Goal: Task Accomplishment & Management: Manage account settings

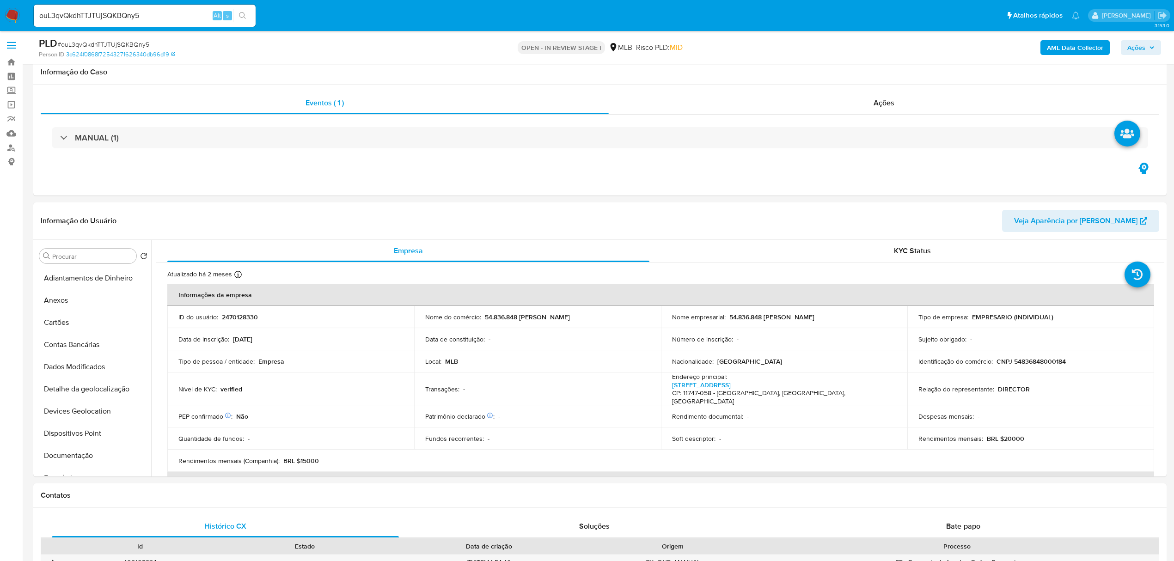
select select "10"
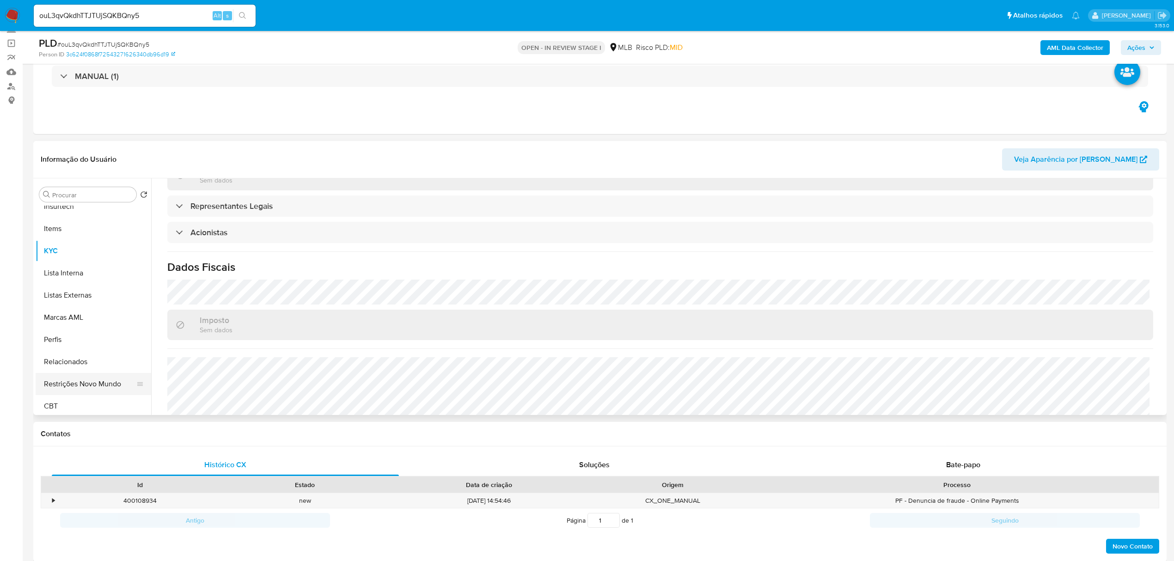
scroll to position [413, 0]
click at [87, 396] on button "CBT" at bounding box center [90, 403] width 108 height 22
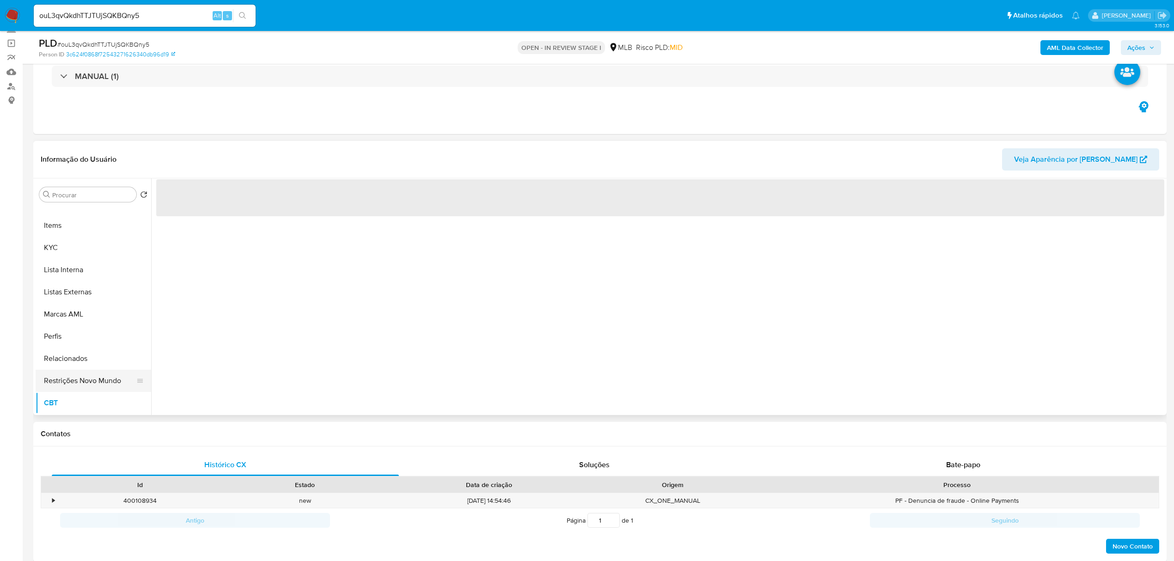
scroll to position [0, 0]
click at [93, 373] on button "Restrições Novo Mundo" at bounding box center [90, 381] width 108 height 22
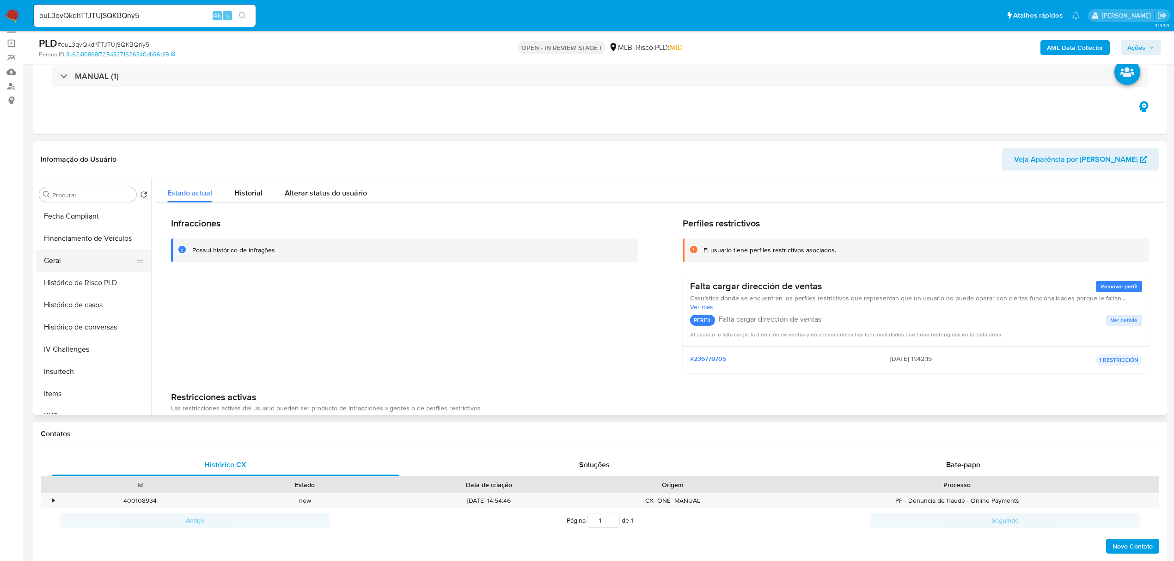
scroll to position [228, 0]
drag, startPoint x: 70, startPoint y: 259, endPoint x: 67, endPoint y: 271, distance: 11.9
click at [71, 259] on button "Financiamento de Veículos" at bounding box center [94, 255] width 116 height 22
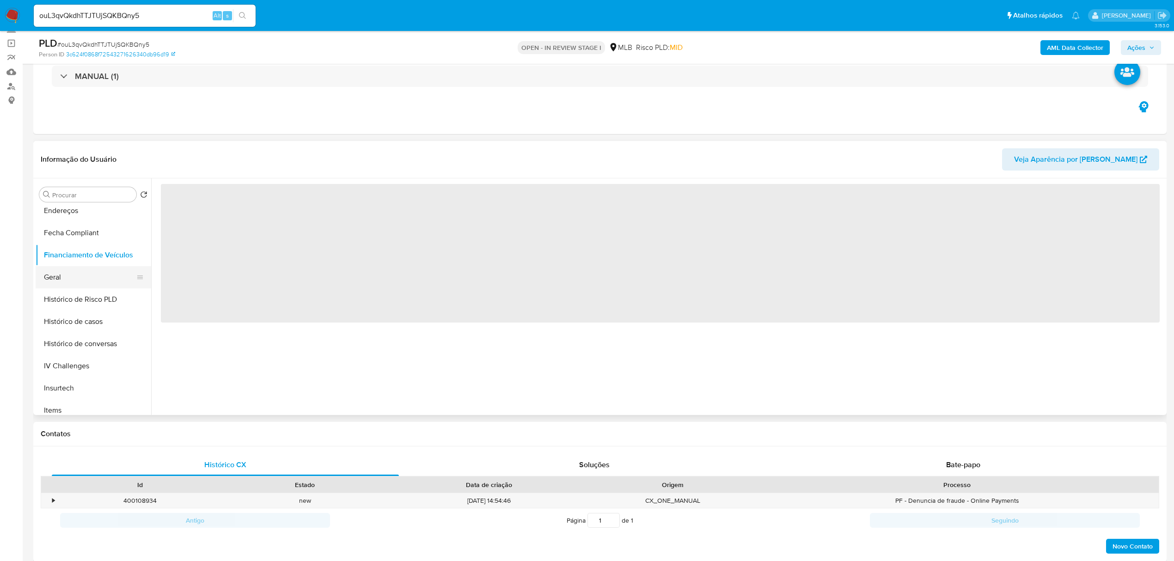
click at [67, 271] on button "Geral" at bounding box center [90, 277] width 108 height 22
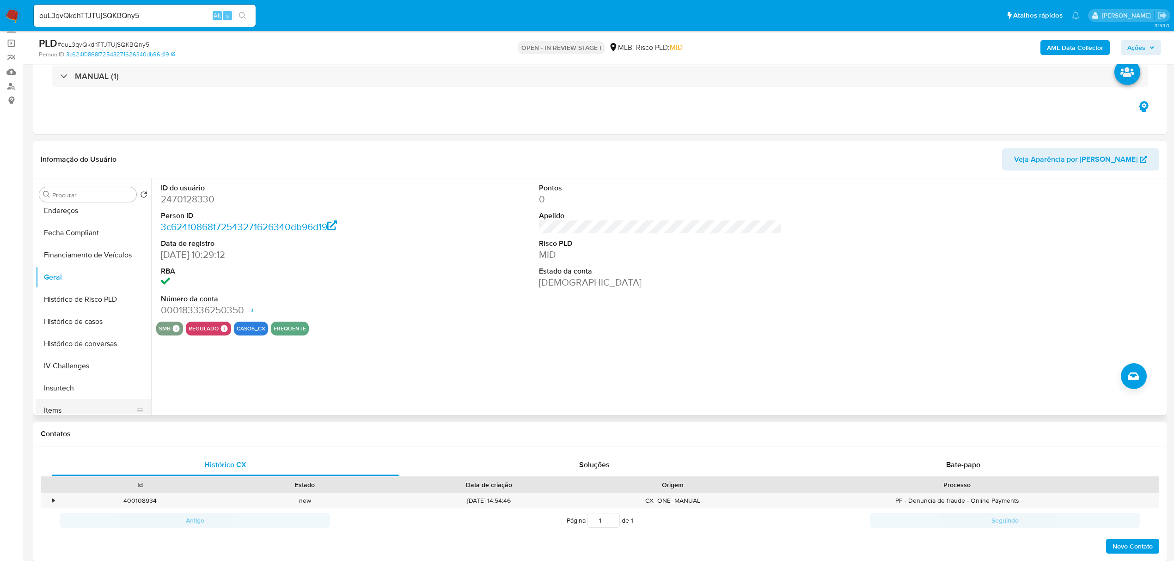
scroll to position [351, 0]
click at [102, 300] on button "KYC" at bounding box center [90, 309] width 108 height 22
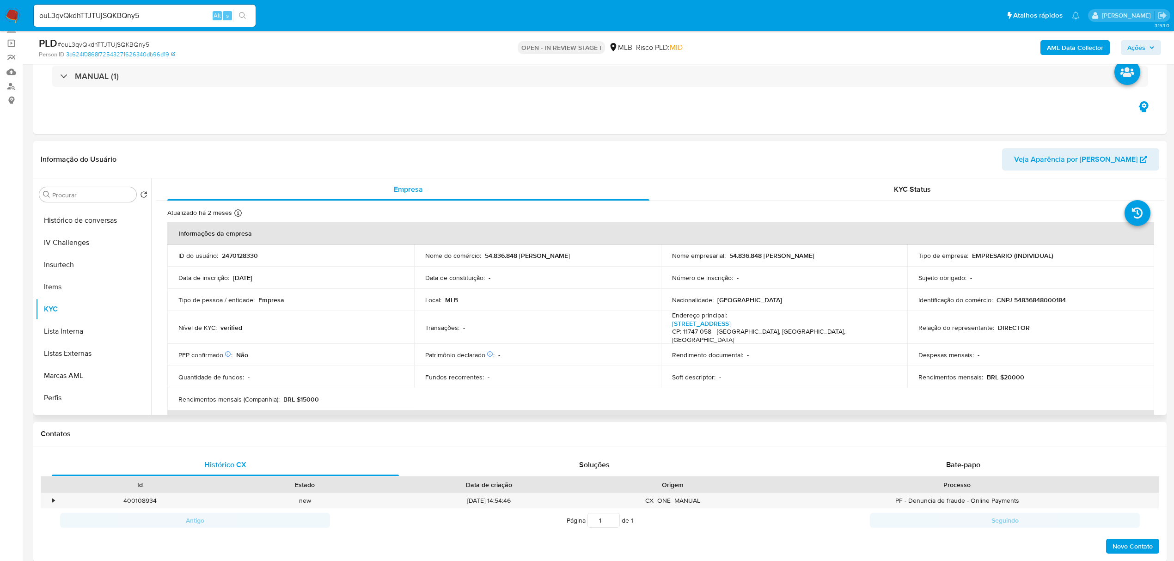
scroll to position [413, 0]
click at [56, 411] on button "CBT" at bounding box center [90, 403] width 108 height 22
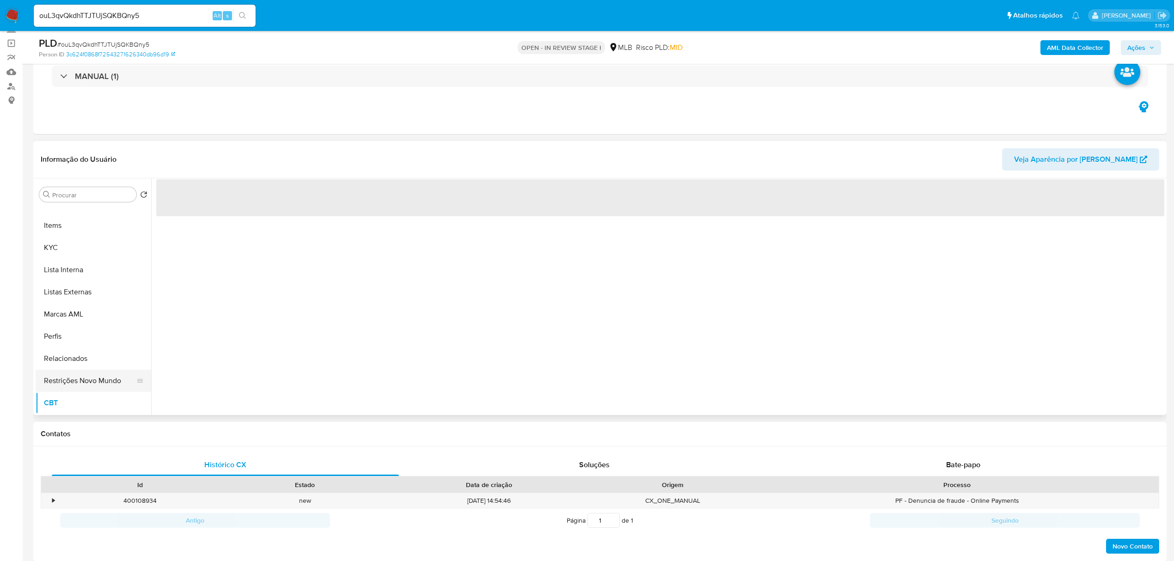
click at [91, 381] on button "Restrições Novo Mundo" at bounding box center [90, 381] width 108 height 22
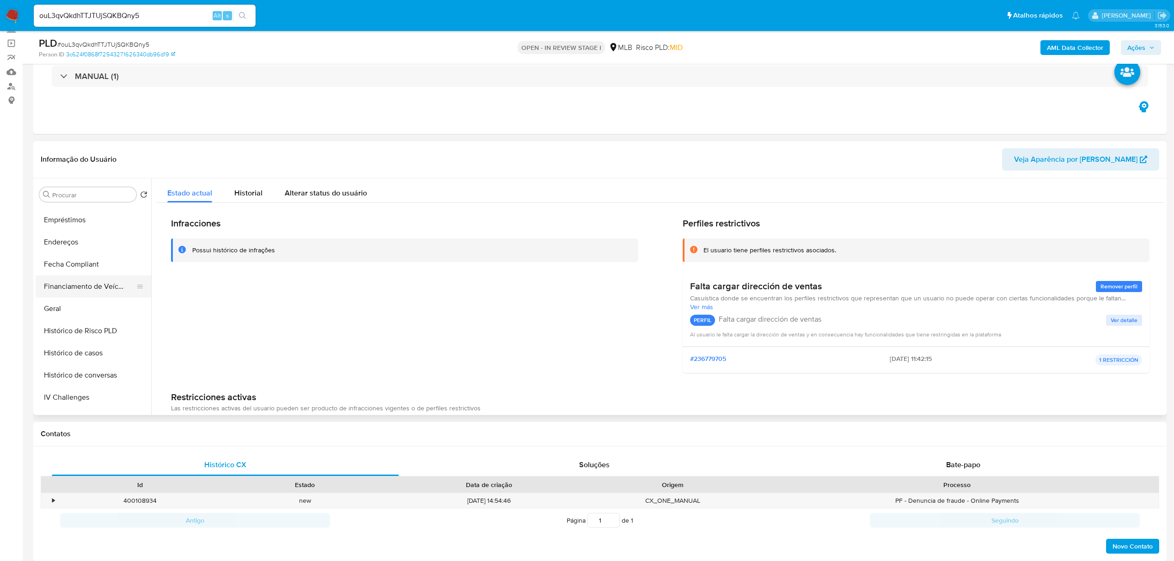
scroll to position [166, 0]
drag, startPoint x: 95, startPoint y: 223, endPoint x: 154, endPoint y: 215, distance: 59.7
click at [95, 223] on button "Documentação" at bounding box center [94, 228] width 116 height 22
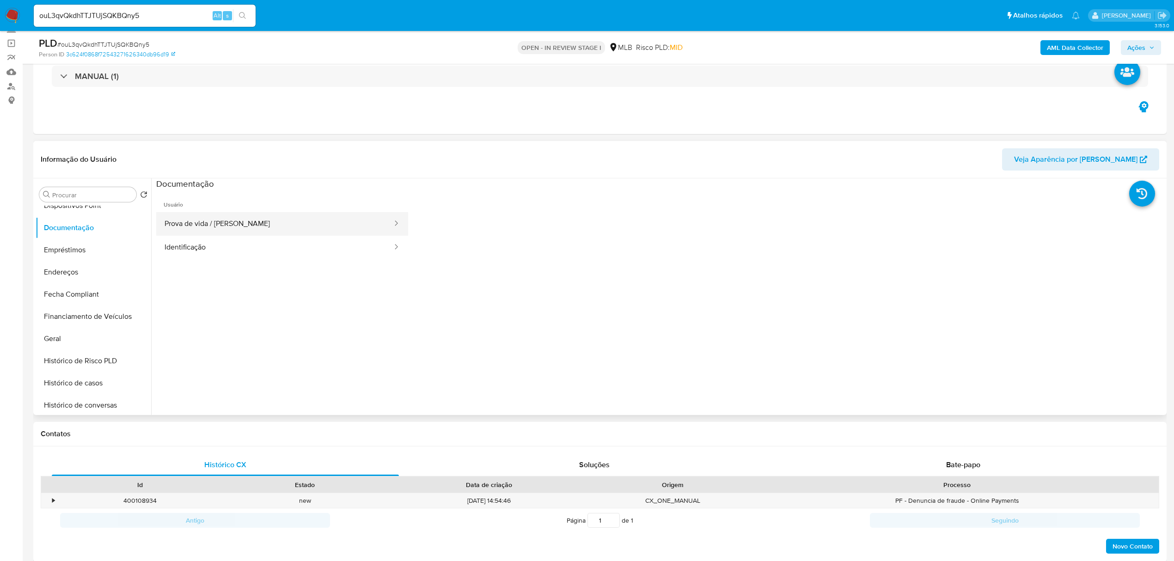
click at [201, 221] on button "Prova de vida / Selfie" at bounding box center [274, 224] width 237 height 24
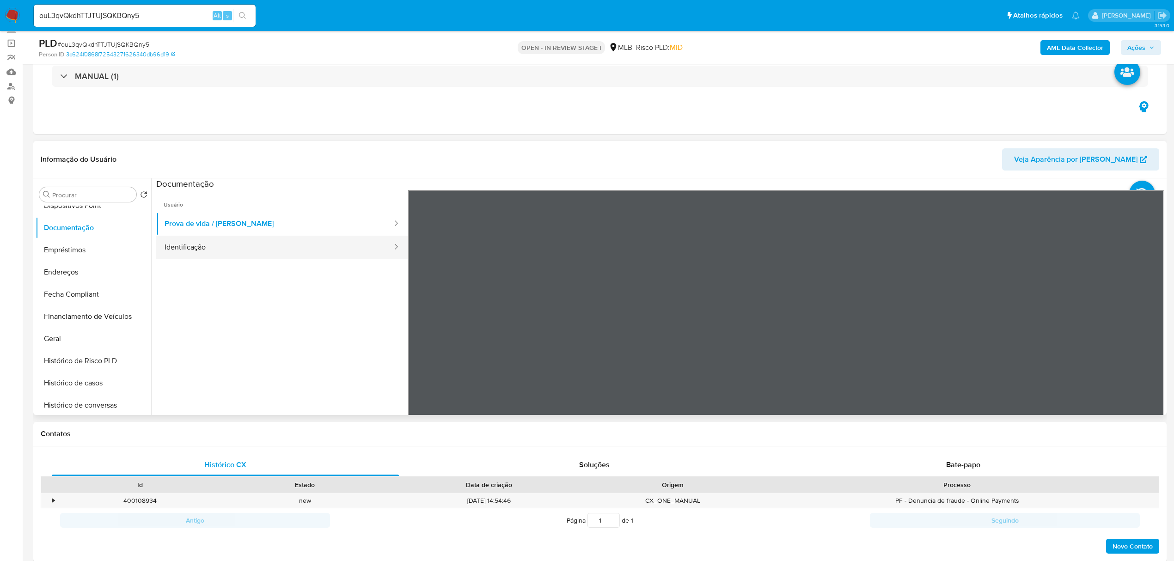
click at [190, 246] on button "Identificação" at bounding box center [274, 248] width 237 height 24
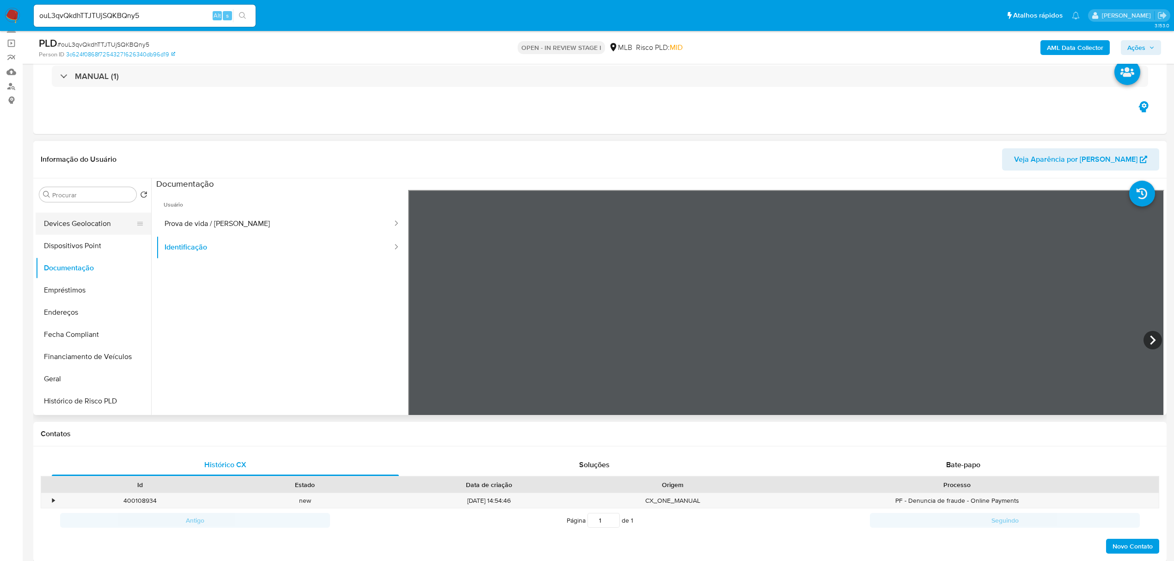
scroll to position [104, 0]
click at [79, 261] on button "Dispositivos Point" at bounding box center [90, 267] width 108 height 22
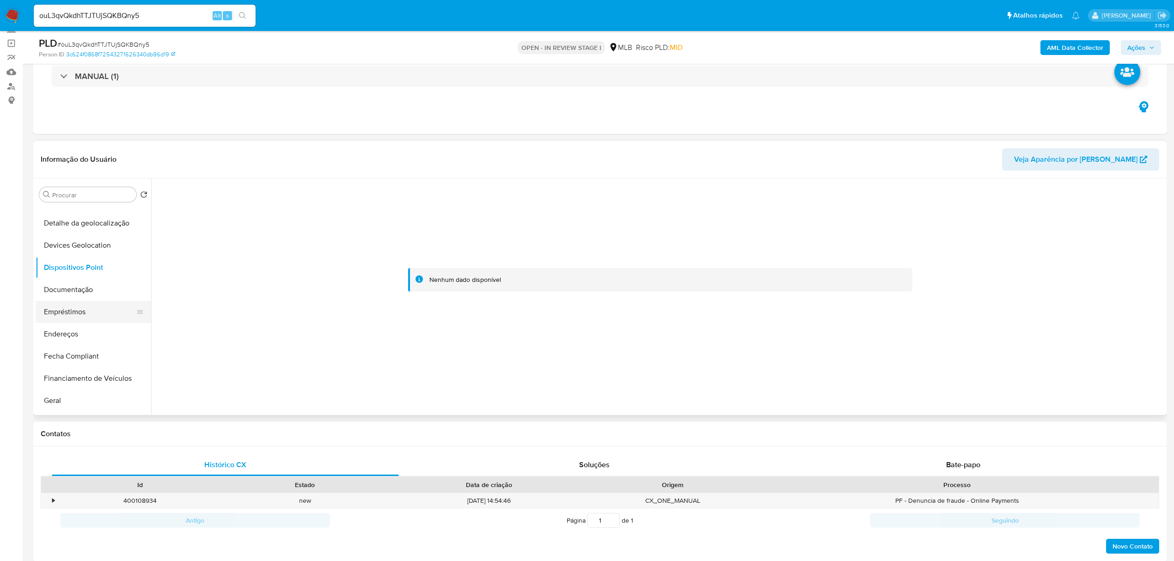
drag, startPoint x: 70, startPoint y: 304, endPoint x: 63, endPoint y: 324, distance: 21.9
click at [70, 304] on button "Empréstimos" at bounding box center [94, 312] width 116 height 22
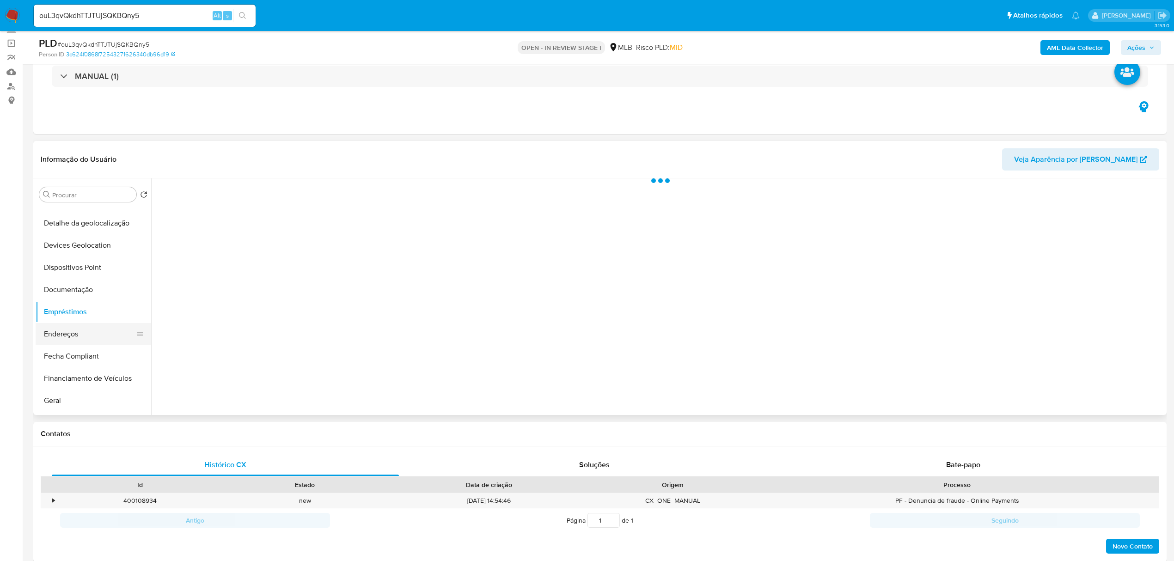
click at [60, 331] on button "Endereços" at bounding box center [90, 334] width 108 height 22
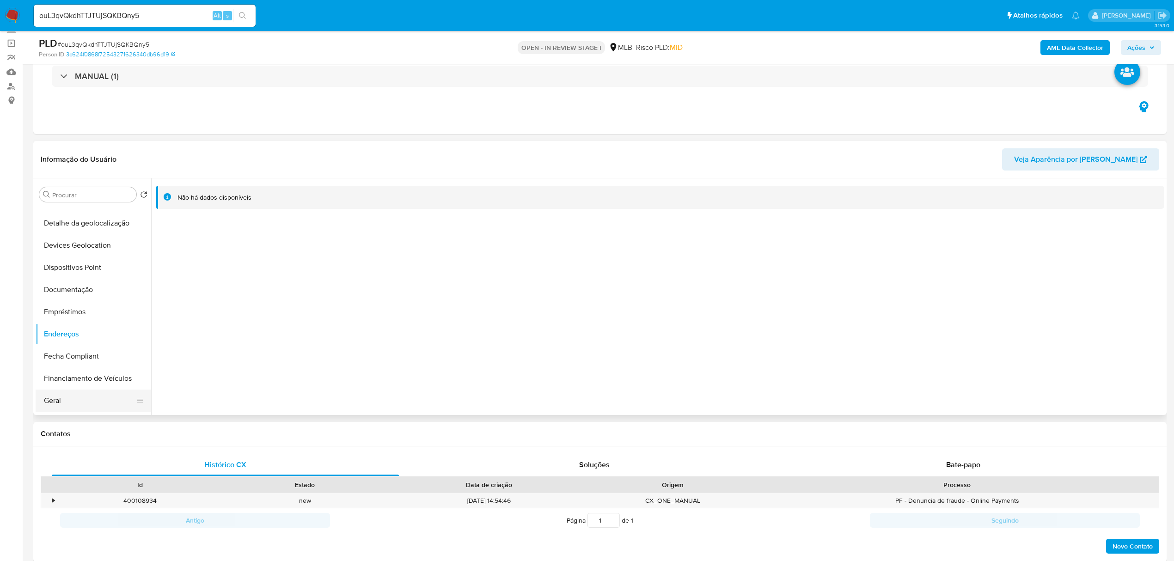
click at [60, 401] on button "Geral" at bounding box center [90, 400] width 108 height 22
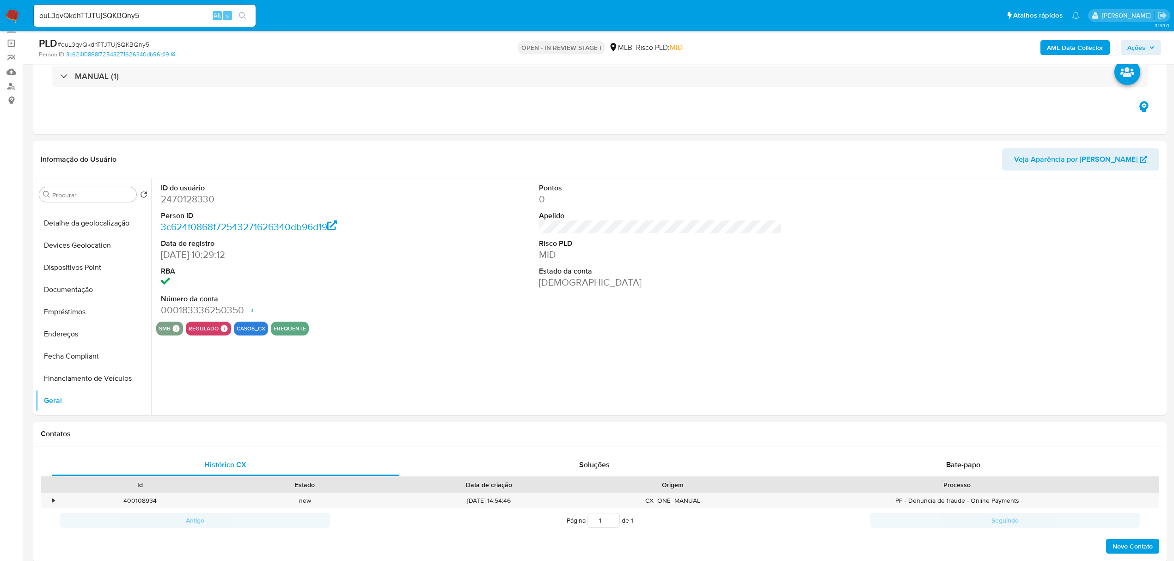
click at [193, 201] on dd "2470128330" at bounding box center [282, 199] width 243 height 13
drag, startPoint x: 193, startPoint y: 201, endPoint x: 174, endPoint y: 205, distance: 19.5
click at [174, 205] on dd "2470128330" at bounding box center [282, 199] width 243 height 13
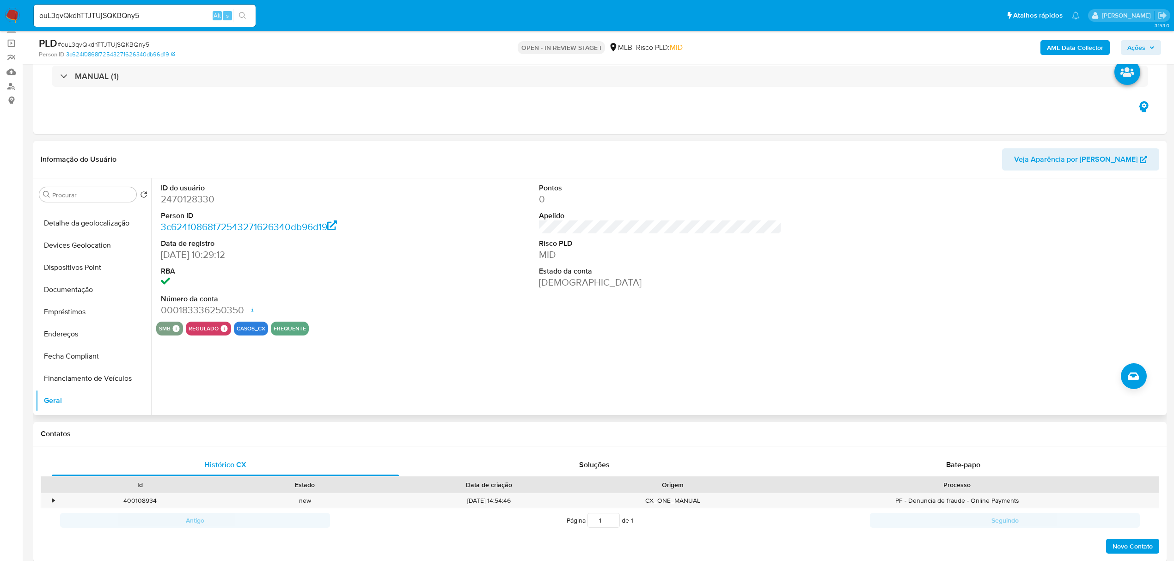
click at [174, 202] on dd "2470128330" at bounding box center [282, 199] width 243 height 13
copy dd "2470128330"
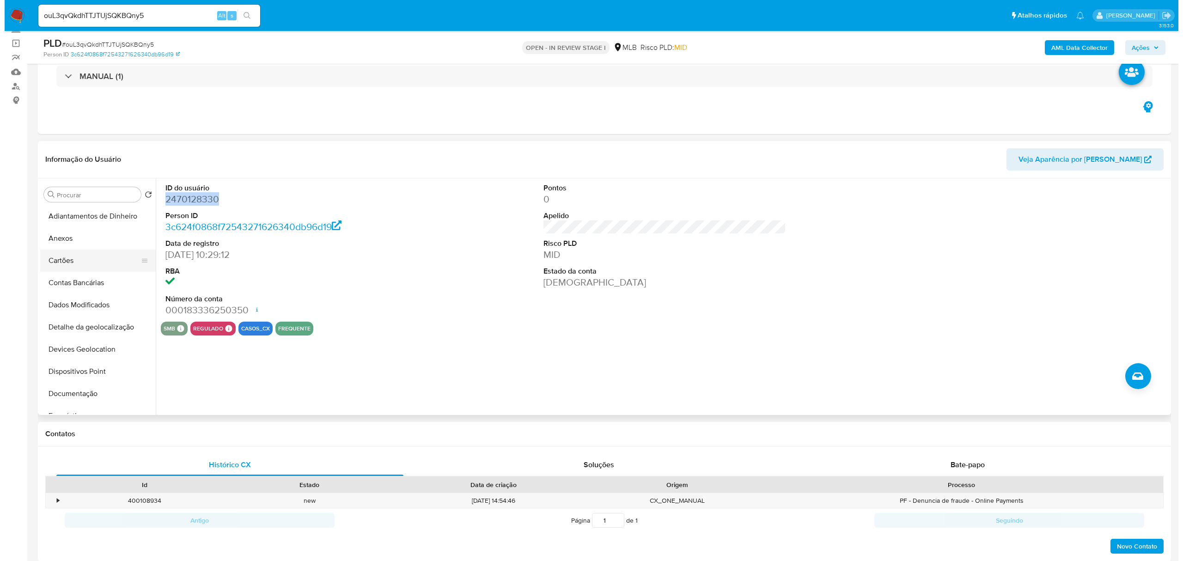
scroll to position [0, 0]
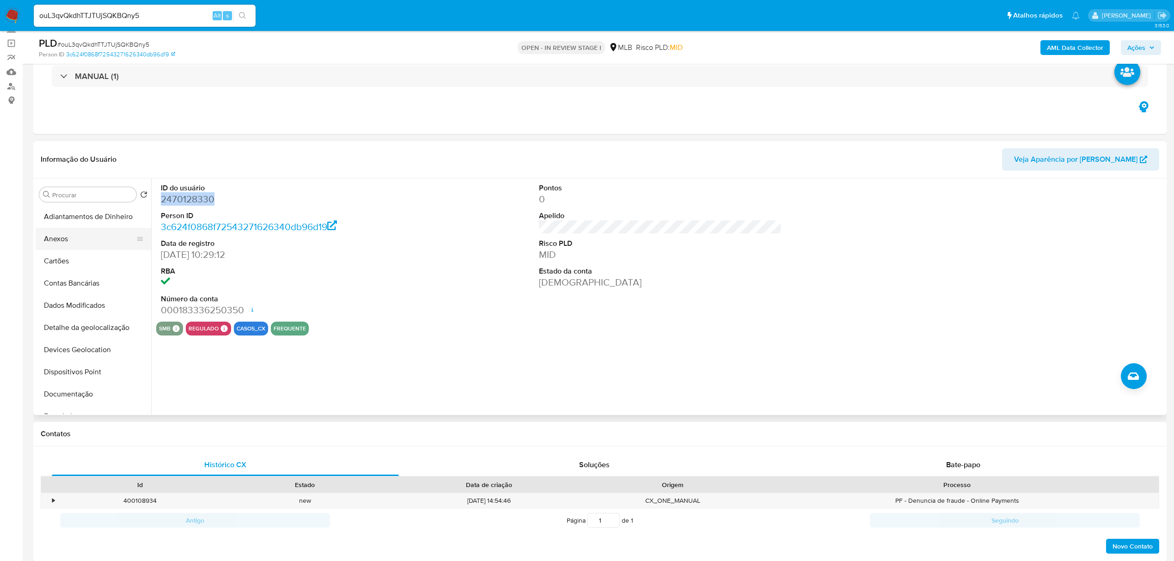
drag, startPoint x: 87, startPoint y: 241, endPoint x: 101, endPoint y: 242, distance: 13.9
click at [87, 241] on button "Anexos" at bounding box center [90, 239] width 108 height 22
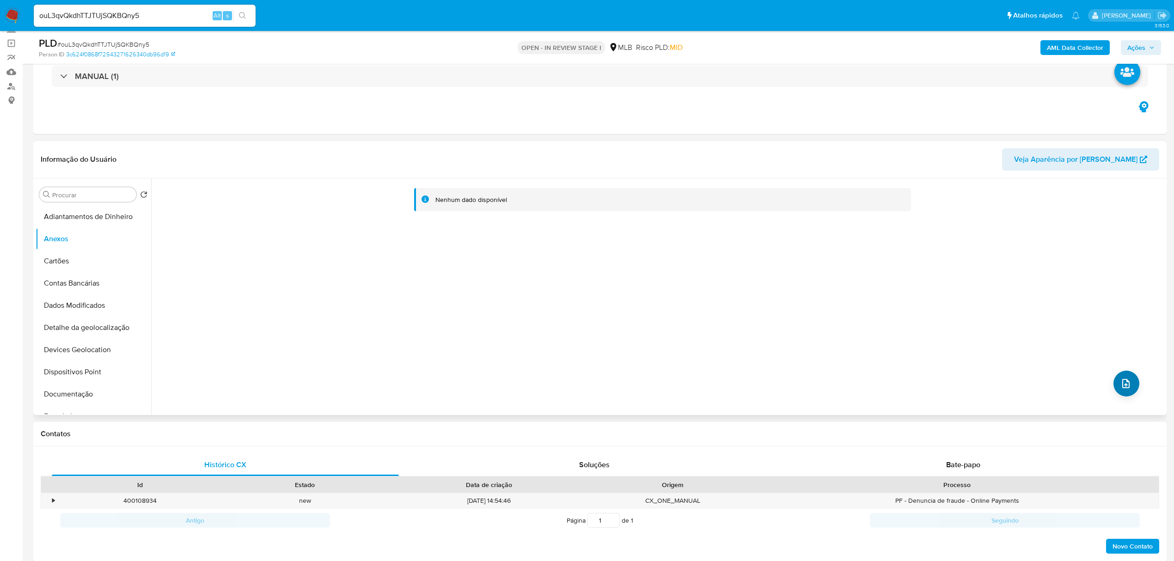
drag, startPoint x: 1108, startPoint y: 393, endPoint x: 1115, endPoint y: 390, distance: 7.3
click at [1113, 391] on div "Nenhum dado disponível" at bounding box center [657, 296] width 1013 height 237
click at [1117, 389] on button "upload-file" at bounding box center [1126, 384] width 26 height 26
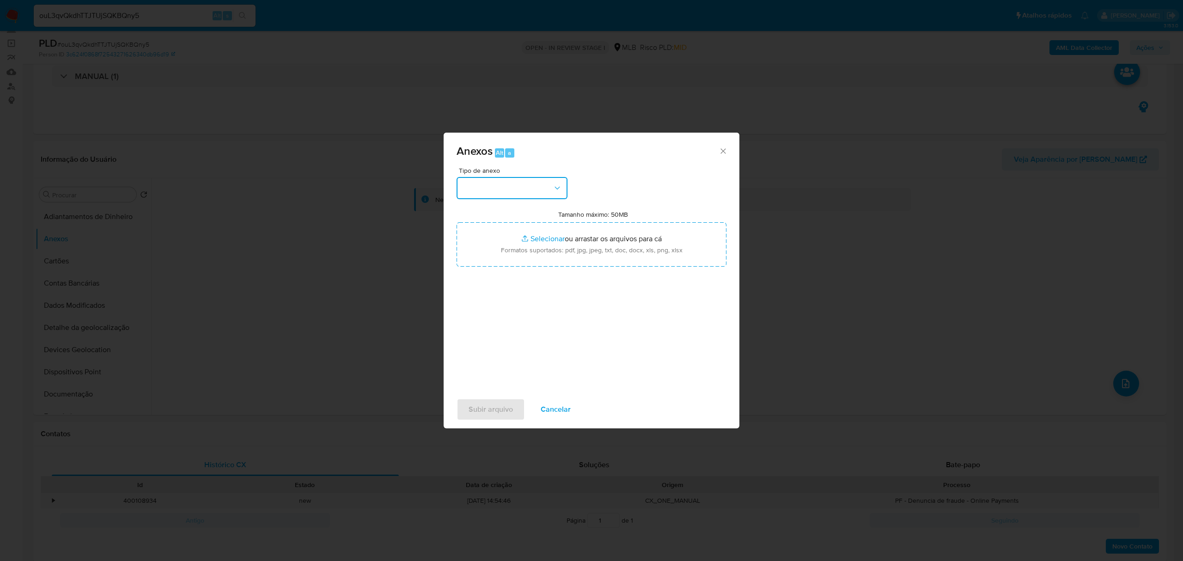
click at [503, 187] on button "button" at bounding box center [511, 188] width 111 height 22
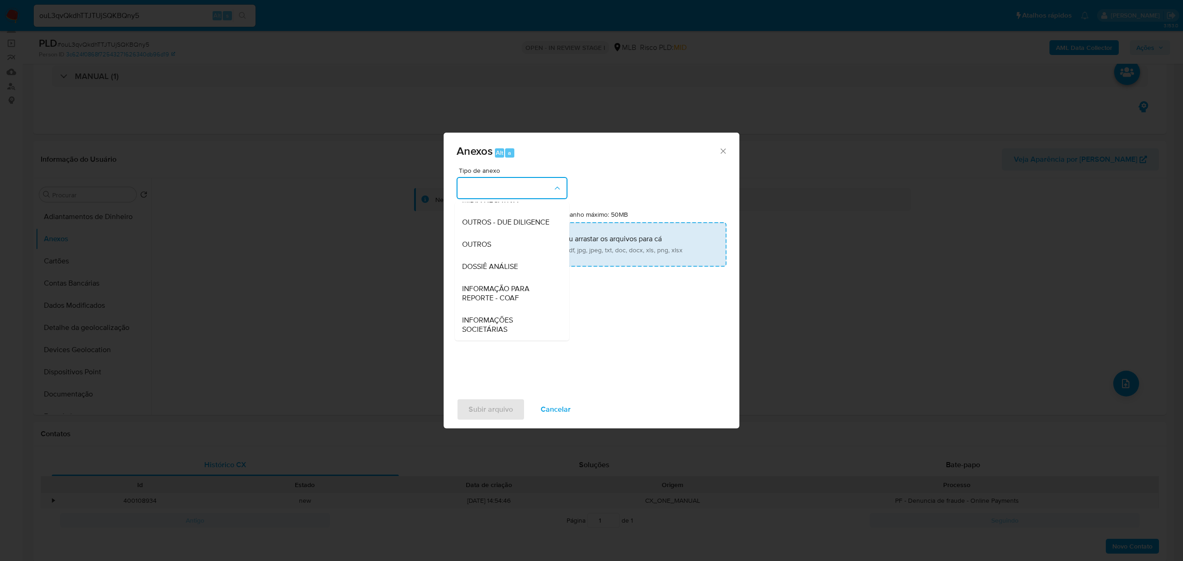
drag, startPoint x: 505, startPoint y: 247, endPoint x: 499, endPoint y: 253, distance: 8.8
click at [506, 246] on div "OUTROS" at bounding box center [509, 244] width 94 height 22
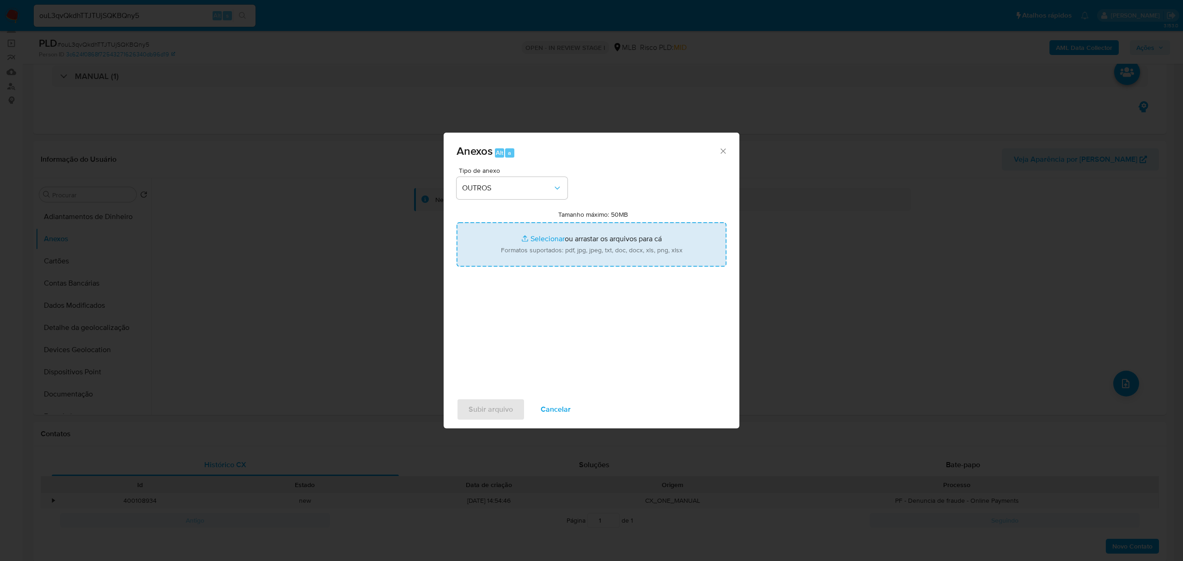
type input "C:\fakepath\Mulan 2470128330_2025_08_14_12_25_50 54.836.848 REINALDO OLIVEIRA P…"
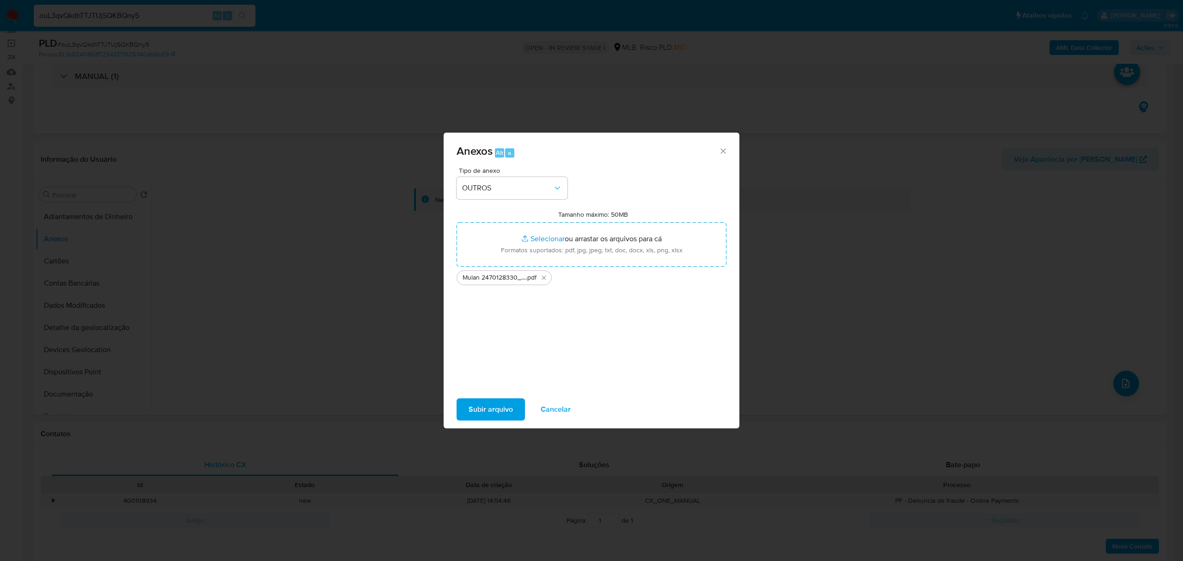
click at [490, 413] on span "Subir arquivo" at bounding box center [490, 409] width 44 height 20
click at [476, 407] on span "Subir arquivo" at bounding box center [490, 409] width 44 height 20
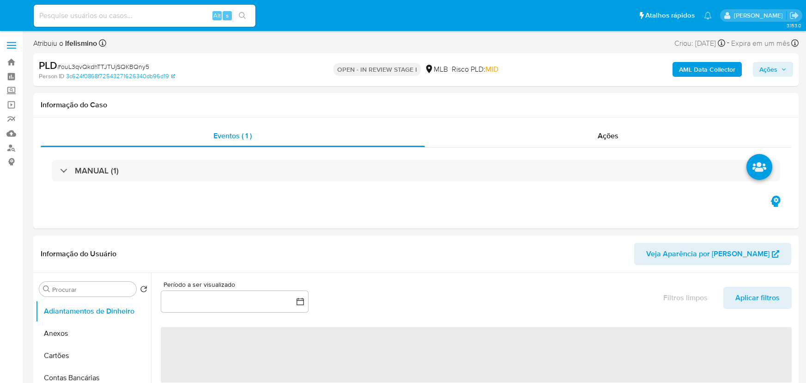
select select "10"
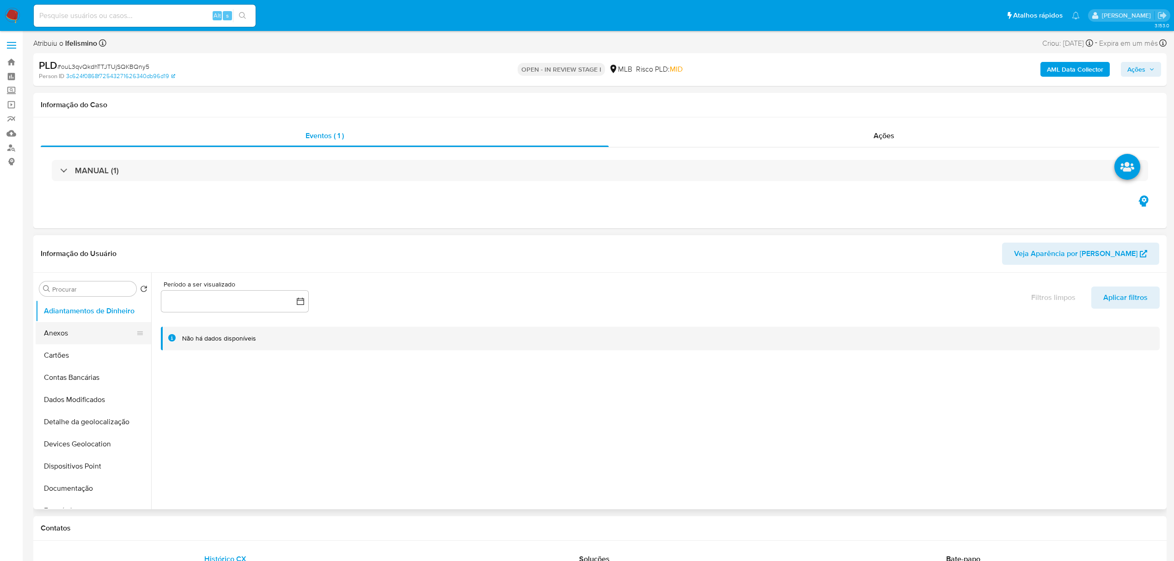
click at [108, 342] on button "Anexos" at bounding box center [90, 333] width 108 height 22
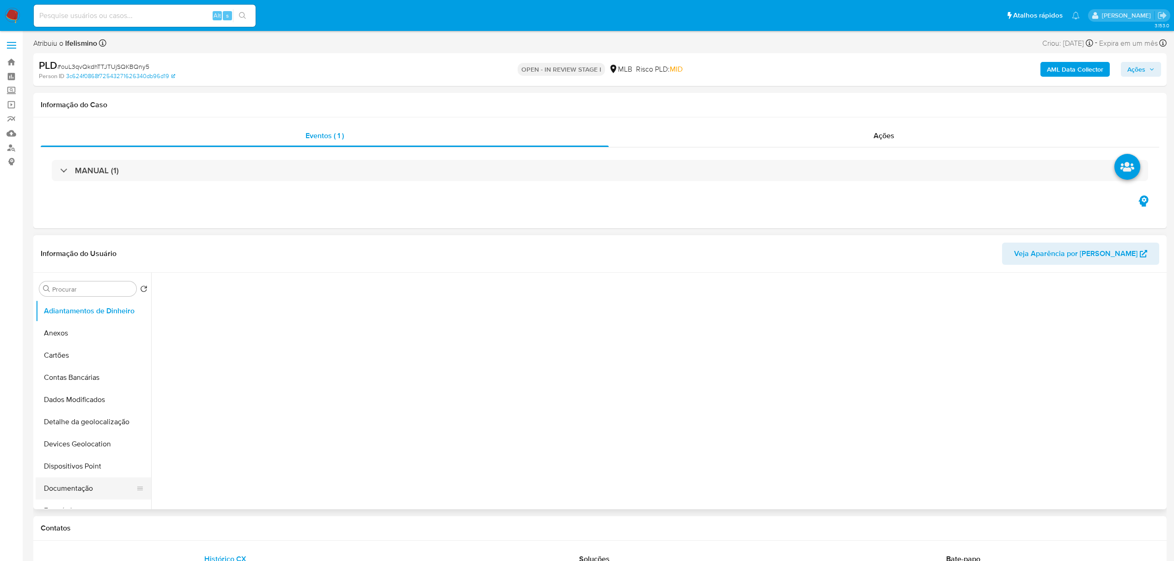
select select "10"
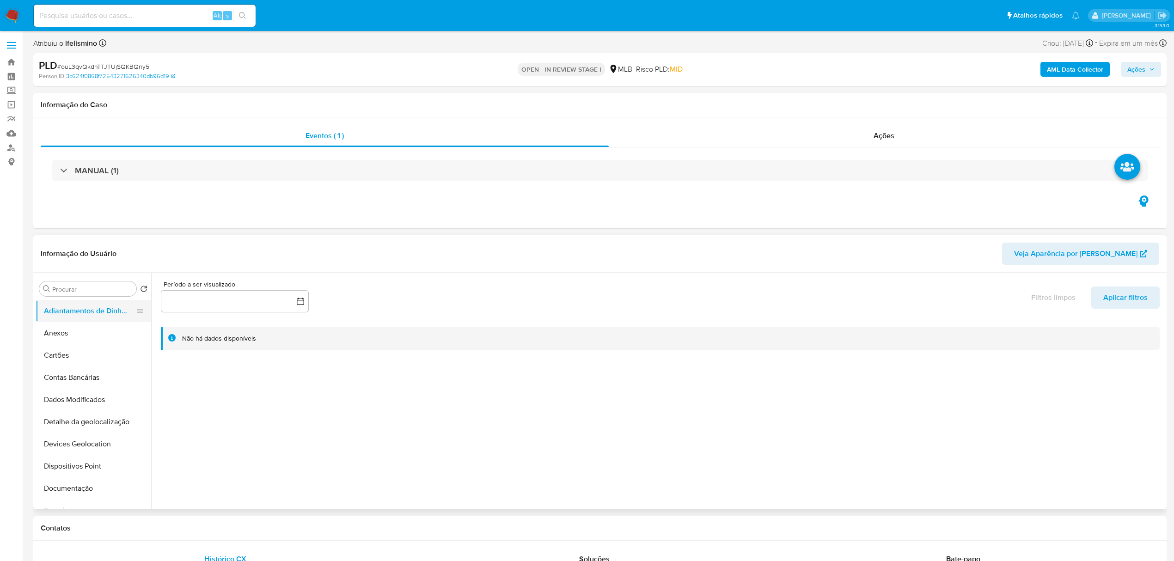
click at [69, 318] on button "Adiantamentos de Dinheiro" at bounding box center [90, 311] width 108 height 22
click at [66, 329] on button "Anexos" at bounding box center [90, 333] width 108 height 22
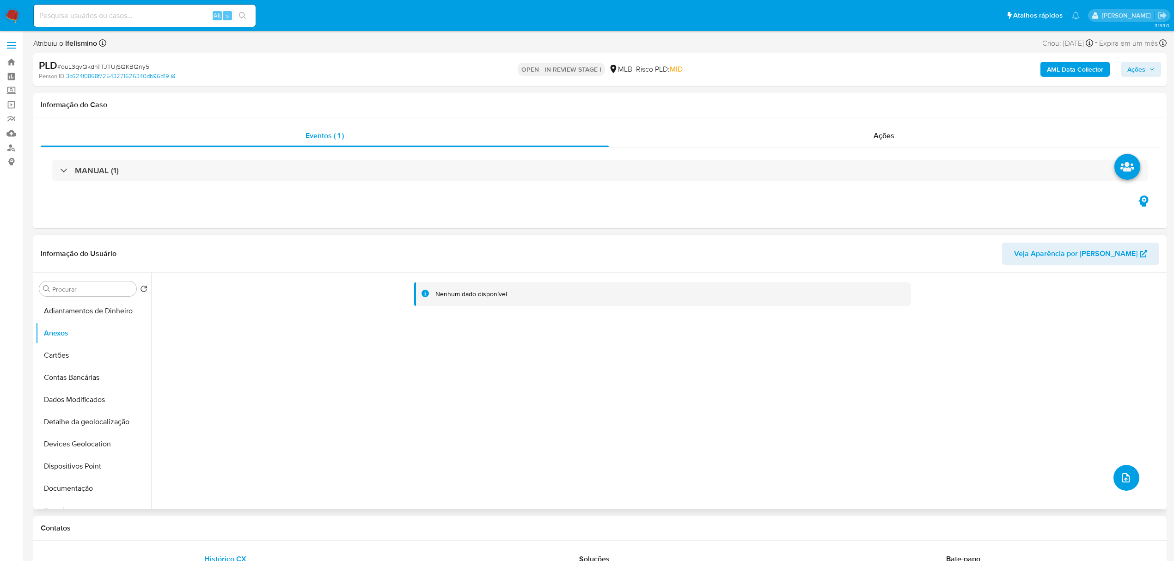
click at [1124, 477] on icon "upload-file" at bounding box center [1125, 477] width 7 height 9
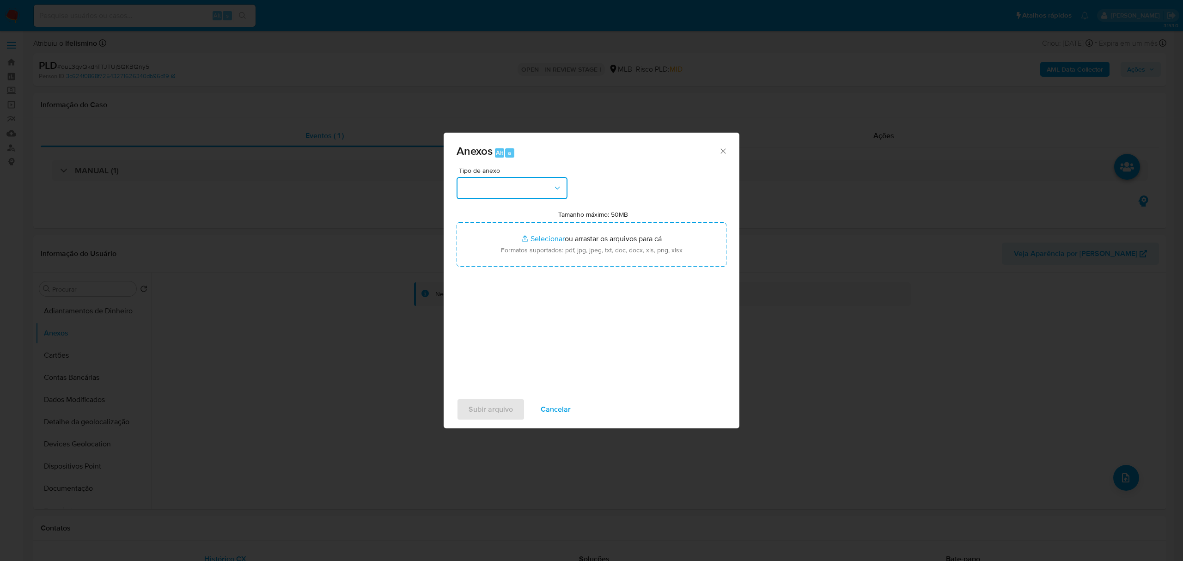
click at [541, 189] on button "button" at bounding box center [511, 188] width 111 height 22
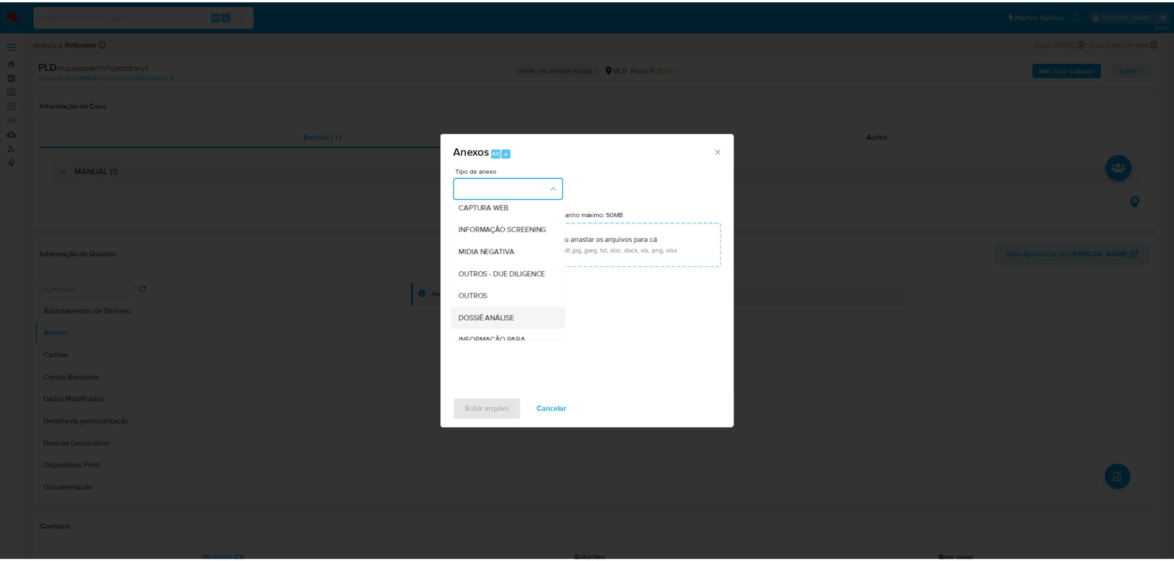
scroll to position [142, 0]
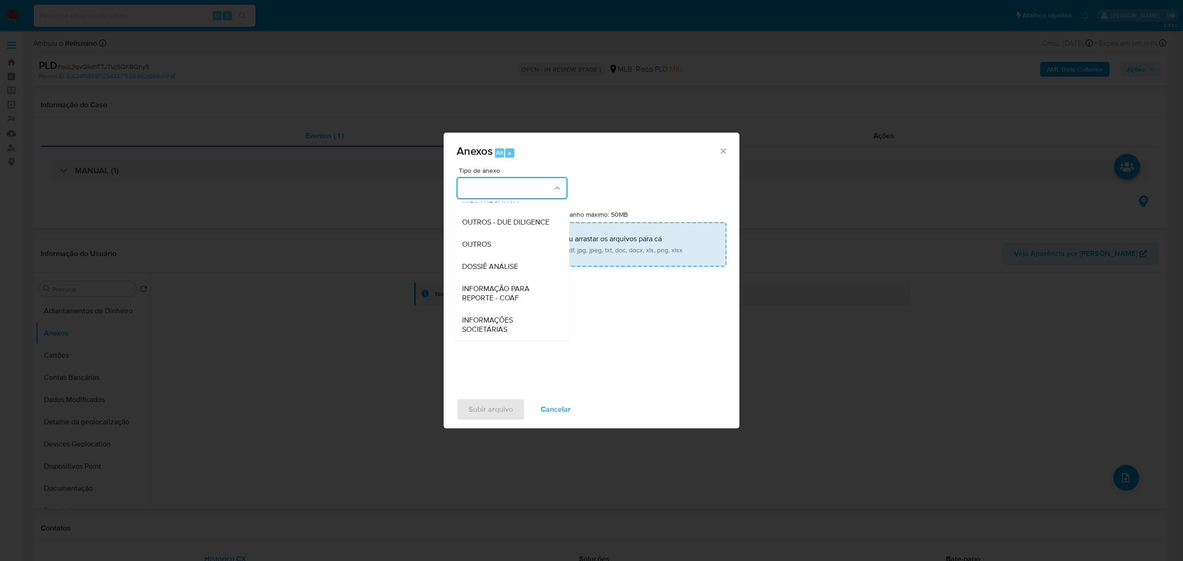
click at [509, 245] on div "OUTROS" at bounding box center [509, 244] width 94 height 22
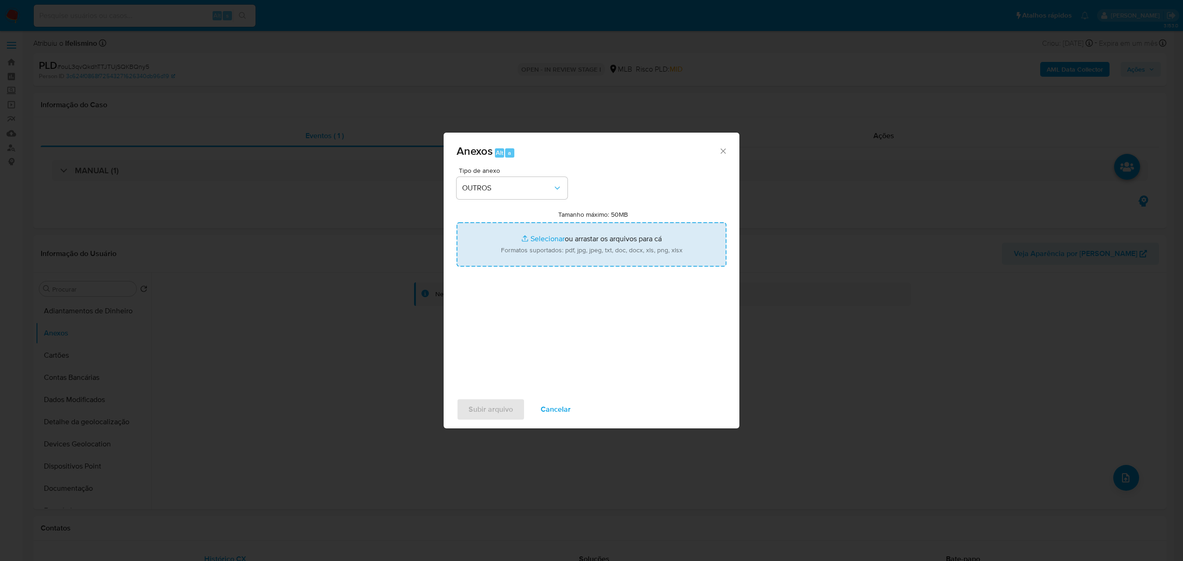
type input "C:\fakepath\Mulan 2470128330_2025_08_14_12_25_50 54.836.848 REINALDO OLIVEIRA P…"
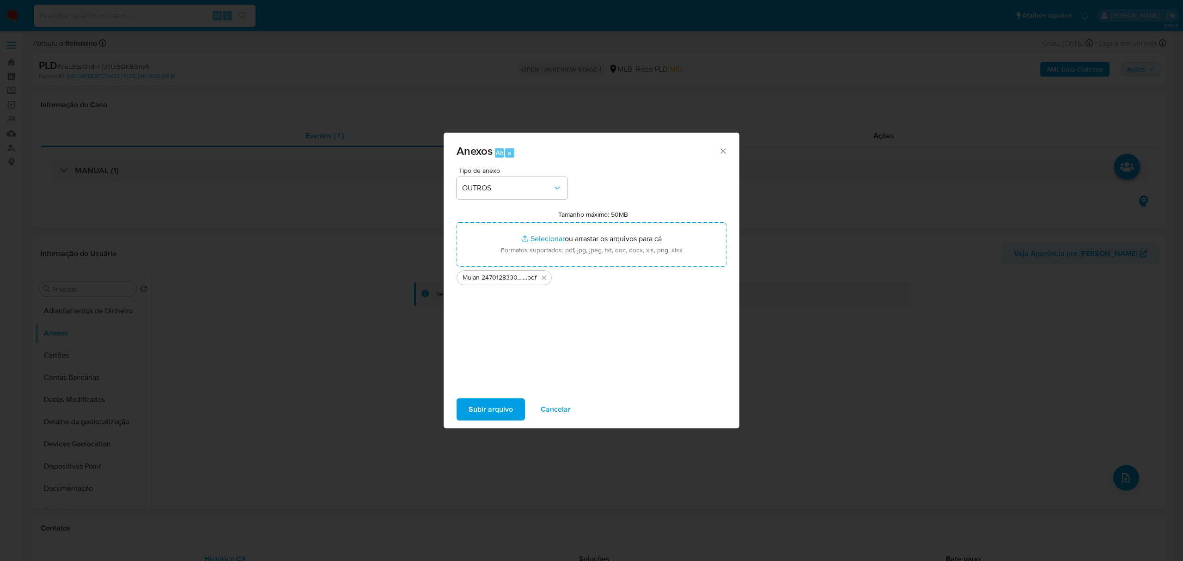
click at [493, 414] on span "Subir arquivo" at bounding box center [490, 409] width 44 height 20
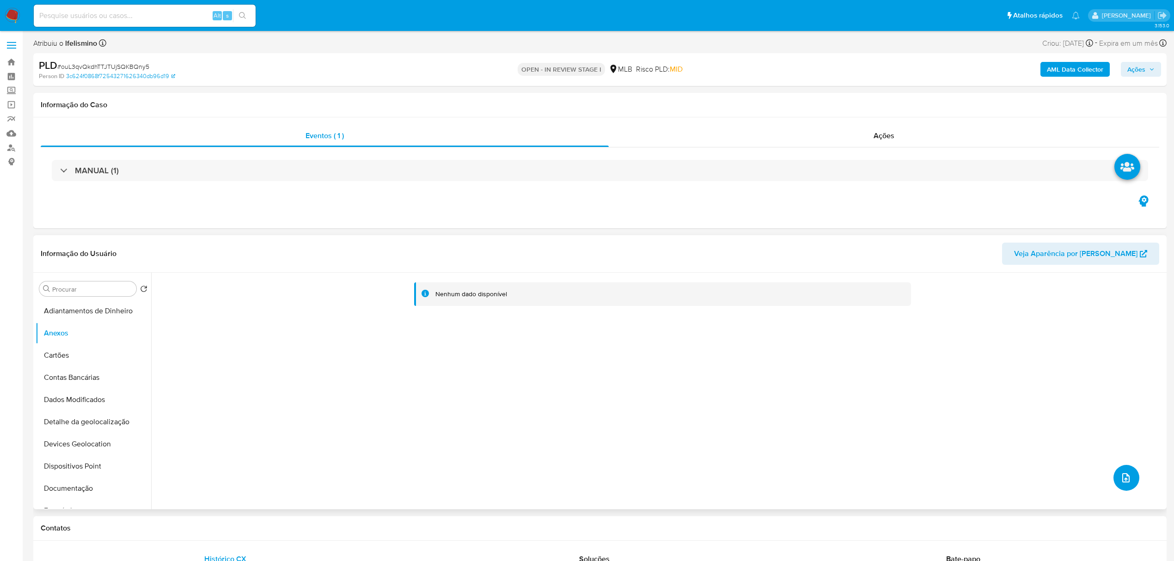
click at [1115, 472] on button "upload-file" at bounding box center [1126, 478] width 26 height 26
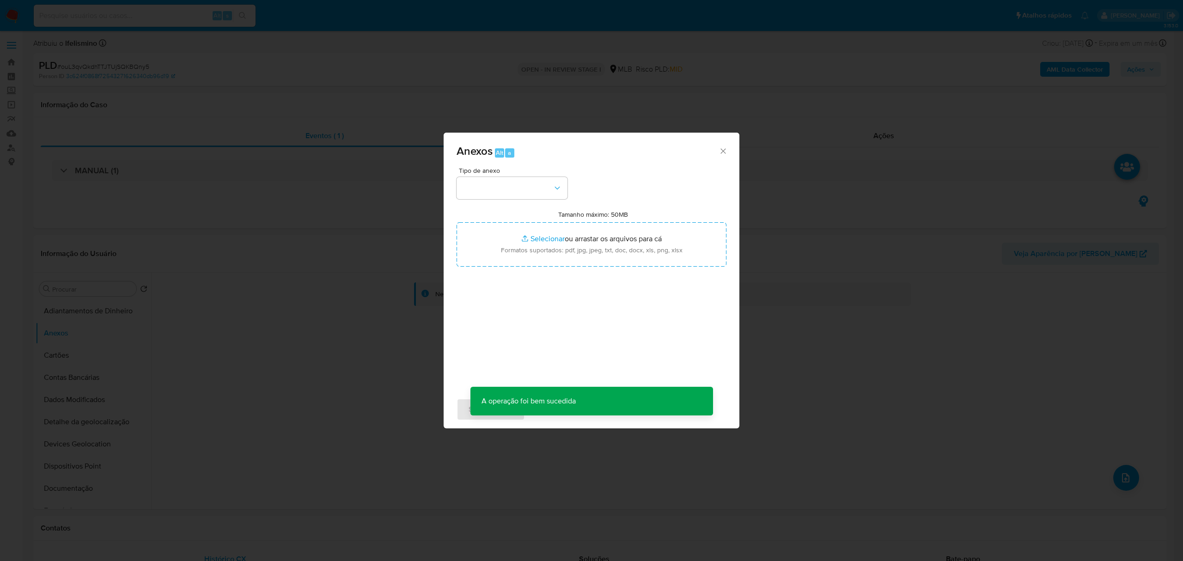
click at [912, 371] on div "Anexos Alt a Tipo de anexo Tamanho máximo: 50MB Selecionar arquivos Selecionar …" at bounding box center [591, 280] width 1183 height 561
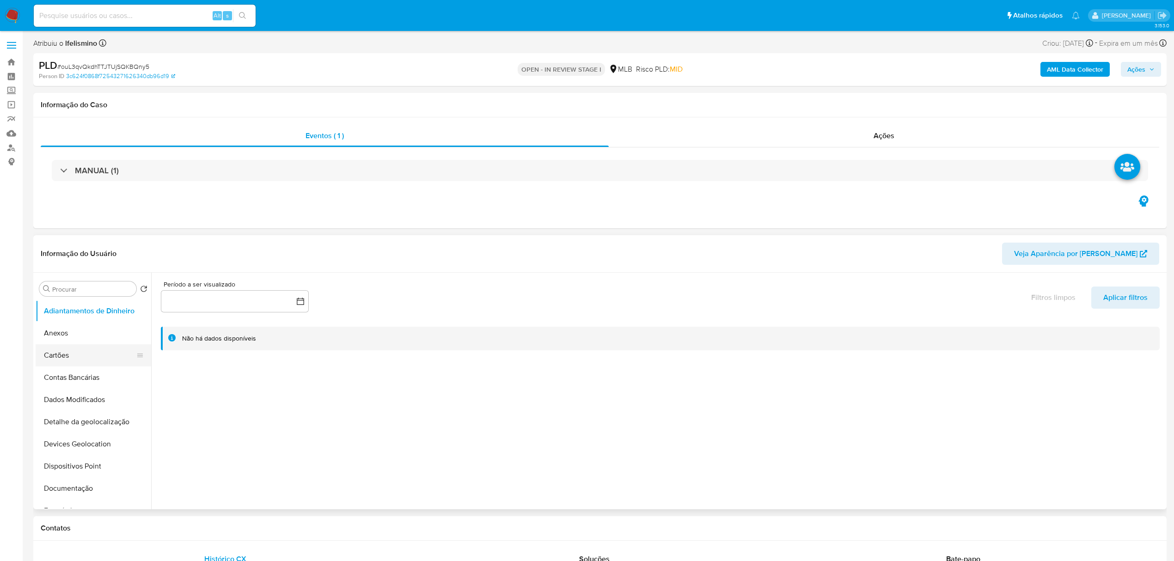
select select "10"
click at [78, 333] on button "Anexos" at bounding box center [90, 333] width 108 height 22
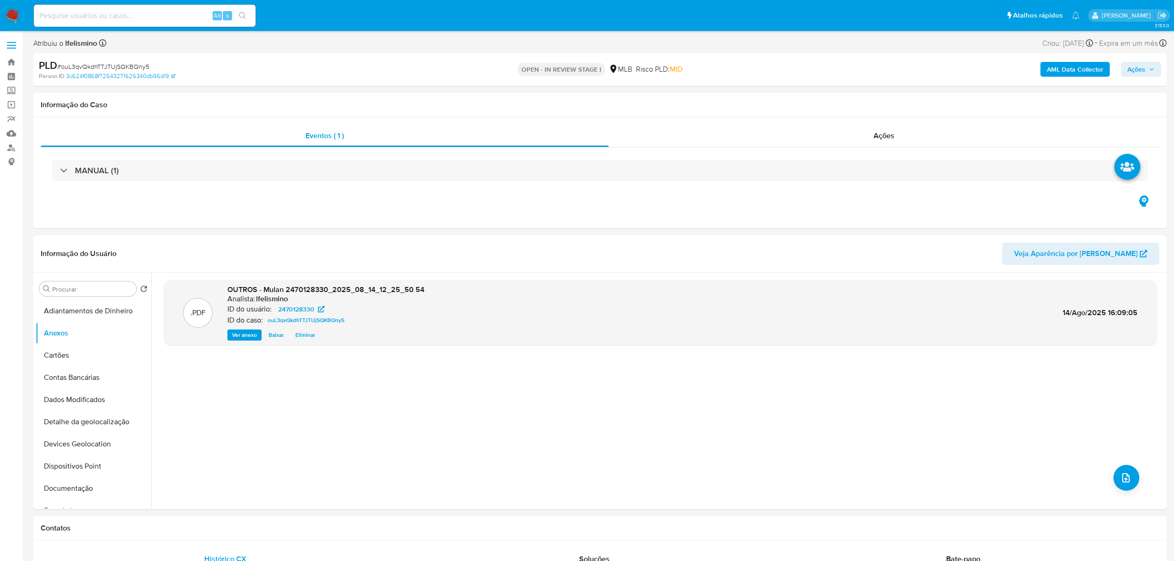
click at [1066, 69] on b "AML Data Collector" at bounding box center [1074, 69] width 56 height 15
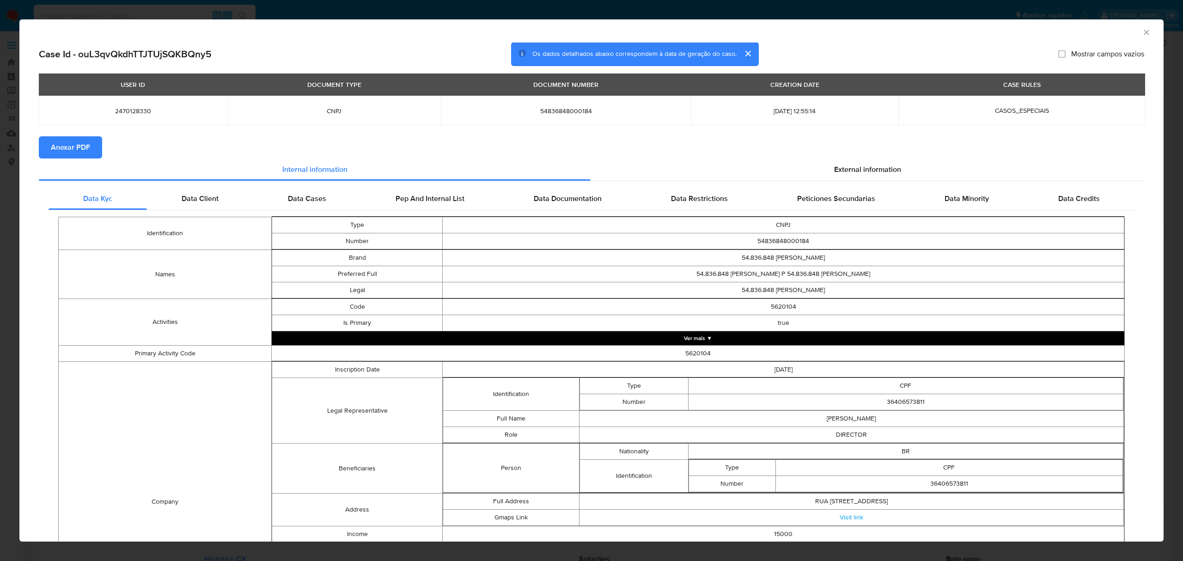
click at [64, 144] on span "Anexar PDF" at bounding box center [70, 147] width 39 height 20
click at [1142, 30] on icon "Fechar a janela" at bounding box center [1146, 32] width 9 height 9
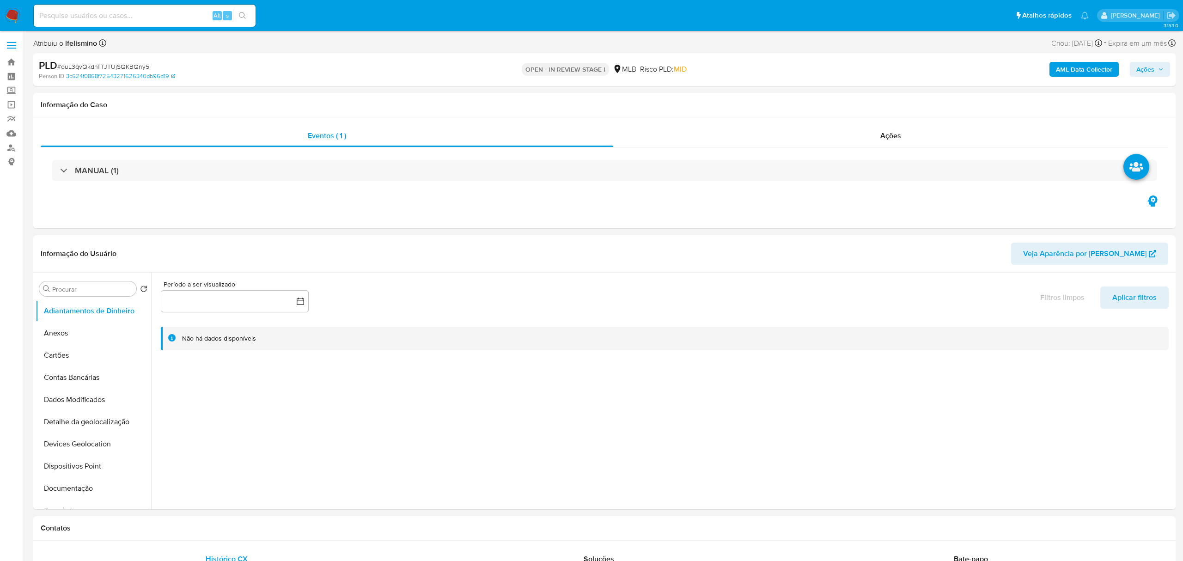
select select "10"
click at [106, 329] on button "Anexos" at bounding box center [90, 333] width 108 height 22
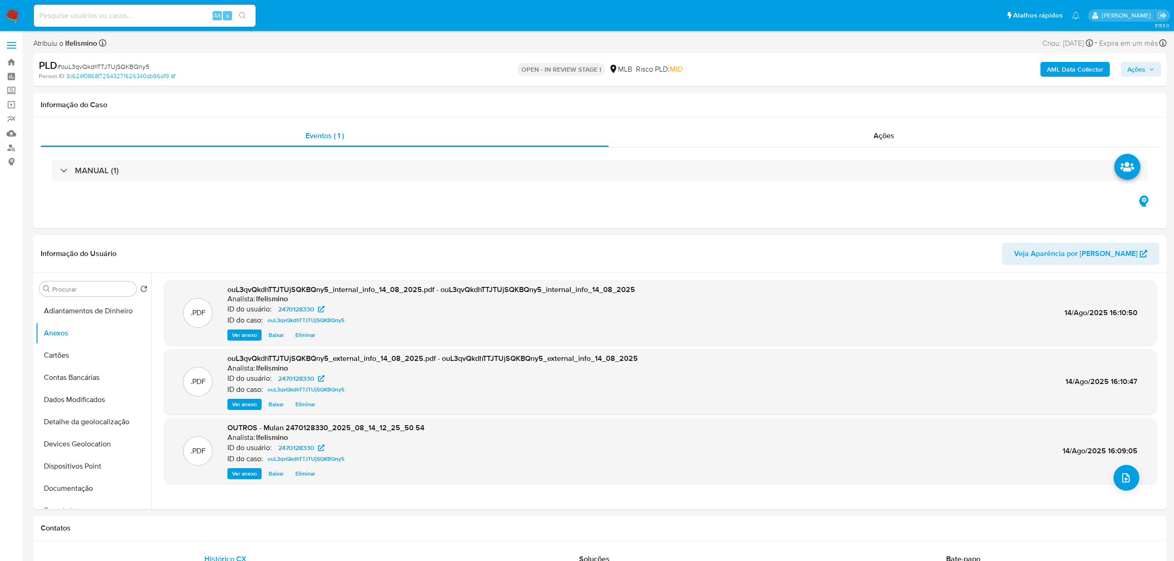
click at [167, 6] on div "Alt s" at bounding box center [145, 16] width 222 height 22
click at [165, 18] on input at bounding box center [145, 16] width 222 height 12
paste input "KzM2o8Hff6FDLsajv8w430WC"
type input "KzM2o8Hff6FDLsajv8w430WC"
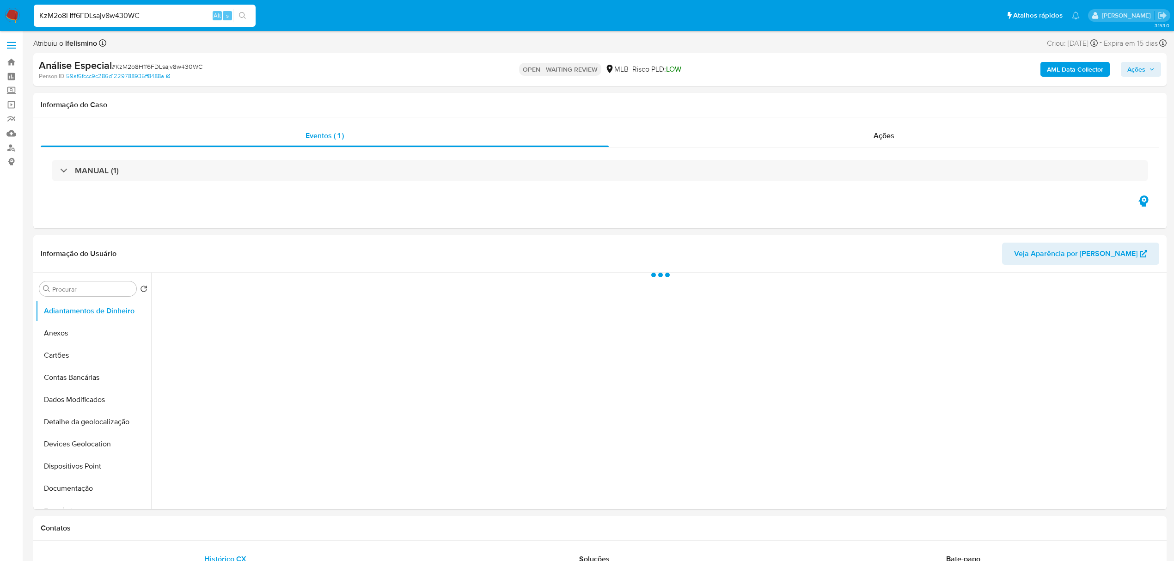
select select "10"
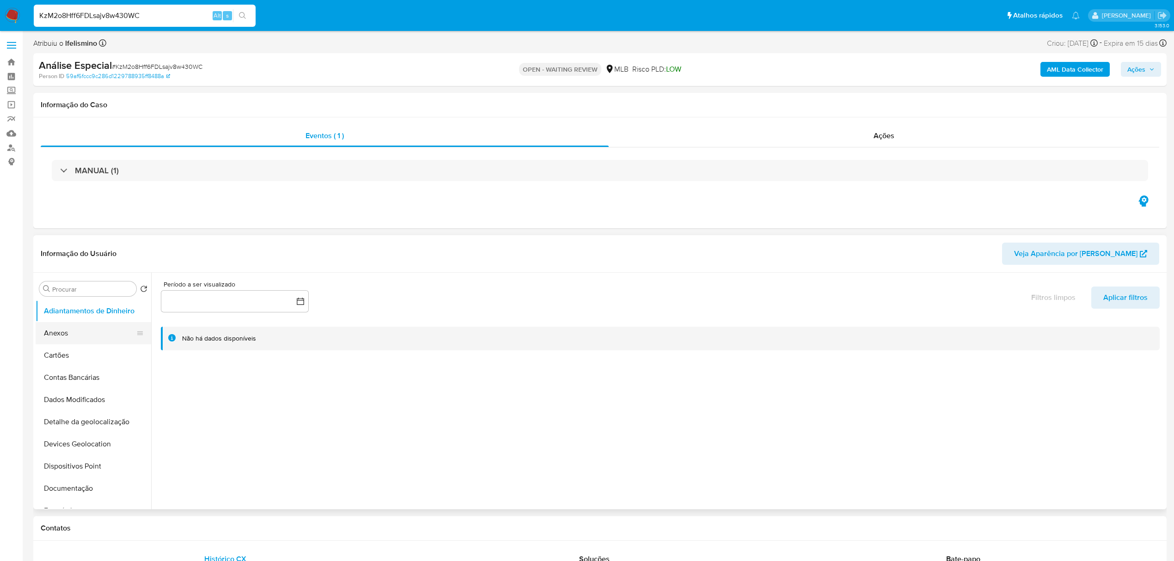
click at [131, 335] on button "Anexos" at bounding box center [90, 333] width 108 height 22
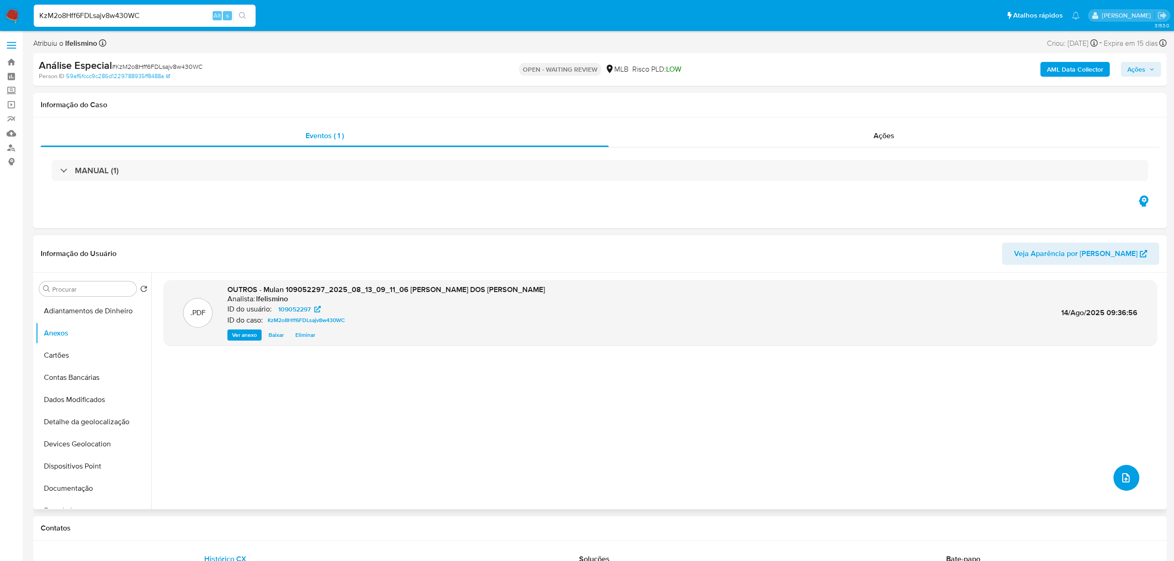
click at [1119, 472] on button "upload-file" at bounding box center [1126, 478] width 26 height 26
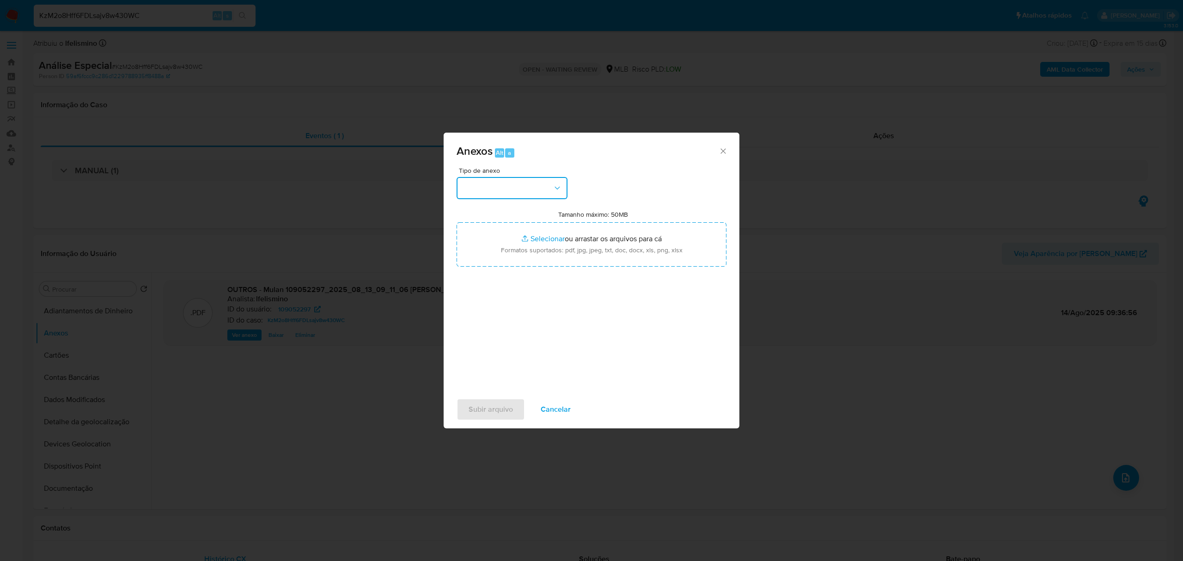
click at [529, 195] on button "button" at bounding box center [511, 188] width 111 height 22
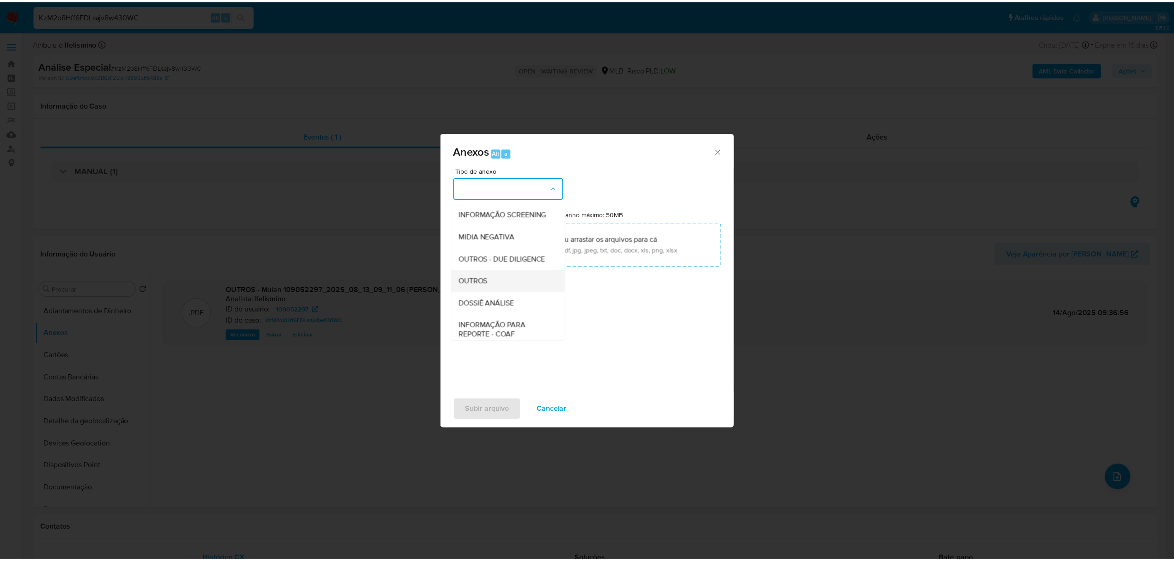
scroll to position [142, 0]
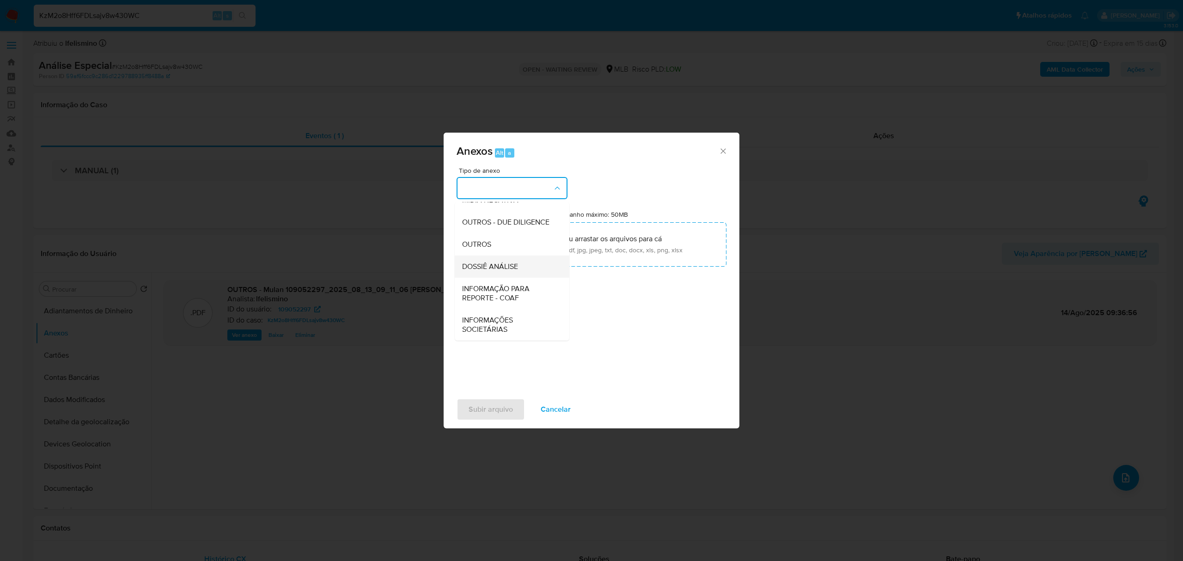
click at [529, 259] on div "DOSSIÊ ANÁLISE" at bounding box center [509, 266] width 94 height 22
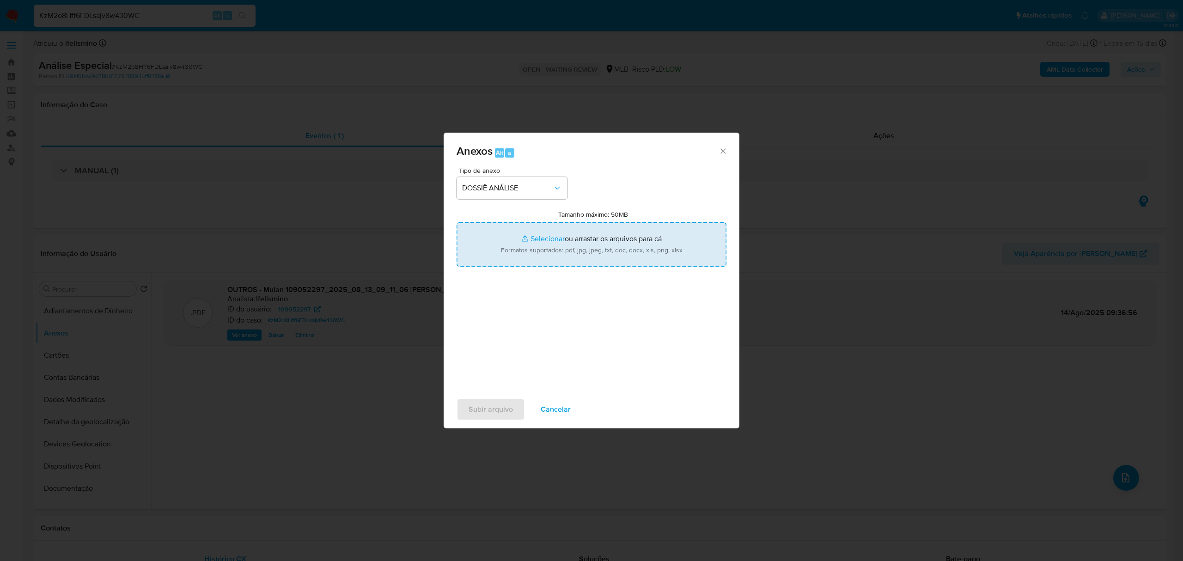
type input "C:\fakepath\SAR - CPF 06673269952 - ALEX DOS SANTOS.pdf"
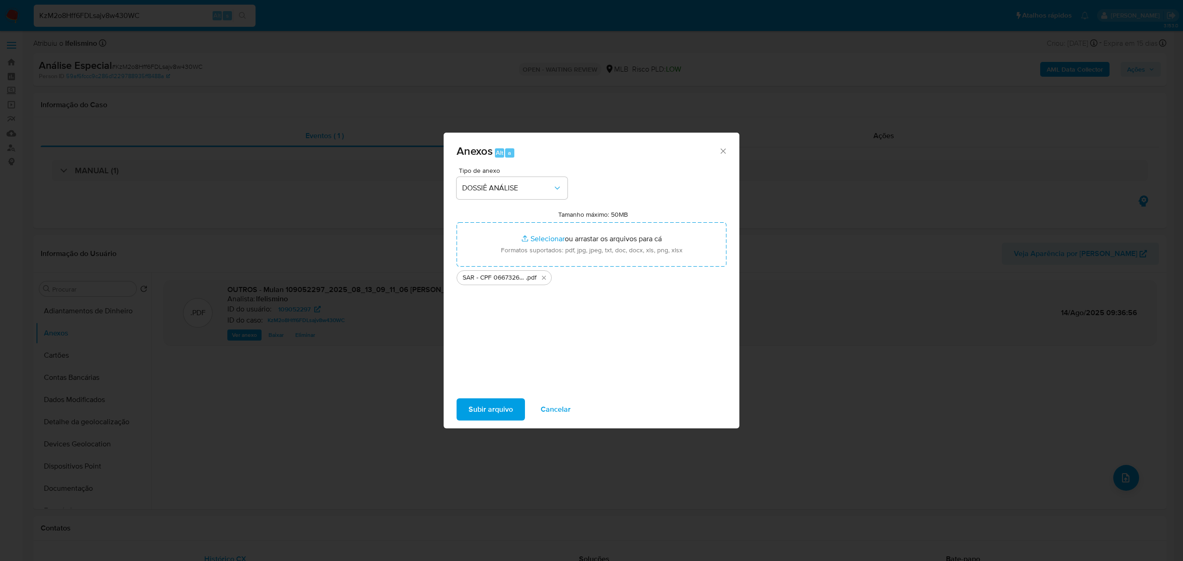
click at [503, 407] on span "Subir arquivo" at bounding box center [490, 409] width 44 height 20
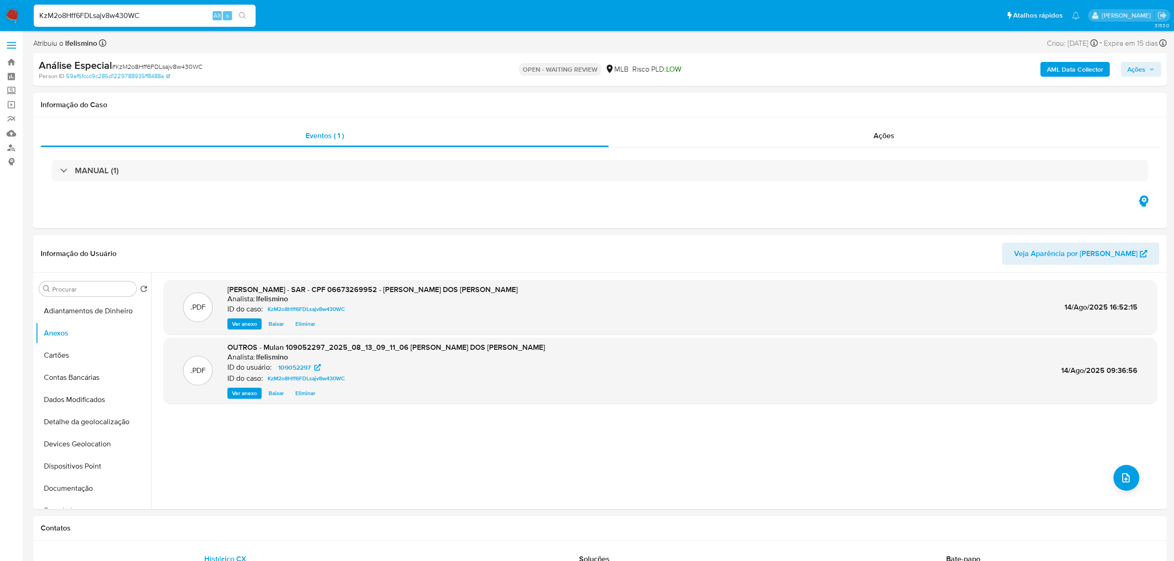
click at [1150, 69] on icon "button" at bounding box center [1152, 69] width 4 height 2
click at [895, 95] on span "Resolução do caso" at bounding box center [872, 98] width 62 height 11
drag, startPoint x: 893, startPoint y: 107, endPoint x: 631, endPoint y: 139, distance: 263.9
click at [666, 151] on div "MANUAL (1)" at bounding box center [600, 170] width 1118 height 46
click at [132, 67] on span "# KzM2o8Hff6FDLsajv8w430WC" at bounding box center [157, 66] width 91 height 9
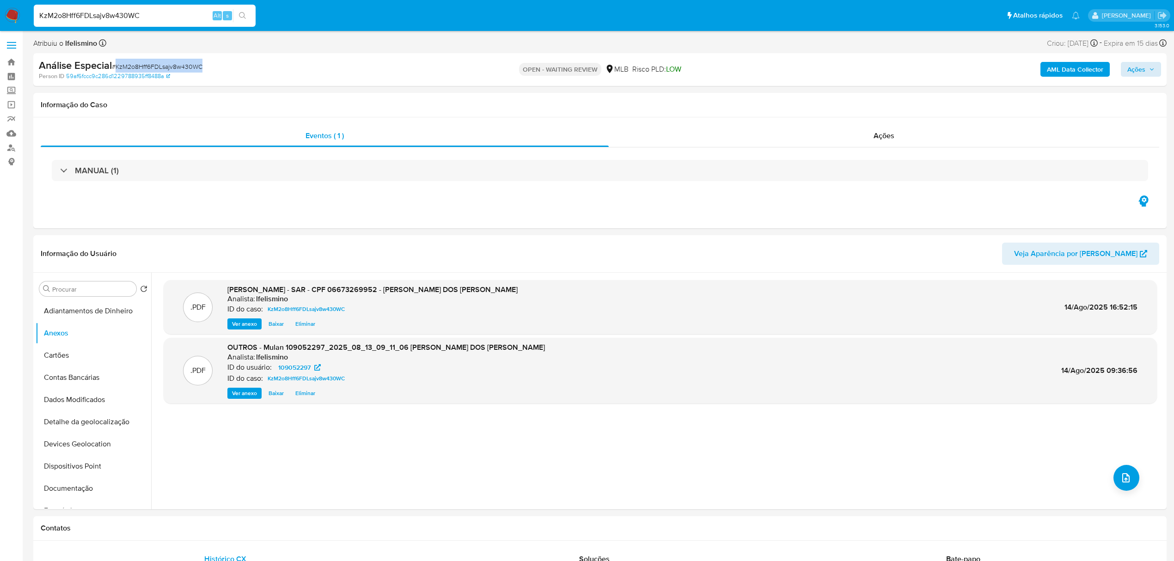
click at [132, 67] on span "# KzM2o8Hff6FDLsajv8w430WC" at bounding box center [157, 66] width 91 height 9
copy span "KzM2o8Hff6FDLsajv8w430WC"
click at [13, 19] on img at bounding box center [13, 16] width 16 height 16
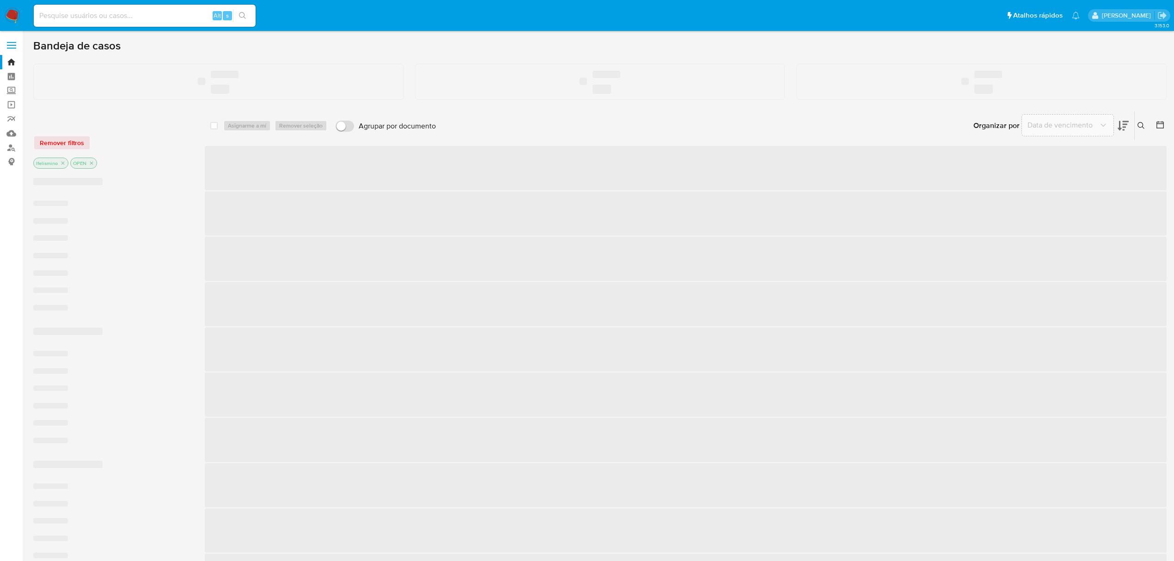
click at [183, 18] on input at bounding box center [145, 16] width 222 height 12
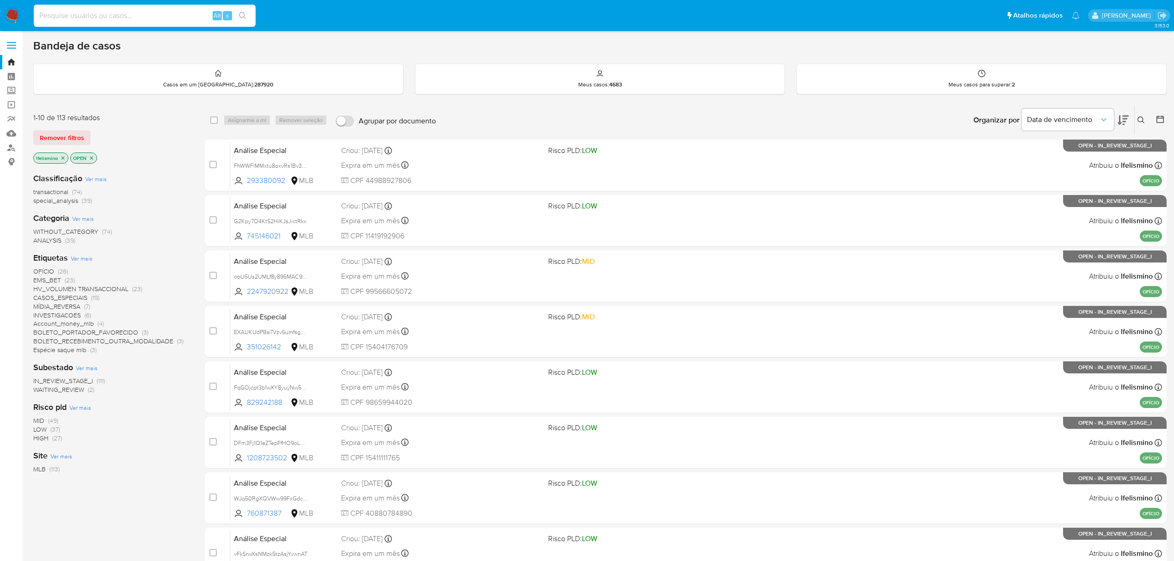
paste input "311298079"
type input "311298079"
click at [248, 18] on button "search-icon" at bounding box center [242, 15] width 19 height 13
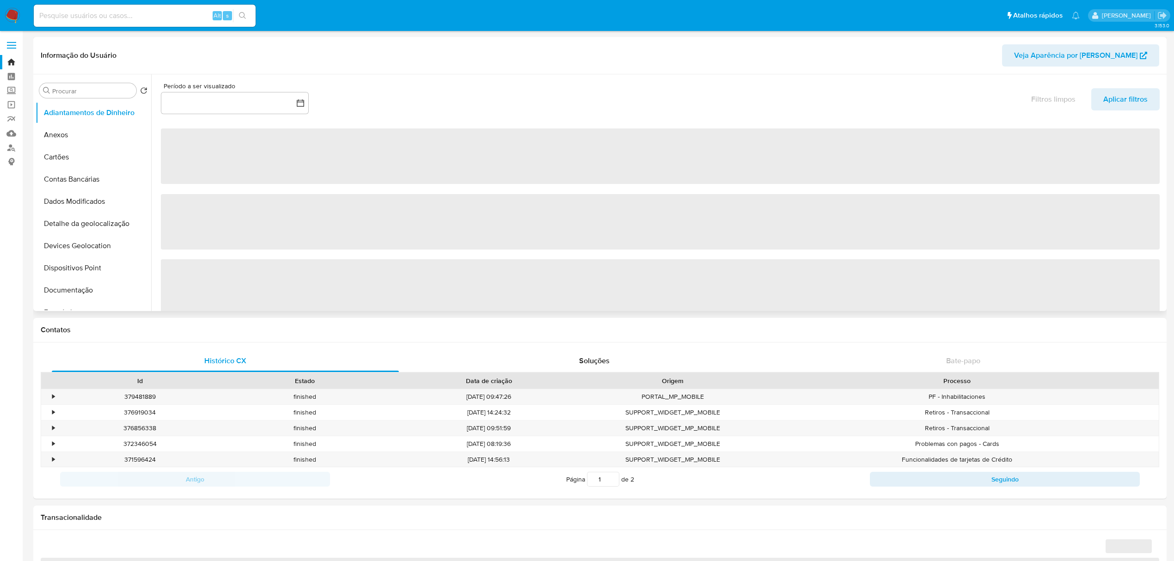
select select "10"
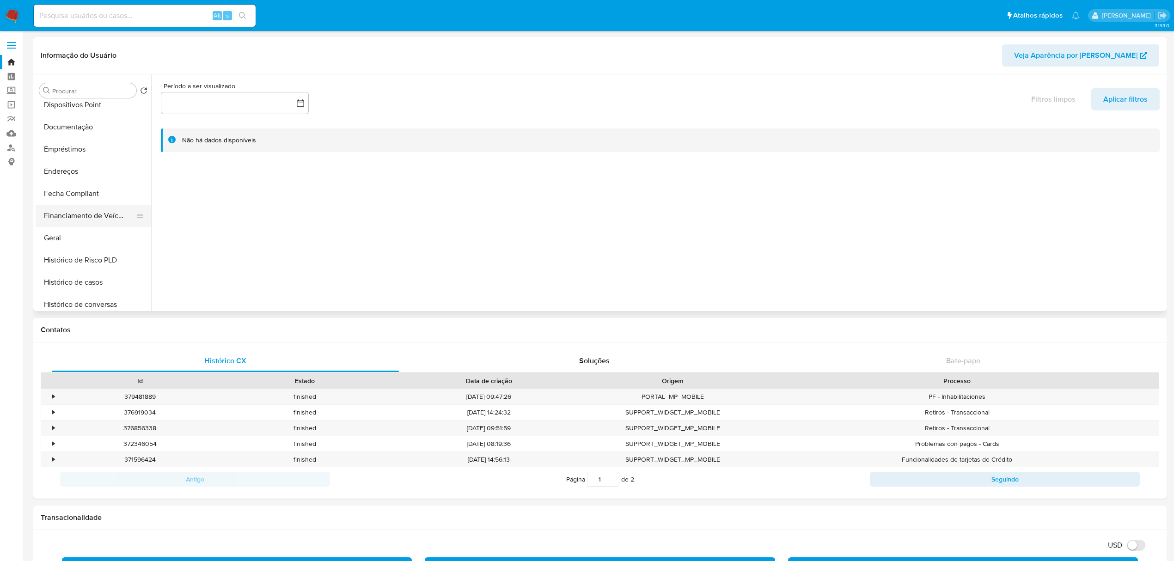
scroll to position [185, 0]
click at [95, 198] on button "Financiamento de Veículos" at bounding box center [94, 194] width 116 height 22
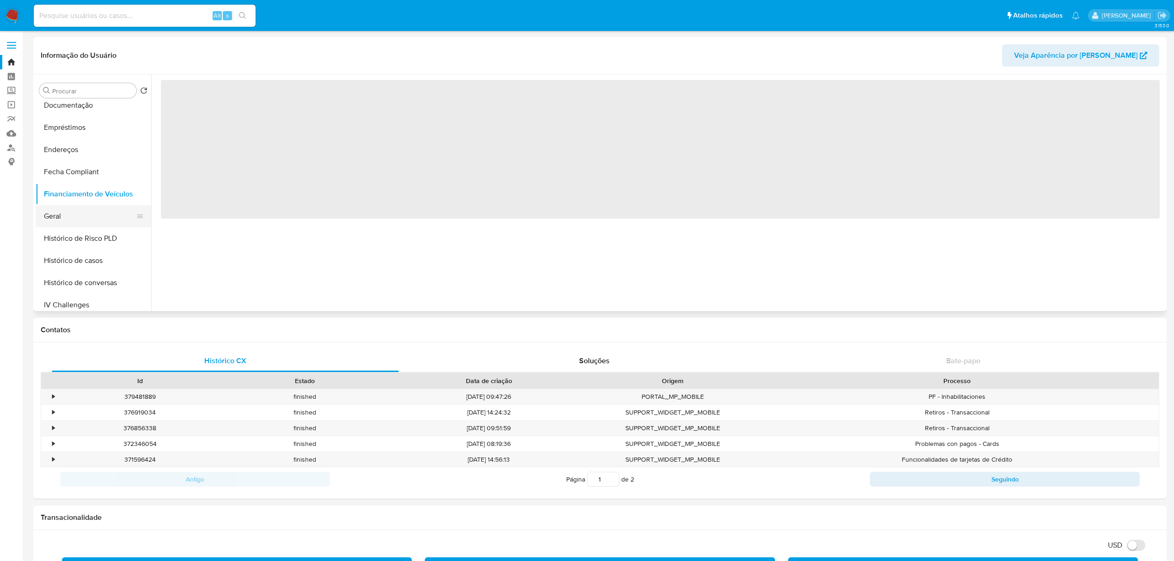
click at [66, 218] on button "Geral" at bounding box center [90, 216] width 108 height 22
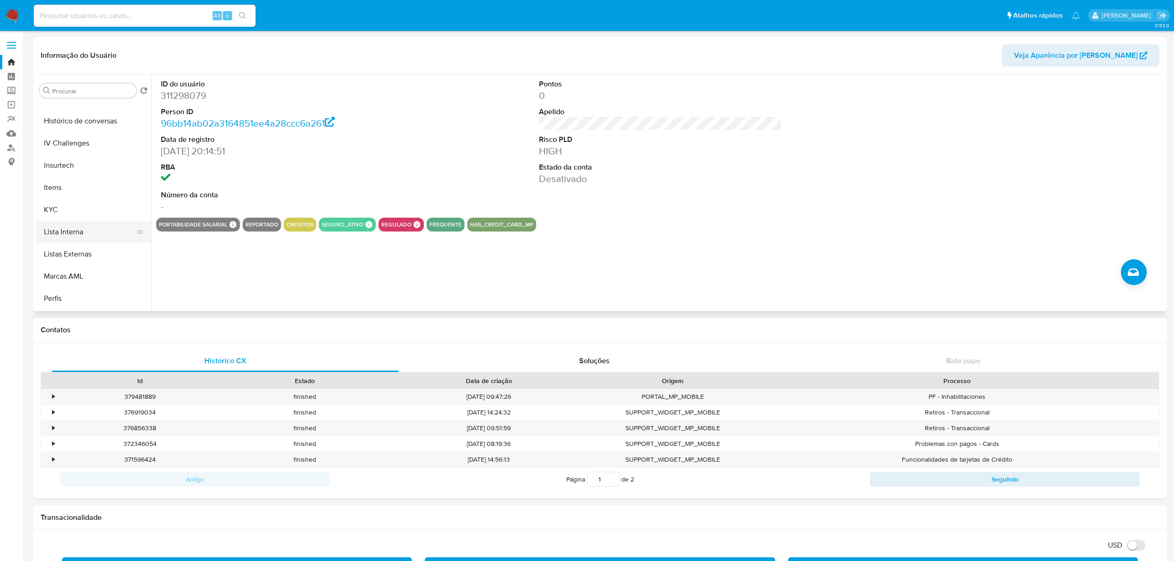
scroll to position [370, 0]
click at [92, 191] on button "KYC" at bounding box center [90, 187] width 108 height 22
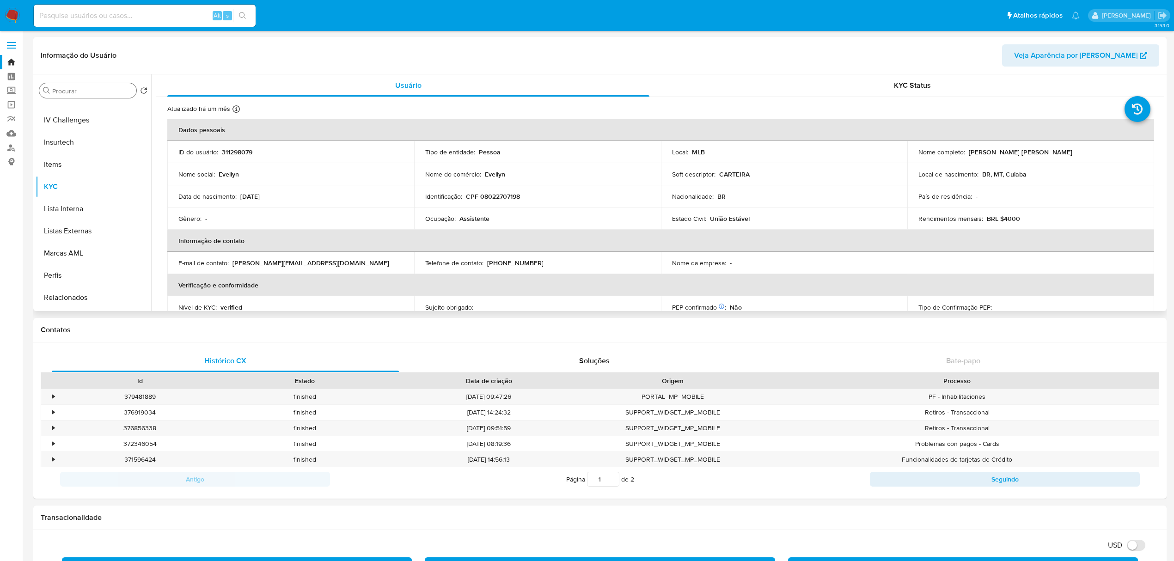
click at [93, 97] on div "Procurar" at bounding box center [87, 90] width 97 height 15
click at [95, 91] on input "Procurar" at bounding box center [92, 91] width 80 height 8
type input "cas"
click at [81, 116] on button "Histórico de casos" at bounding box center [90, 113] width 108 height 22
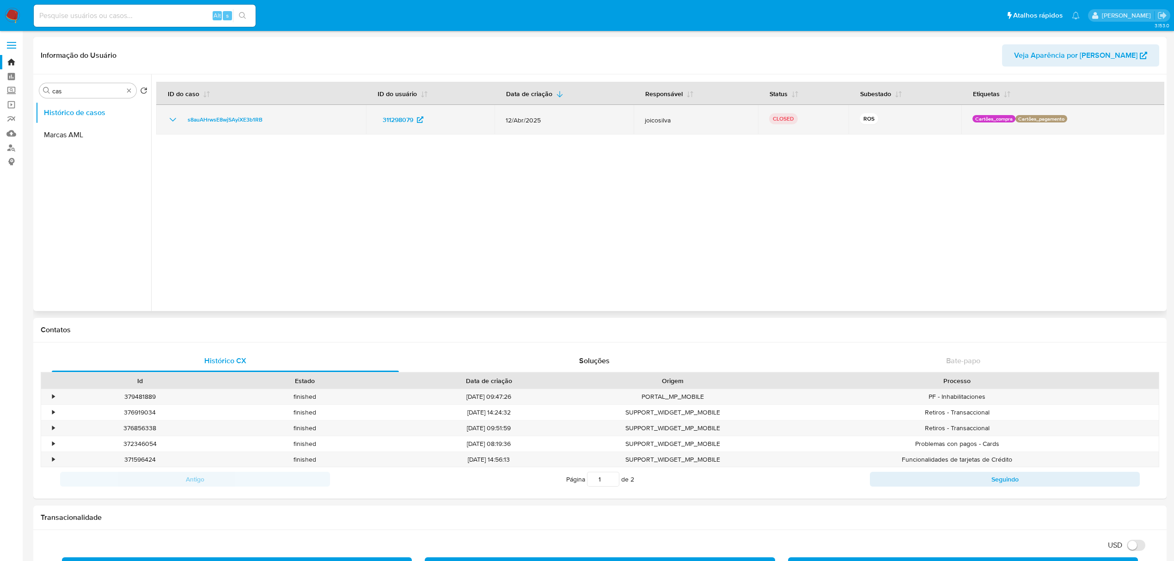
click at [168, 121] on icon "Mostrar/Ocultar" at bounding box center [172, 119] width 11 height 11
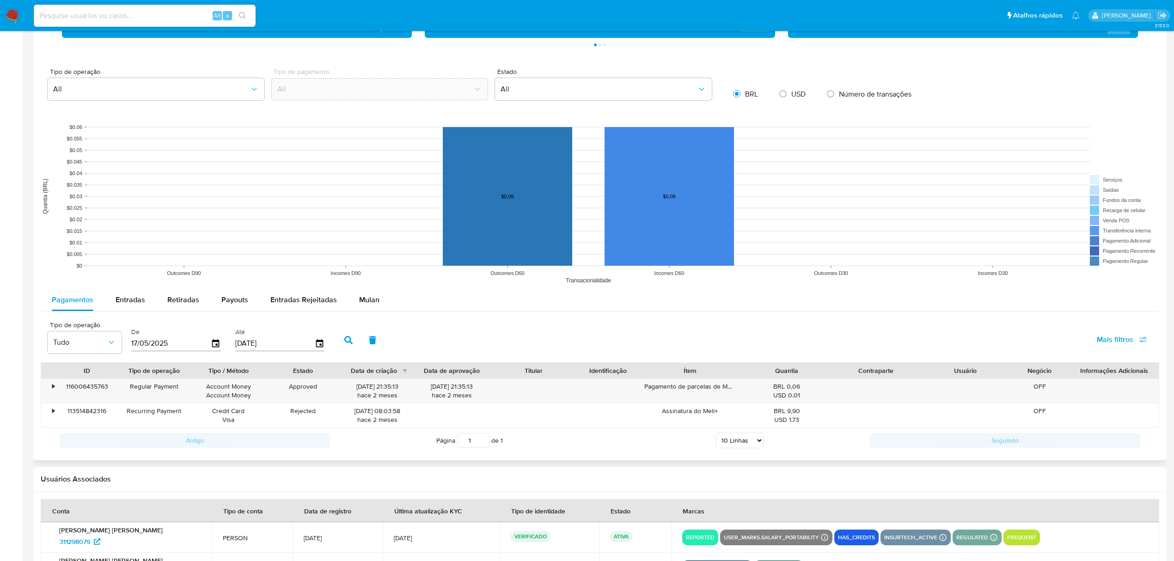
scroll to position [720, 0]
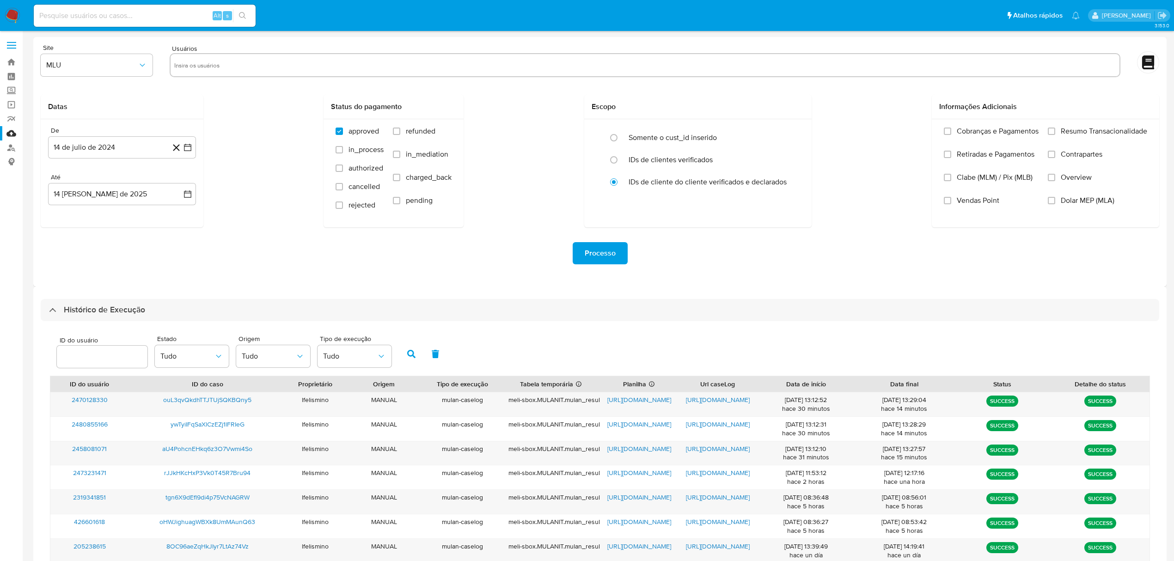
select select "100"
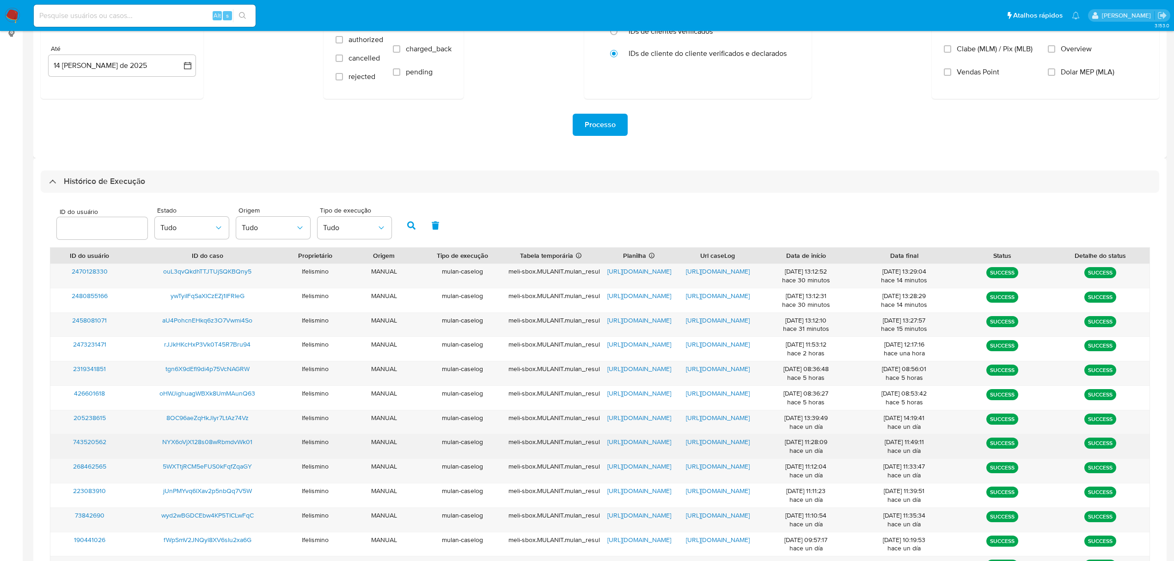
scroll to position [488, 0]
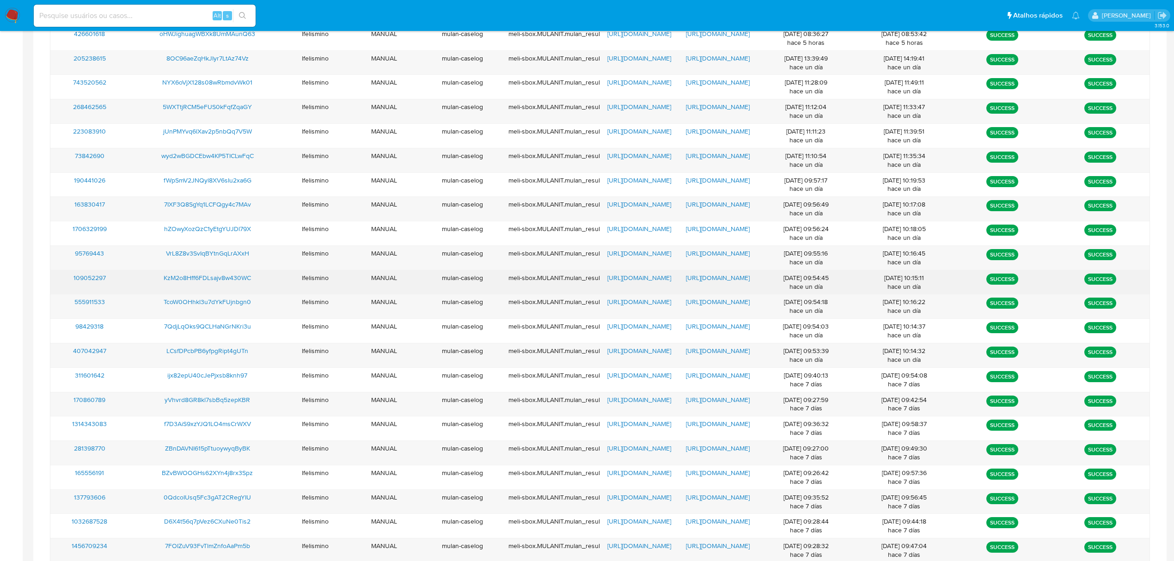
click at [732, 280] on span "[URL][DOMAIN_NAME]" at bounding box center [718, 277] width 64 height 9
click at [712, 273] on div "https://docs.google.com/document/d/1H13unghcwqPq_FmoQOXxISwtjaV3Ikkk_5iWqCkNiEk…" at bounding box center [717, 282] width 79 height 24
click at [710, 276] on span "https://docs.google.com/document/d/1H13unghcwqPq_FmoQOXxISwtjaV3Ikkk_5iWqCkNiEk…" at bounding box center [718, 277] width 64 height 9
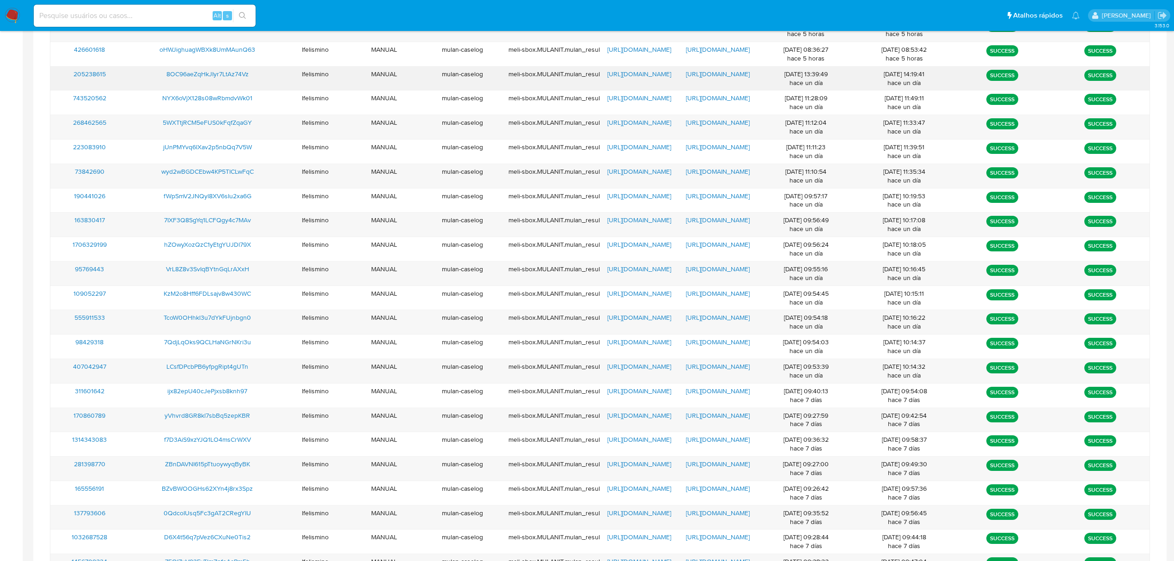
scroll to position [426, 0]
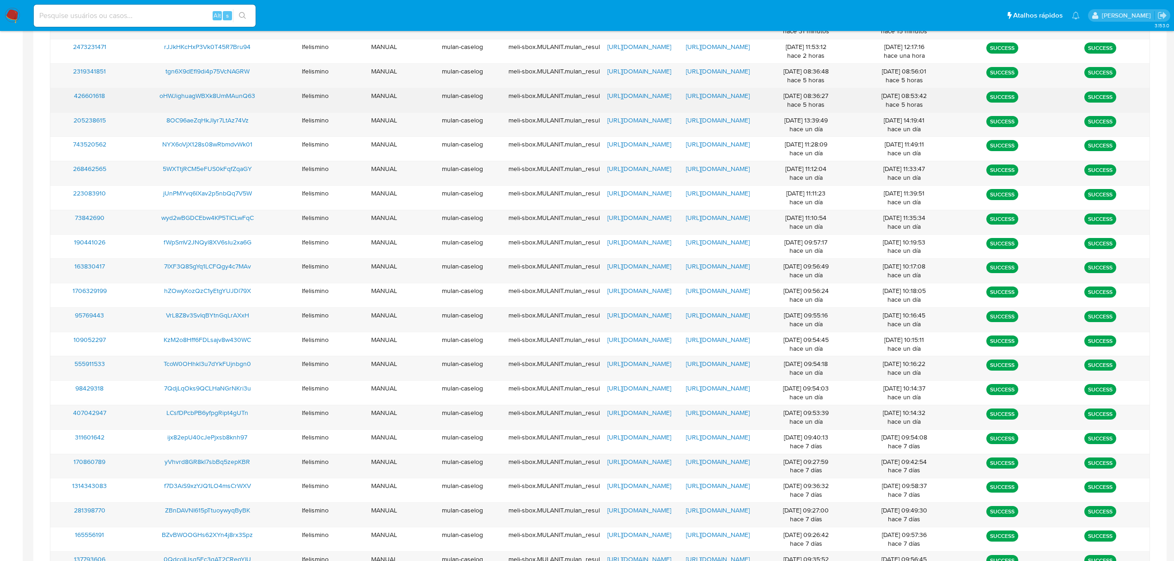
click at [703, 97] on span "https://docs.google.com/document/d/1AZTBPNWNS4-aOy6W6LuiEqoaZAWZqyTEt1ZJl0doCfY…" at bounding box center [718, 95] width 64 height 9
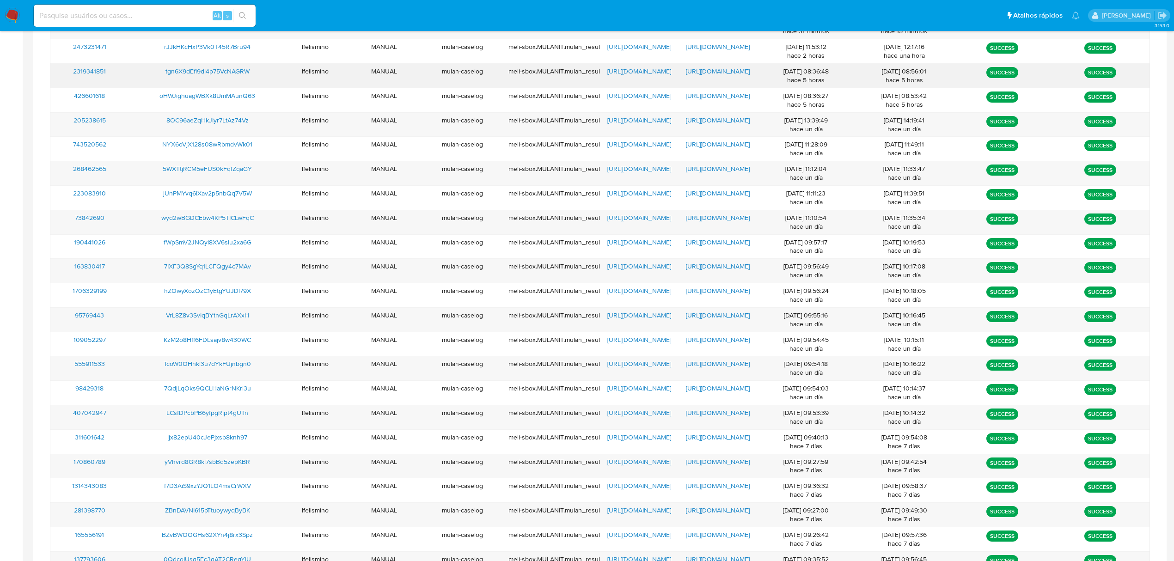
click at [731, 70] on span "https://docs.google.com/document/d/1LS2St9bHbnDJSeeCCkK0I1hoI7UsxsCzAaO08PagkOs…" at bounding box center [718, 71] width 64 height 9
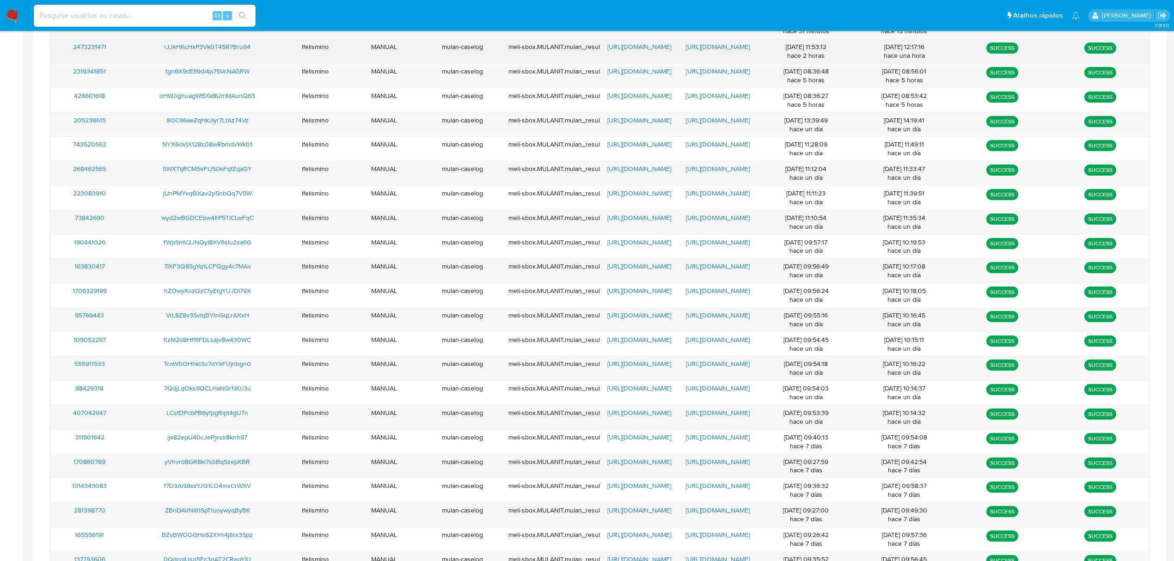
click at [708, 46] on span "https://docs.google.com/document/d/1_3YRLrjRoPOYHT2c4SM-LbmruB5Ka3e6lHmjs-W3NGY…" at bounding box center [718, 46] width 64 height 9
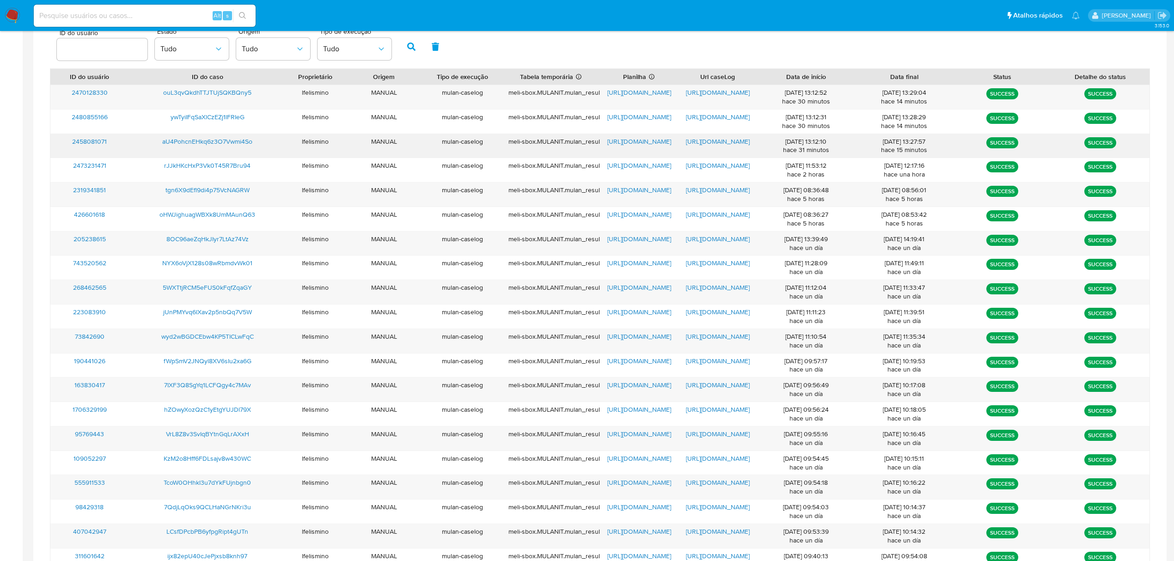
scroll to position [303, 0]
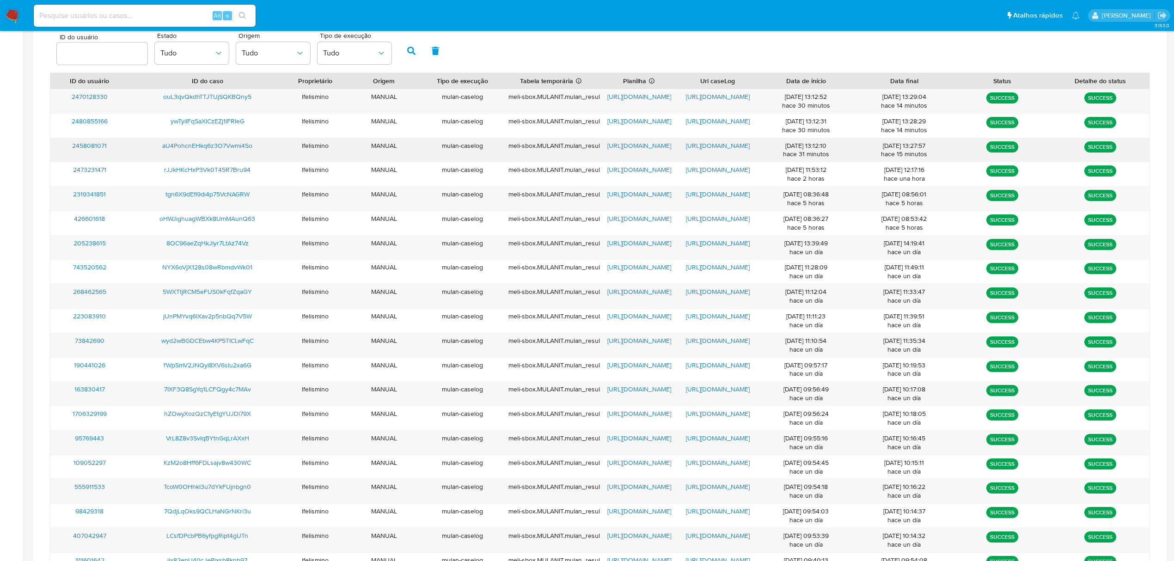
click at [728, 143] on span "https://docs.google.com/document/d/1Bx8n88PUP4V2h_vULL3cpPCdlPT732E_xHc8SUmNNco…" at bounding box center [718, 145] width 64 height 9
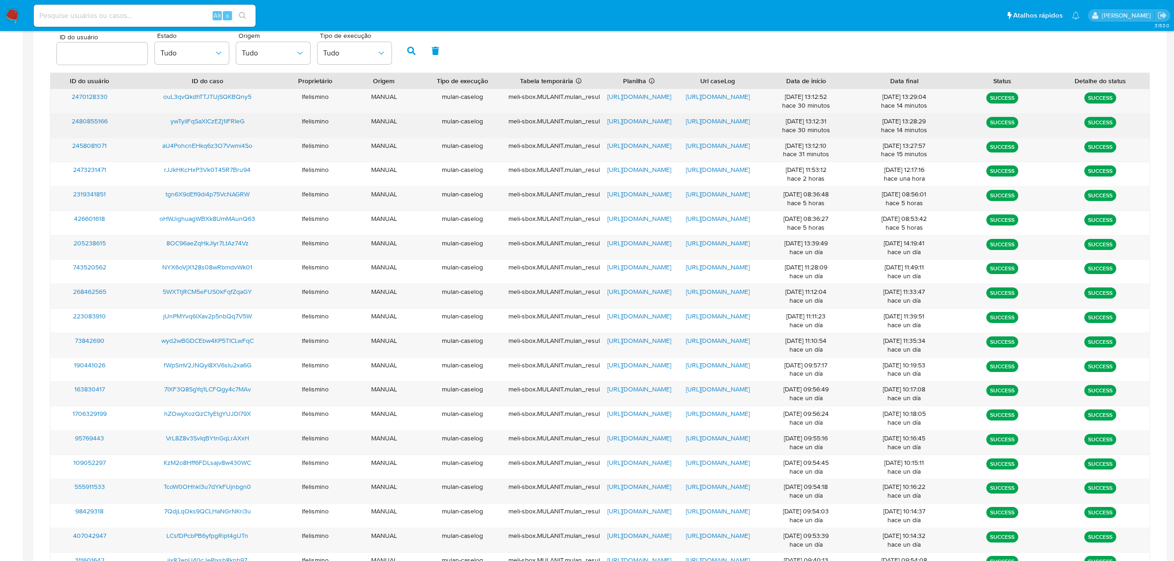
click at [733, 126] on span "https://docs.google.com/document/d/1KeVMmO_28ojuPV34GGMWRyxTPj3oVZvr7l3b384Kzfw…" at bounding box center [718, 120] width 64 height 9
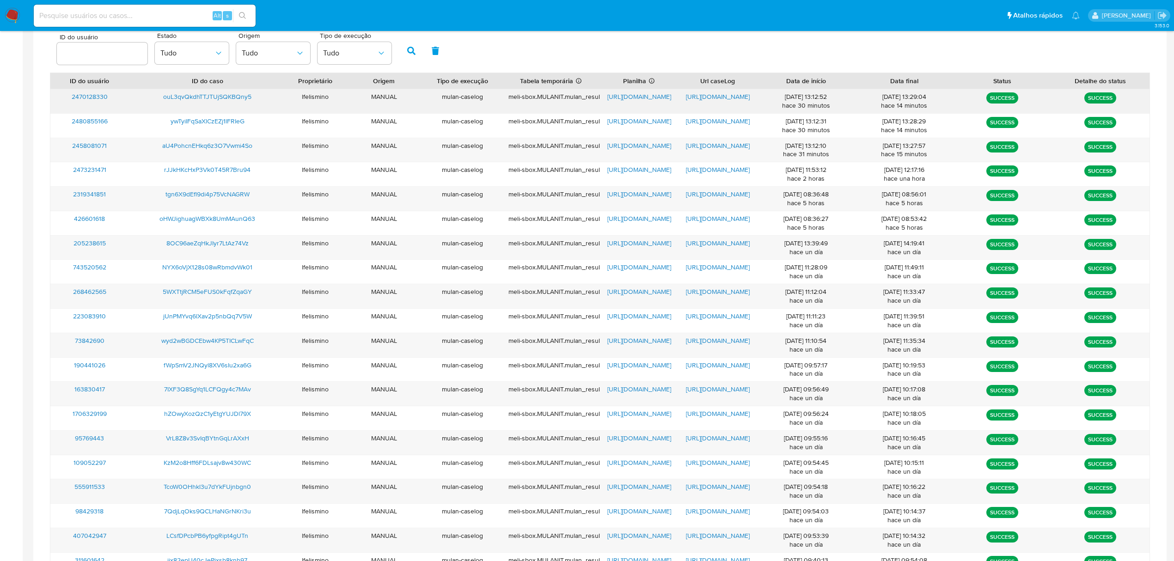
click at [695, 99] on span "https://docs.google.com/document/d/1MuZVy_3bJ3ijKb1gm4njUGrsZXxBnrIbzmSqknvMOXs…" at bounding box center [718, 96] width 64 height 9
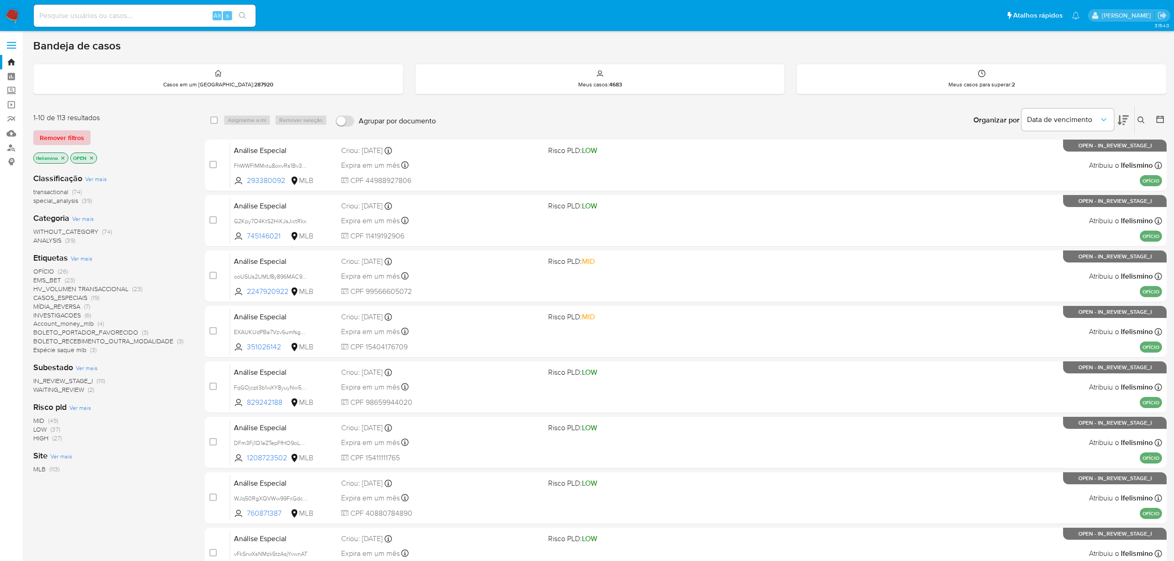
click at [57, 135] on span "Remover filtros" at bounding box center [62, 137] width 44 height 13
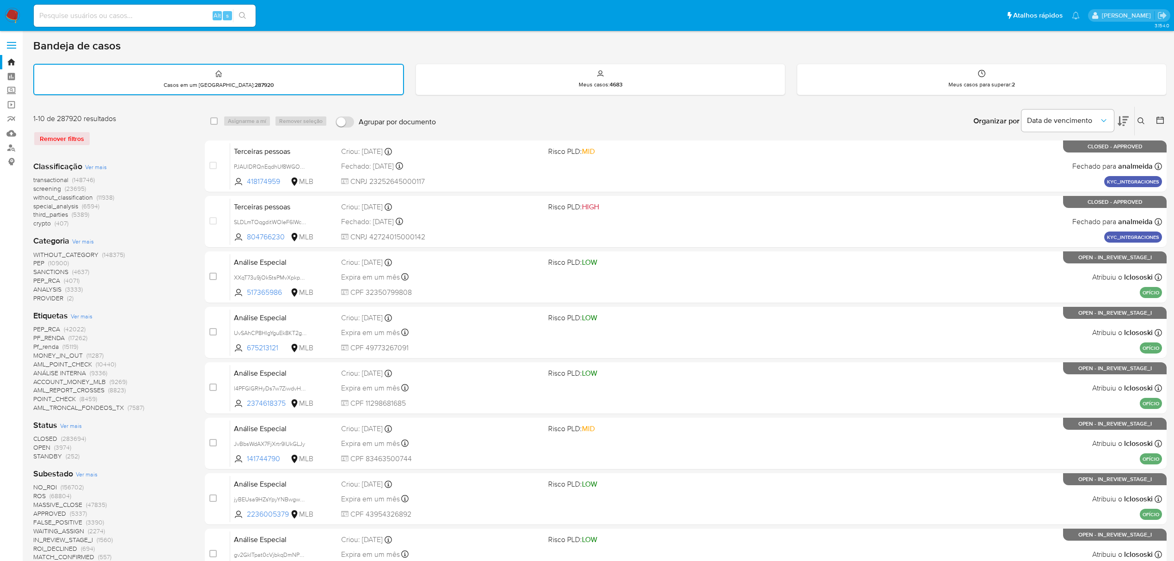
click at [1140, 122] on icon at bounding box center [1140, 120] width 7 height 7
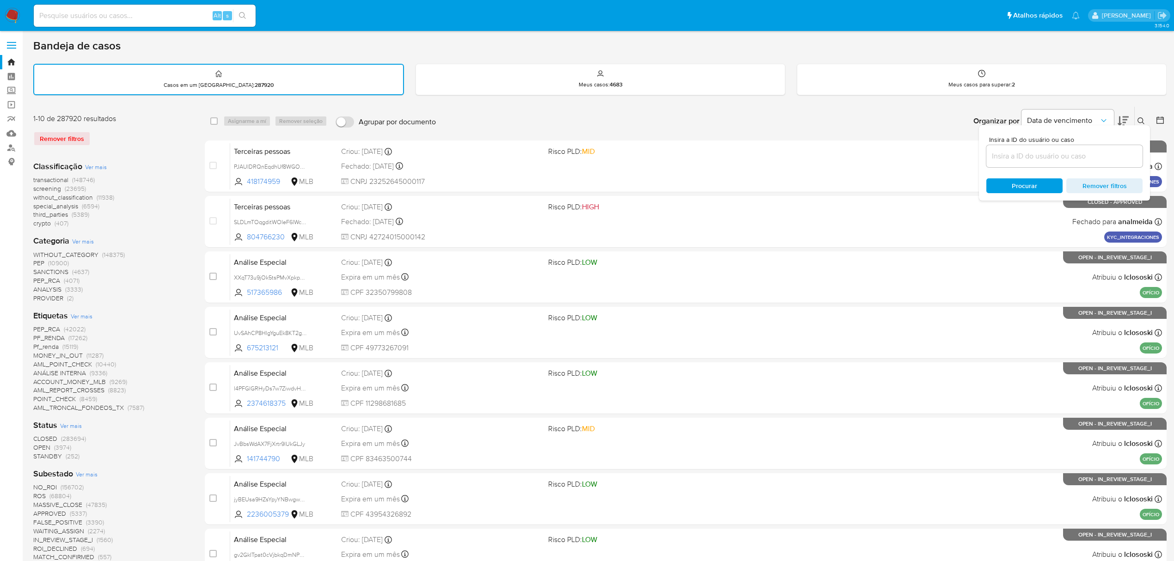
click at [1066, 169] on div "Insira a ID do usuário ou caso Procurar Remover filtros" at bounding box center [1064, 162] width 171 height 75
click at [1074, 159] on input at bounding box center [1064, 156] width 156 height 12
paste input "KzM2o8Hff6FDLsajv8w430WC"
type input "KzM2o8Hff6FDLsajv8w430WC"
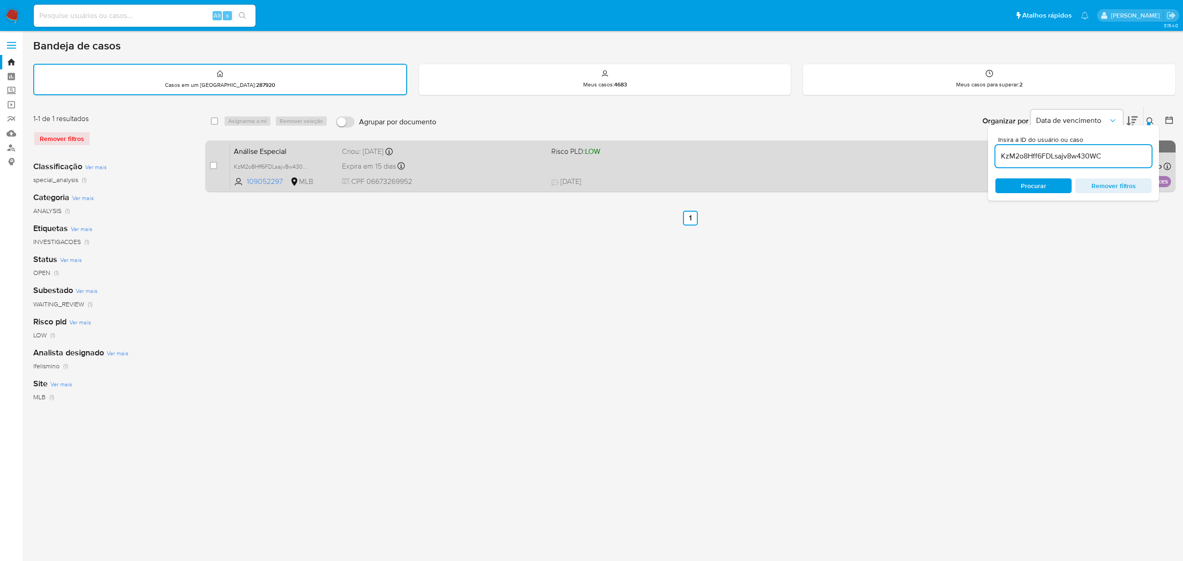
click at [210, 167] on span at bounding box center [213, 165] width 7 height 7
click at [211, 164] on input "checkbox" at bounding box center [213, 165] width 7 height 7
checkbox input "true"
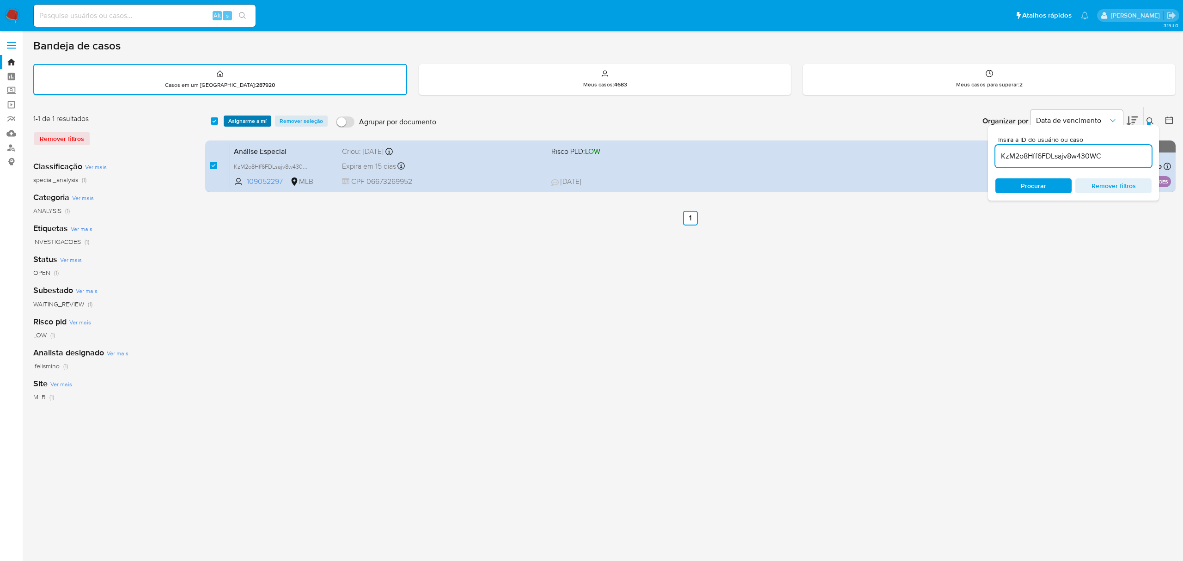
click at [250, 120] on span "Asignarme a mí" at bounding box center [247, 120] width 38 height 9
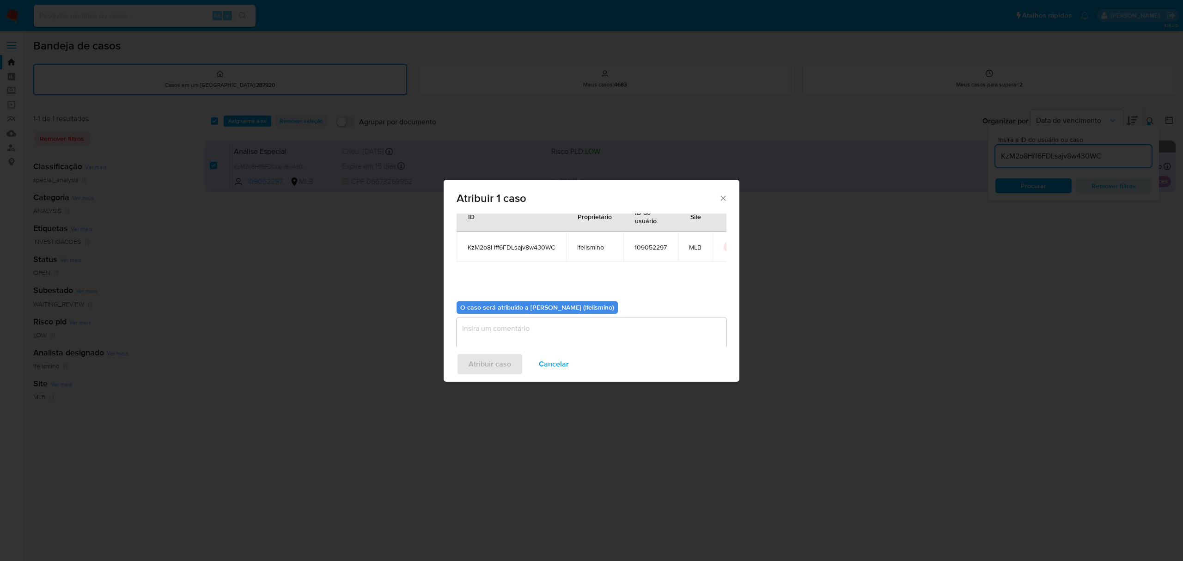
scroll to position [47, 0]
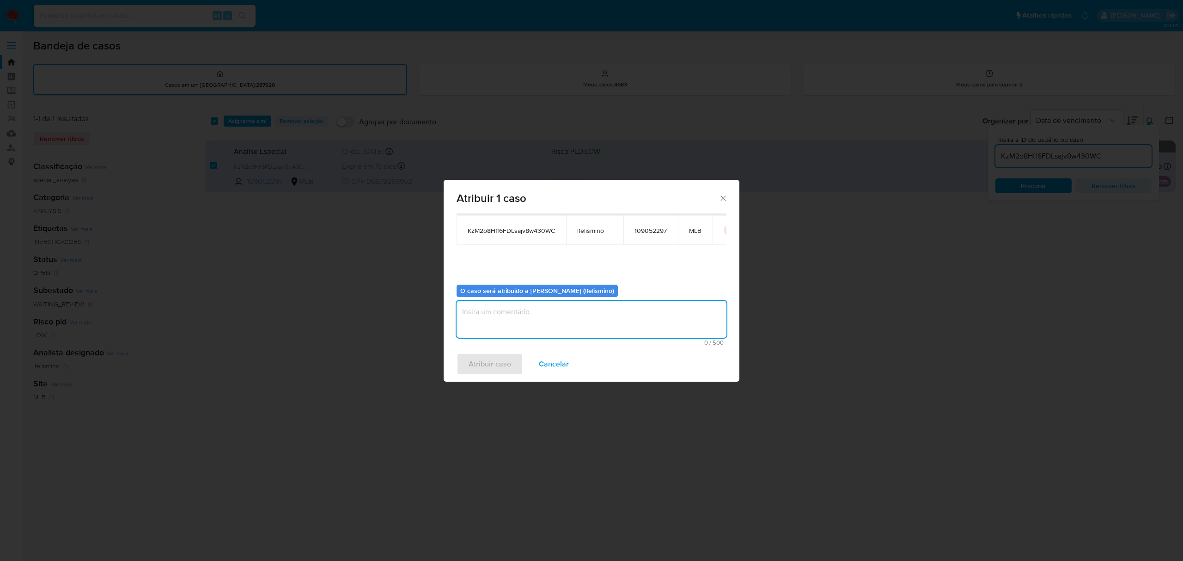
click at [644, 316] on textarea "assign-modal" at bounding box center [591, 319] width 270 height 37
type textarea "."
click at [511, 371] on button "Atribuir caso" at bounding box center [489, 364] width 67 height 22
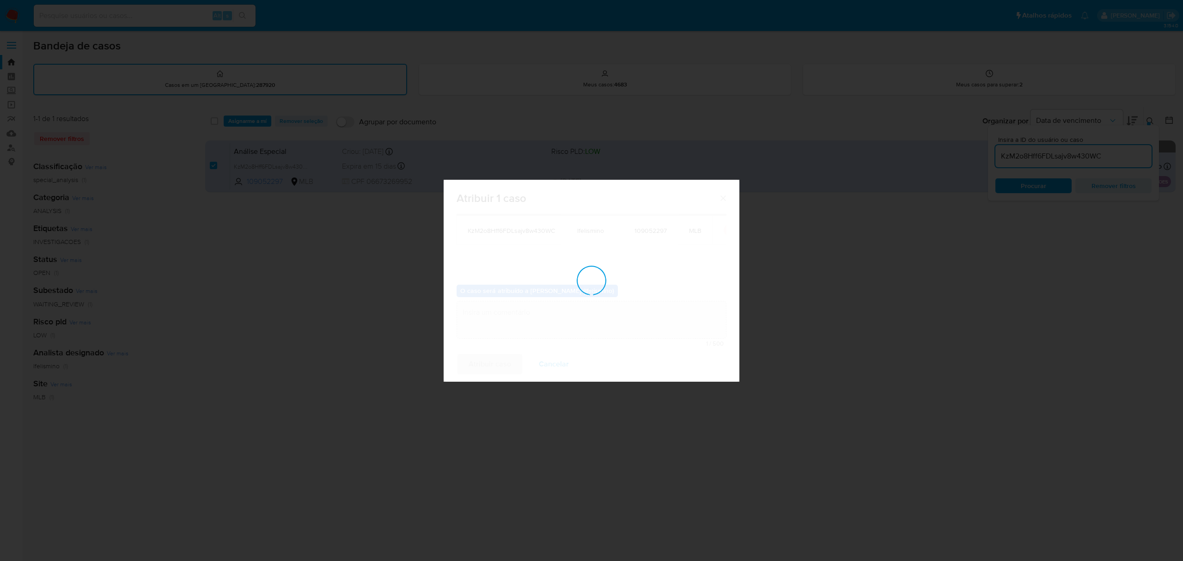
checkbox input "false"
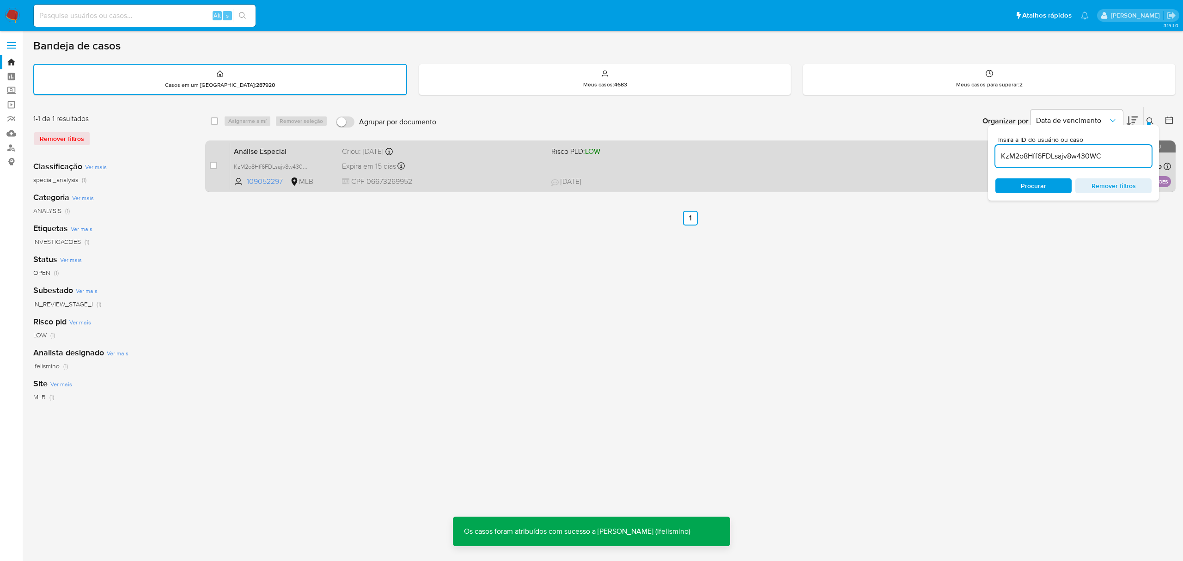
click at [695, 174] on div "Análise Especial KzM2o8Hff6FDLsajv8w430WC 109052297 MLB Risco PLD: LOW Criou: 1…" at bounding box center [700, 166] width 941 height 47
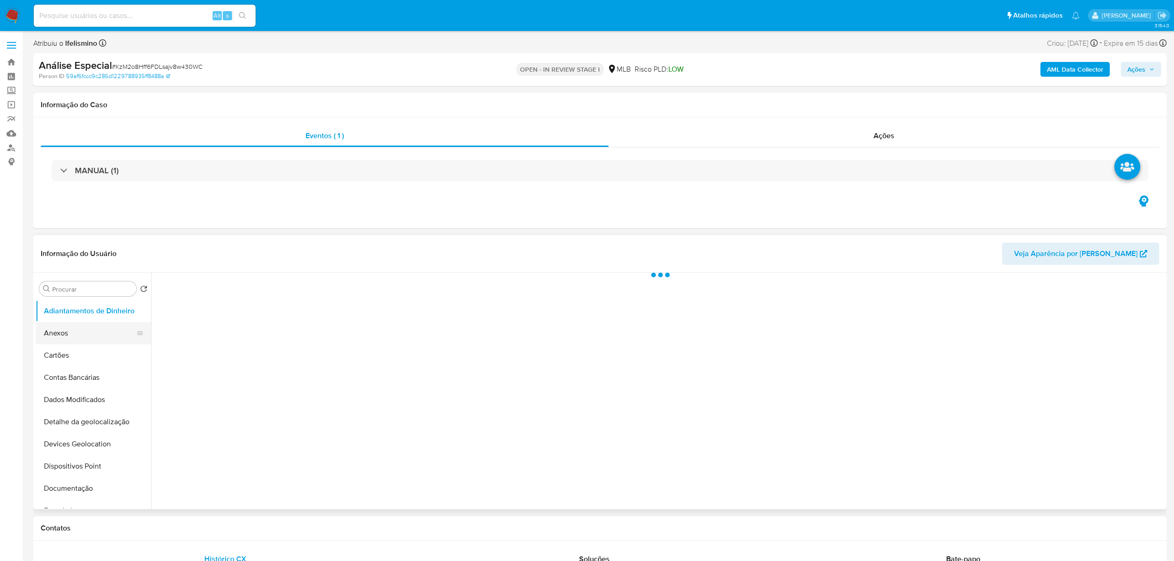
click at [100, 329] on button "Anexos" at bounding box center [90, 333] width 108 height 22
select select "10"
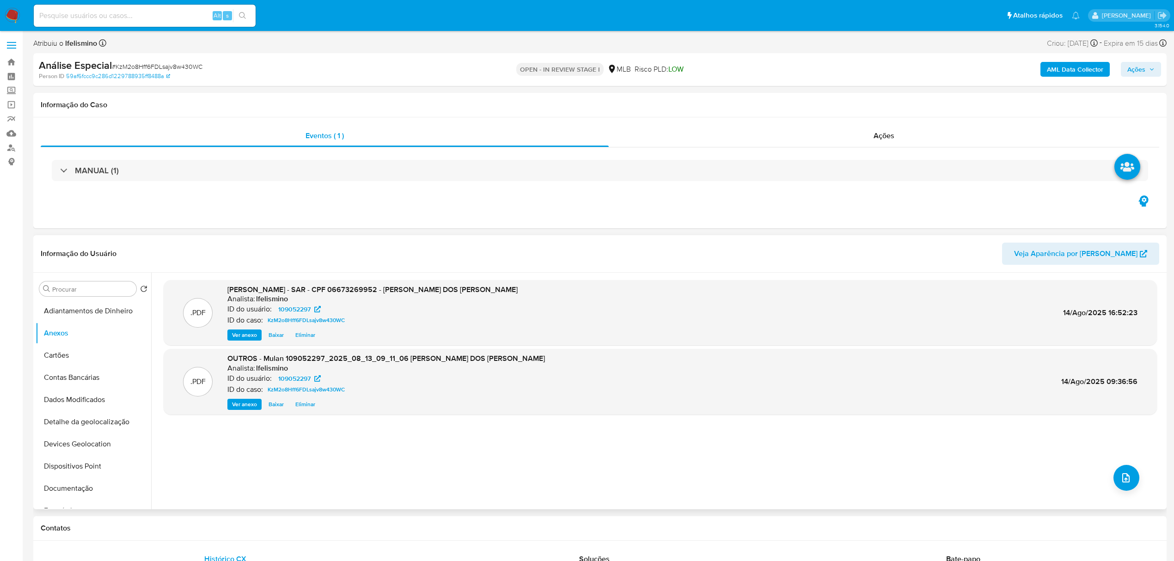
click at [1108, 475] on div ".PDF DOSSIÊ ANÁLISE - SAR - CPF 06673269952 - ALEX DOS SANTOS Analista: lfelism…" at bounding box center [660, 391] width 993 height 222
click at [1120, 478] on icon "upload-file" at bounding box center [1125, 477] width 11 height 11
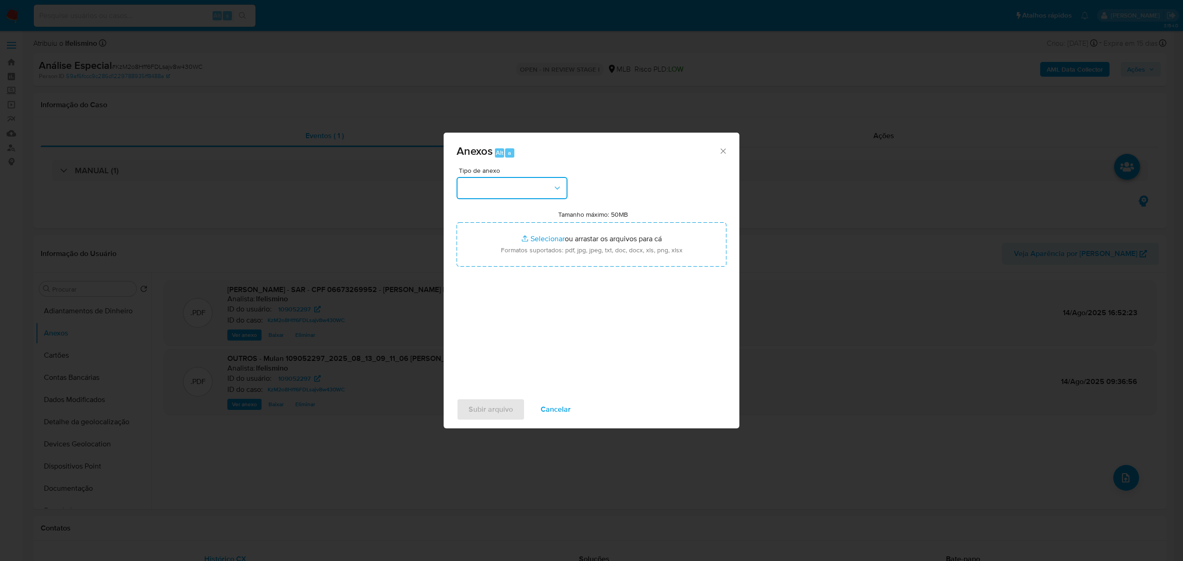
click at [540, 188] on button "button" at bounding box center [511, 188] width 111 height 22
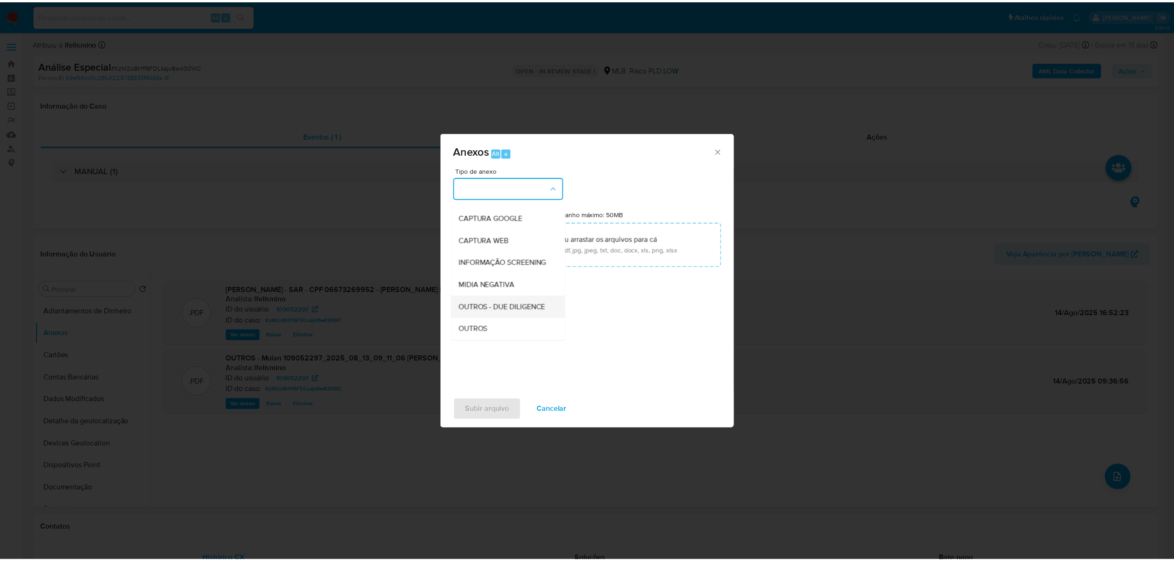
scroll to position [123, 0]
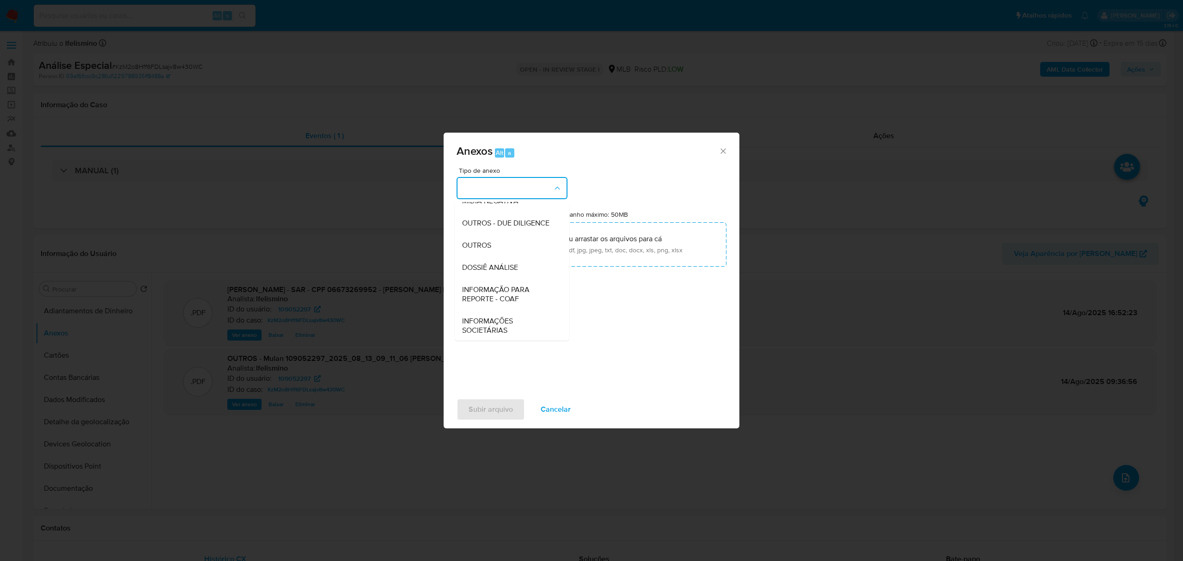
click at [505, 272] on span "DOSSIÊ ANÁLISE" at bounding box center [490, 267] width 56 height 9
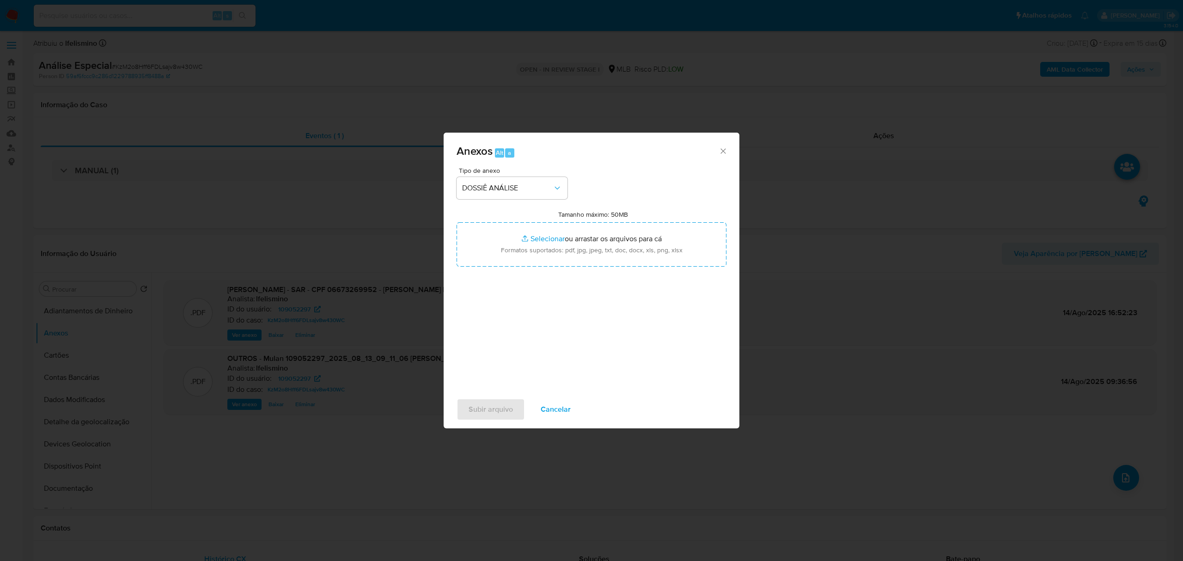
click at [557, 416] on span "Cancelar" at bounding box center [556, 409] width 30 height 20
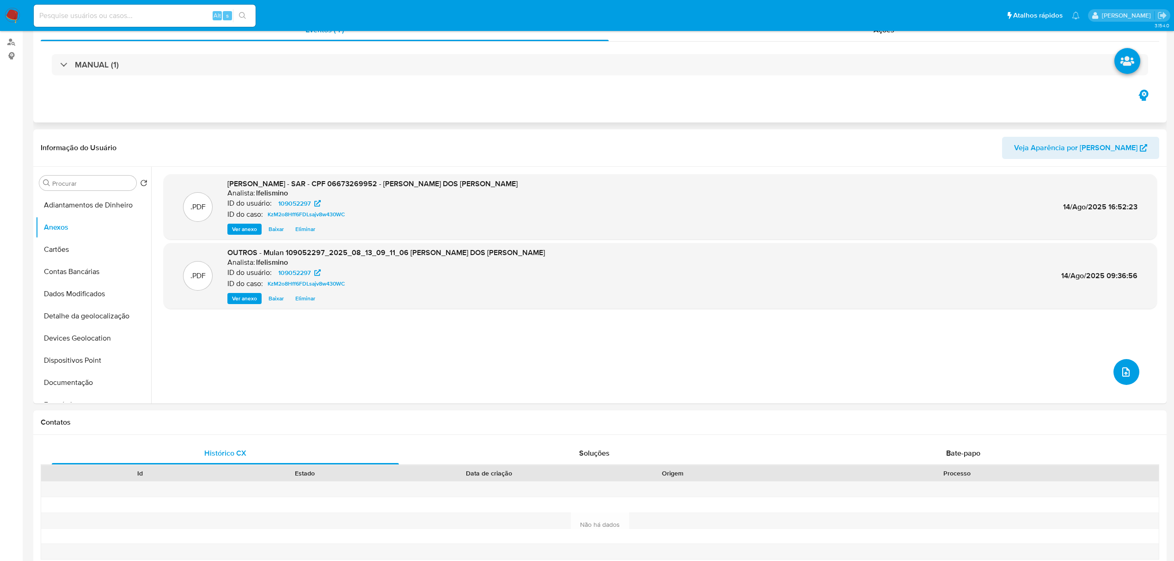
scroll to position [0, 0]
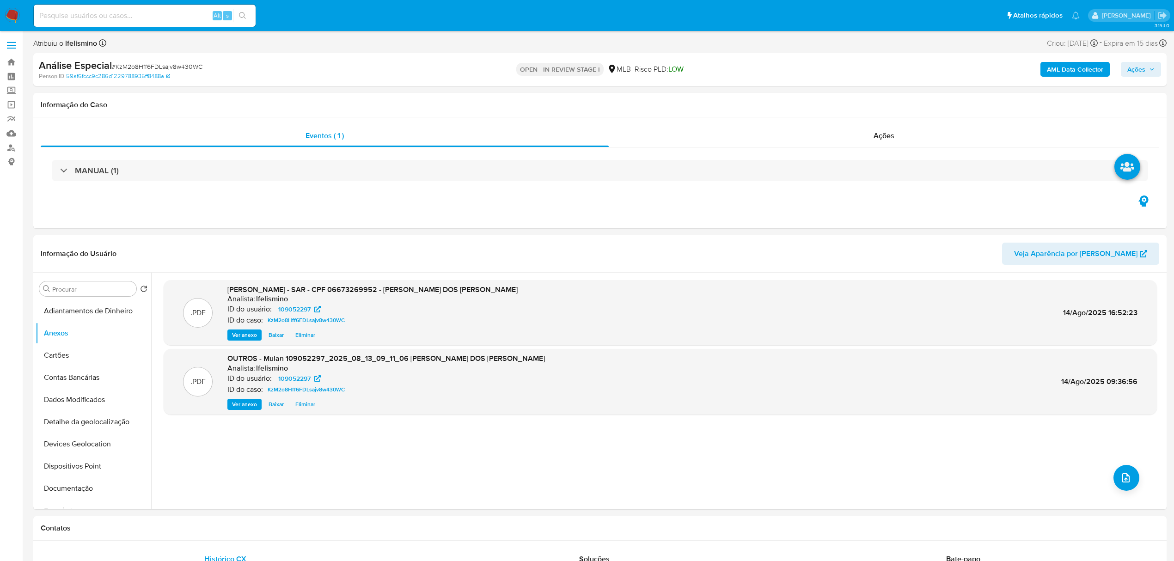
click at [1064, 77] on div "AML Data Collector Ações" at bounding box center [974, 70] width 371 height 22
click at [1065, 62] on b "AML Data Collector" at bounding box center [1074, 69] width 56 height 15
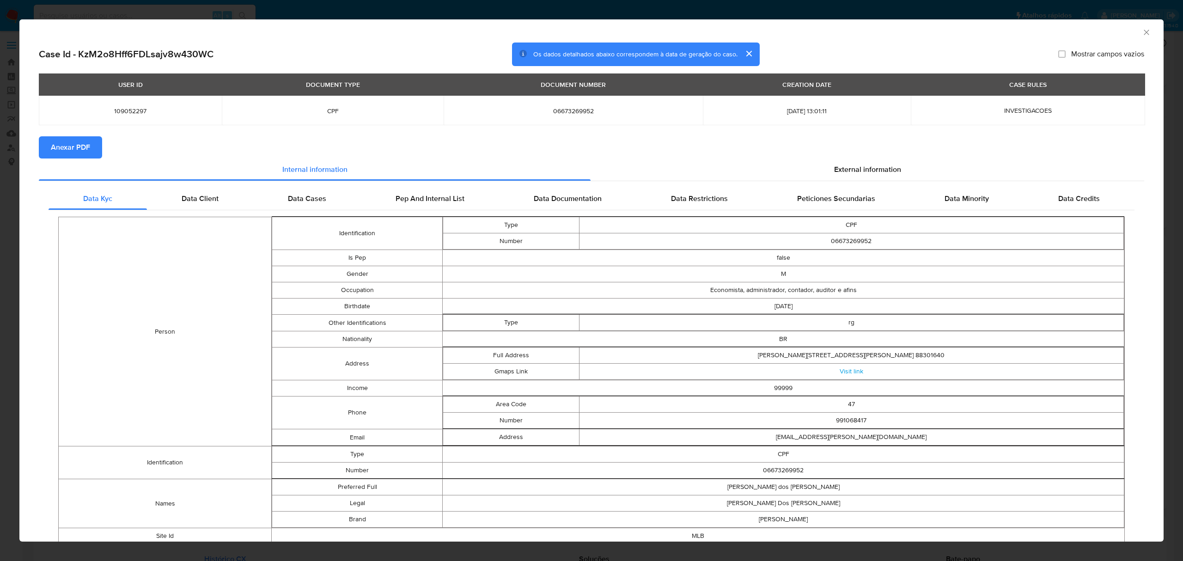
click at [97, 152] on button "Anexar PDF" at bounding box center [70, 147] width 63 height 22
click at [1142, 30] on icon "Fechar a janela" at bounding box center [1146, 32] width 9 height 9
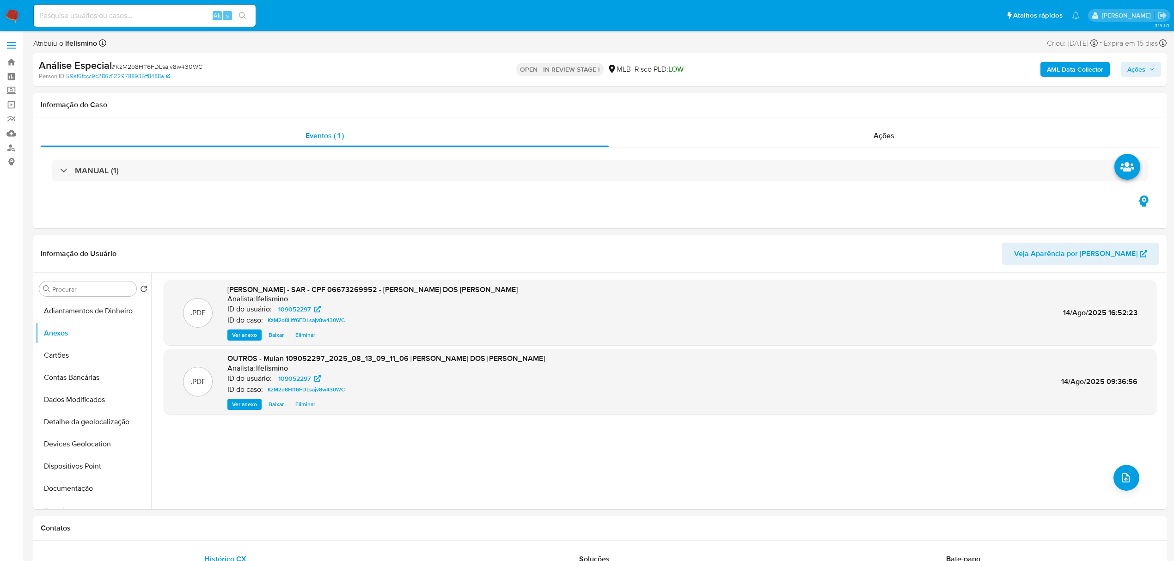
click at [1134, 67] on span "Ações" at bounding box center [1136, 69] width 18 height 15
click at [880, 99] on span "Resolução do caso" at bounding box center [872, 98] width 62 height 11
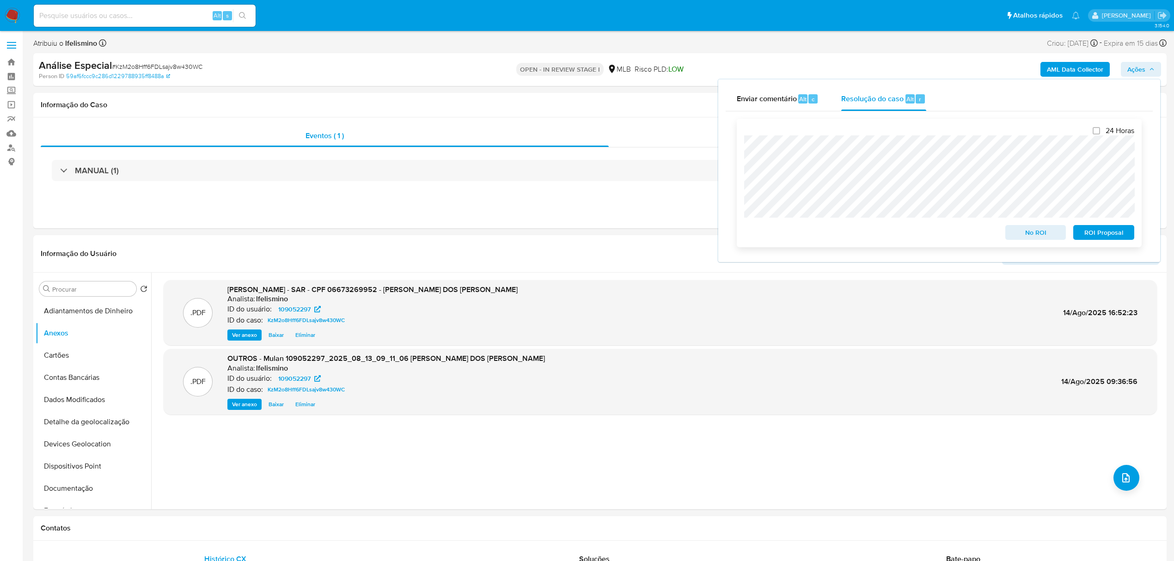
click at [1090, 238] on span "ROI Proposal" at bounding box center [1103, 232] width 48 height 13
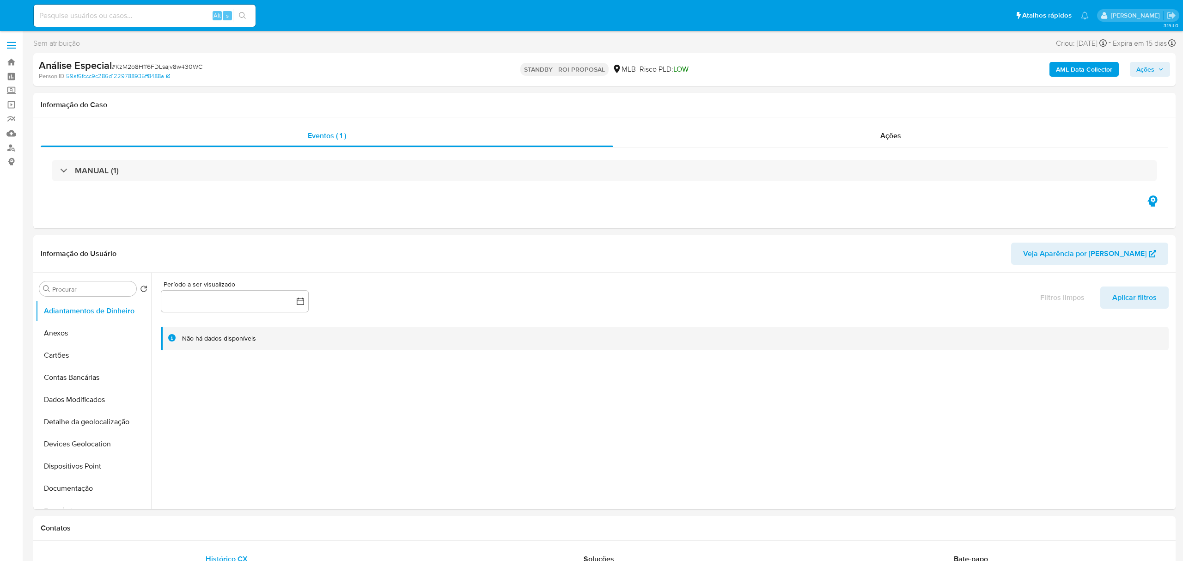
select select "10"
click at [926, 119] on div "Eventos ( 1 ) Ações MANUAL (1)" at bounding box center [599, 172] width 1133 height 111
click at [904, 137] on div "Ações" at bounding box center [883, 136] width 550 height 22
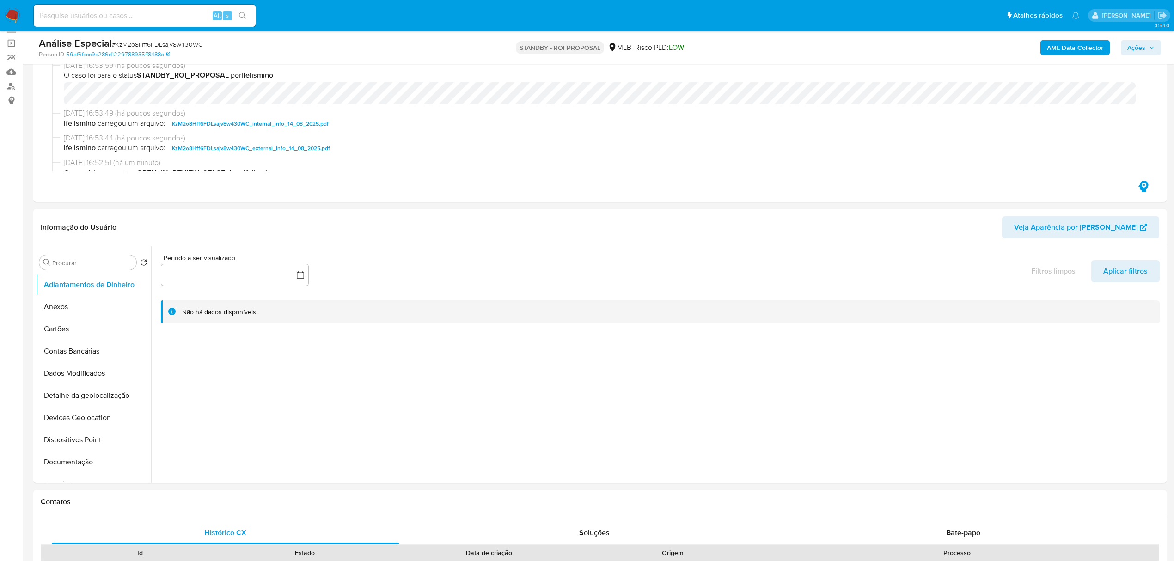
click at [164, 23] on div "Alt s" at bounding box center [145, 16] width 222 height 22
click at [170, 14] on input at bounding box center [145, 16] width 222 height 12
paste input "oHWJighuagWBXk8UmMAunQ63"
type input "oHWJighuagWBXk8UmMAunQ63"
click at [237, 7] on div "oHWJighuagWBXk8UmMAunQ63 Alt s" at bounding box center [145, 16] width 222 height 22
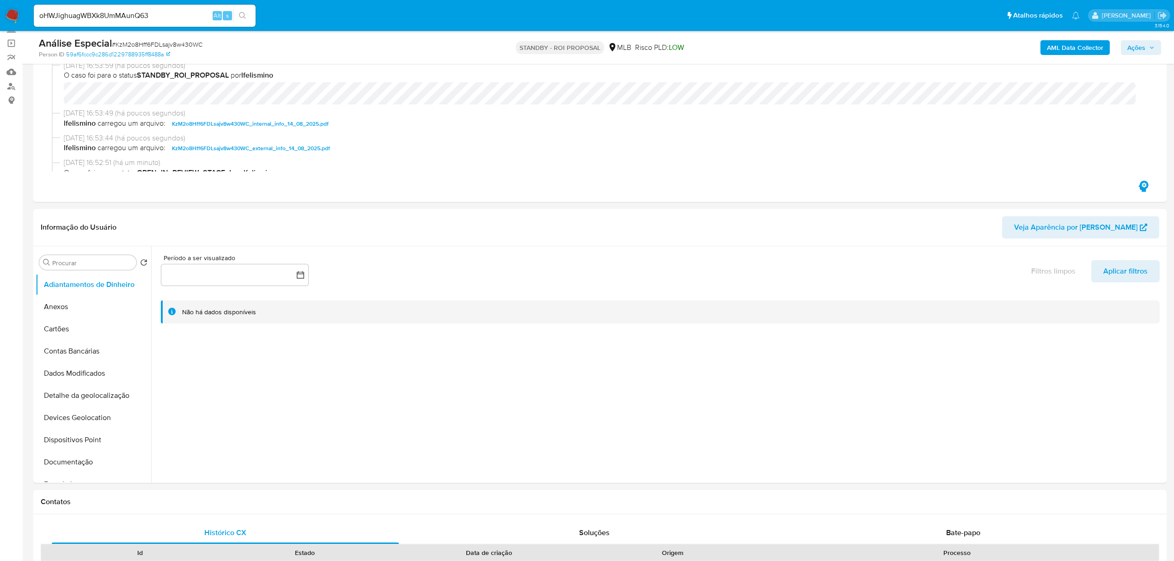
drag, startPoint x: 250, startPoint y: 17, endPoint x: 215, endPoint y: 7, distance: 36.9
click at [250, 17] on button "search-icon" at bounding box center [242, 15] width 19 height 13
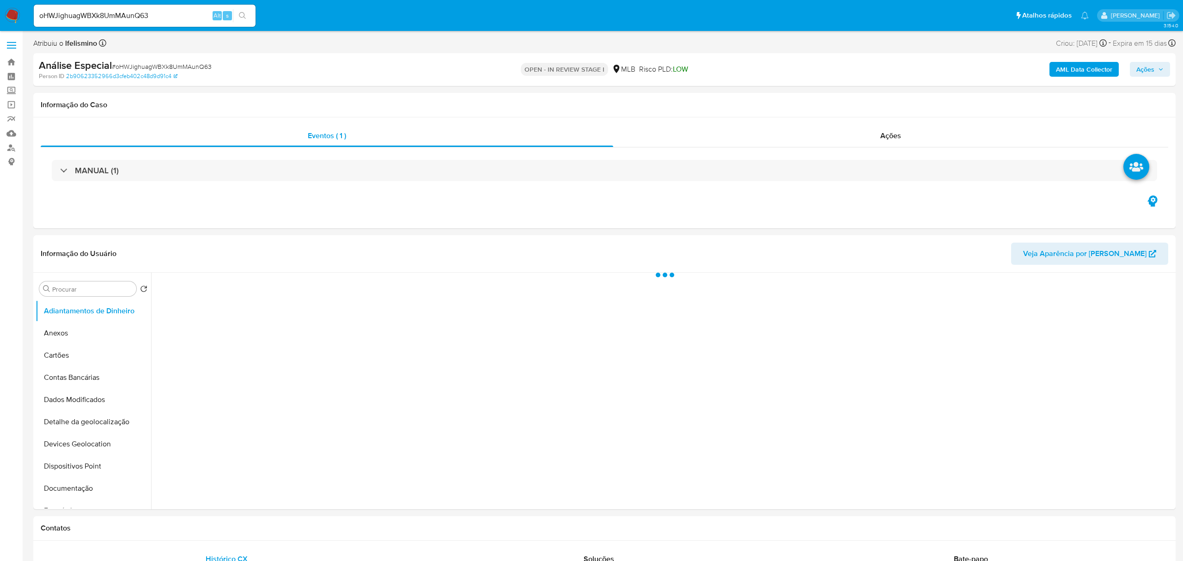
select select "10"
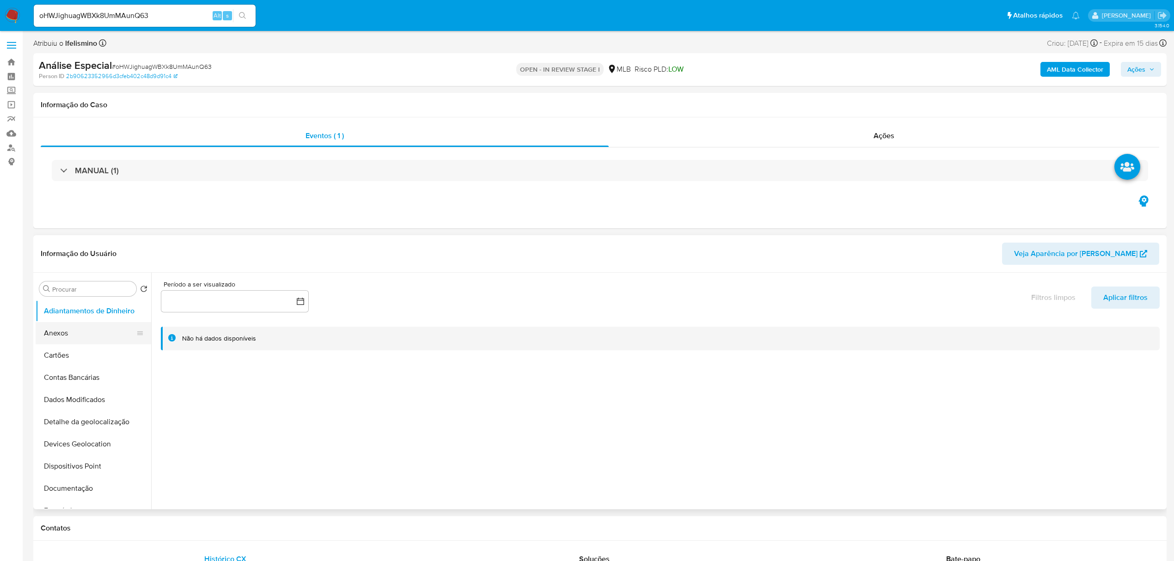
click at [122, 331] on button "Anexos" at bounding box center [90, 333] width 108 height 22
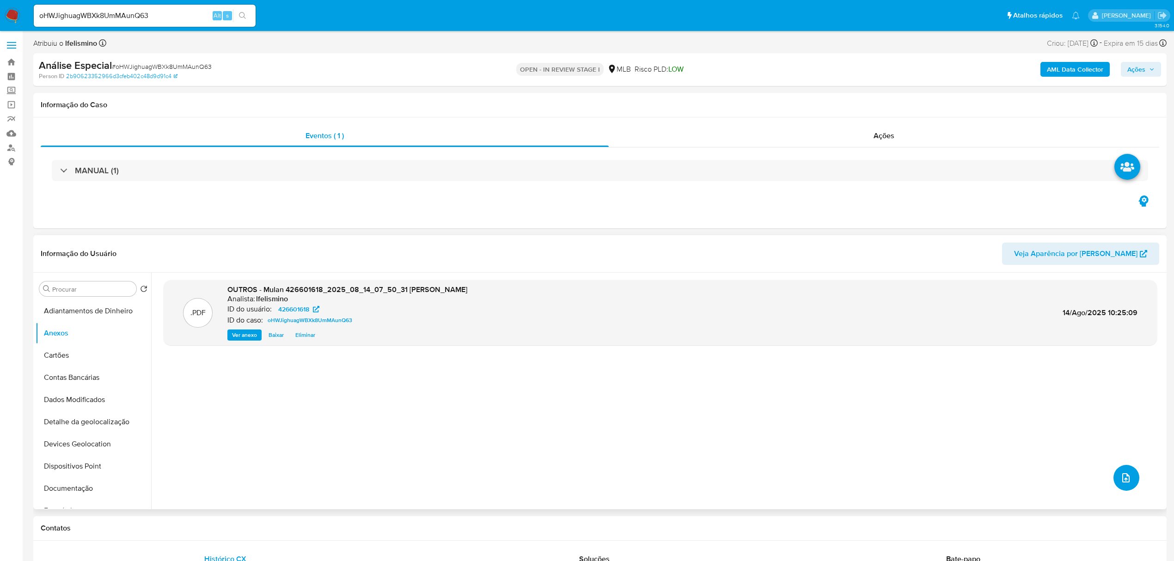
click at [1129, 482] on button "upload-file" at bounding box center [1126, 478] width 26 height 26
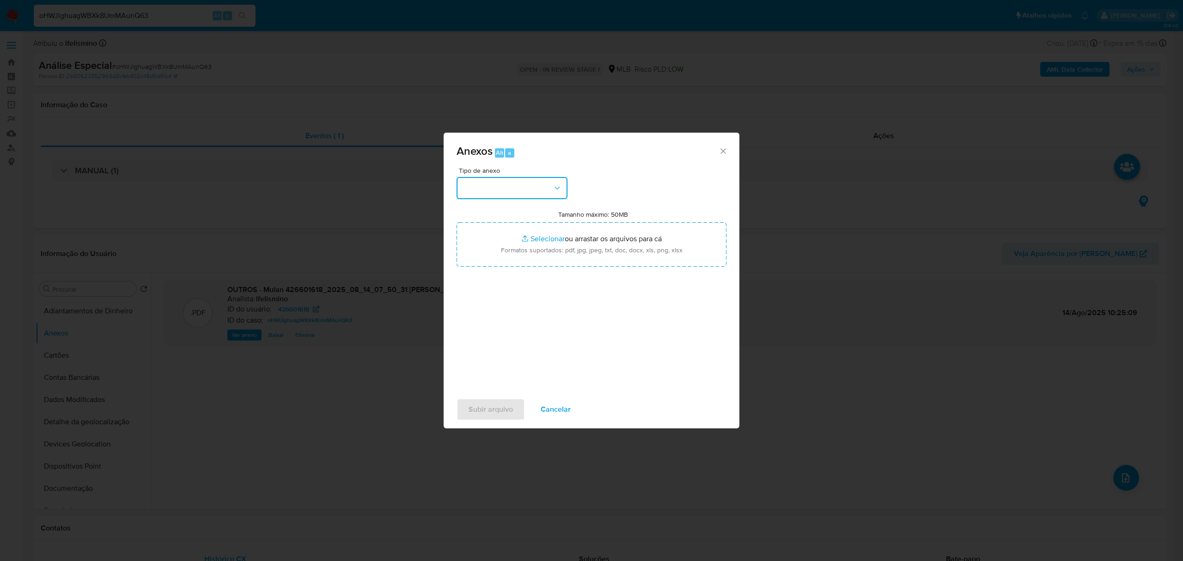
drag, startPoint x: 527, startPoint y: 183, endPoint x: 531, endPoint y: 195, distance: 12.3
click at [527, 183] on button "button" at bounding box center [511, 188] width 111 height 22
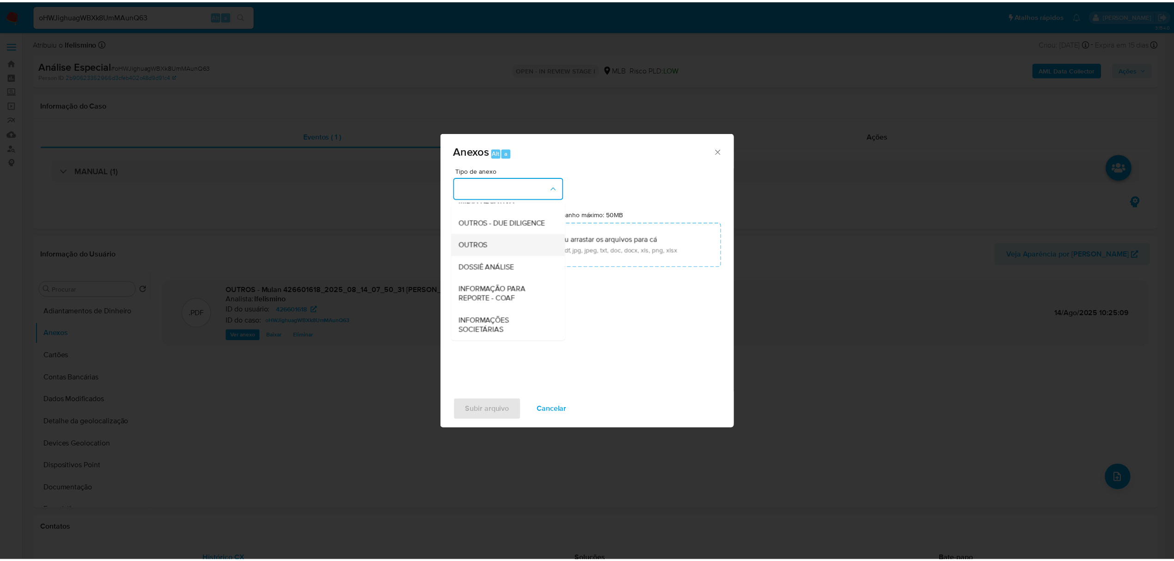
scroll to position [142, 0]
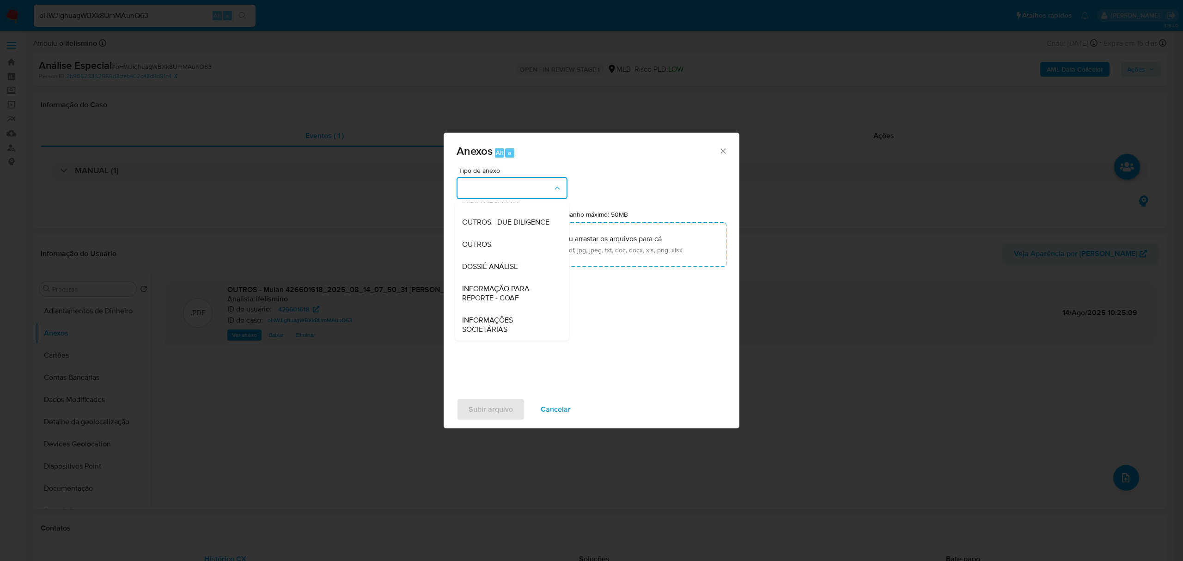
click at [517, 272] on div "DOSSIÊ ANÁLISE" at bounding box center [509, 266] width 94 height 22
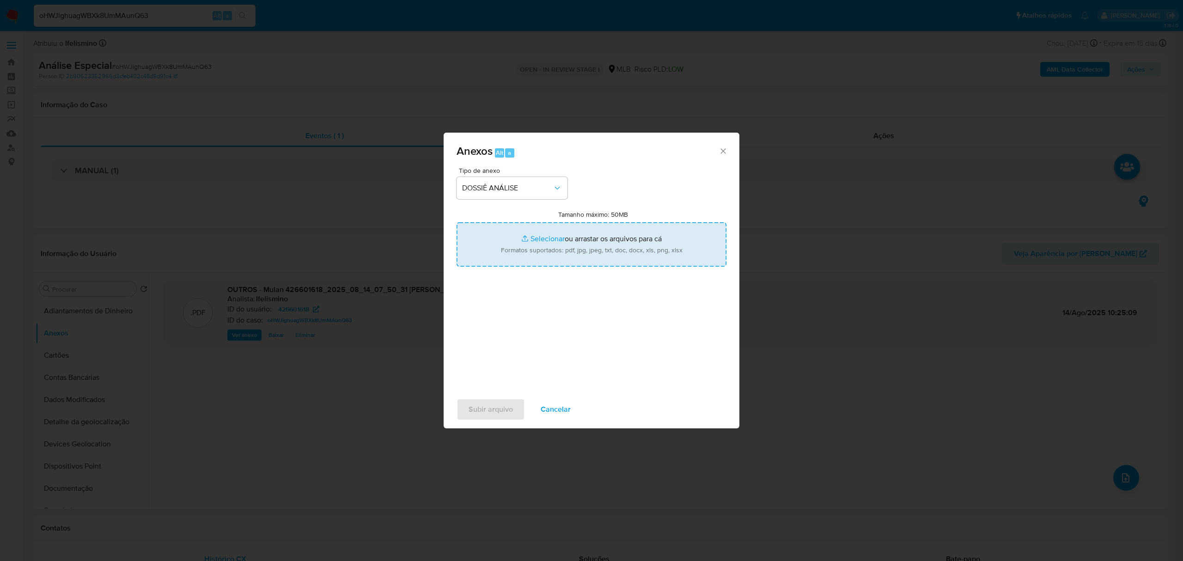
type input "C:\fakepath\SAR - CPF 12639839799 - ERICK COUTO CORDEIRO.pdf"
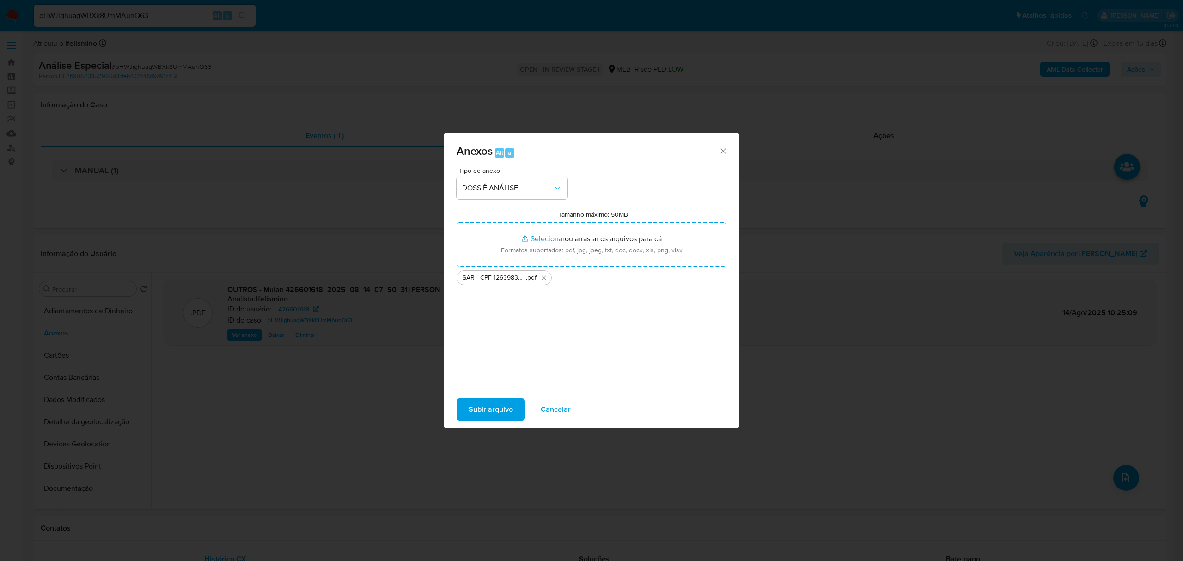
click at [483, 401] on span "Subir arquivo" at bounding box center [490, 409] width 44 height 20
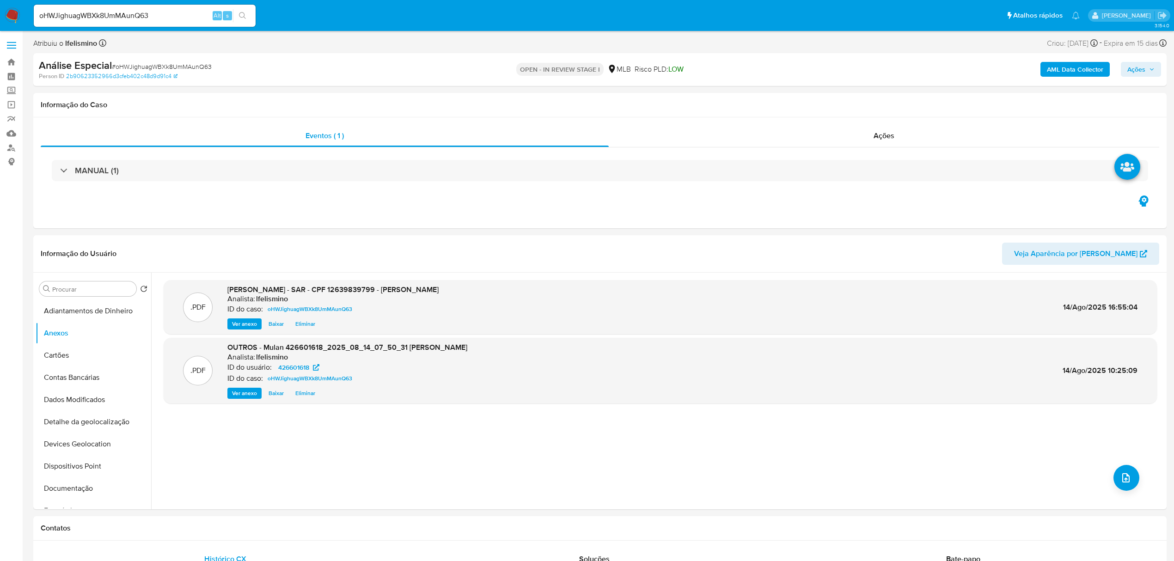
click at [1141, 68] on span "Ações" at bounding box center [1136, 69] width 18 height 15
click at [873, 90] on div "Resolução do caso Alt r" at bounding box center [883, 99] width 85 height 24
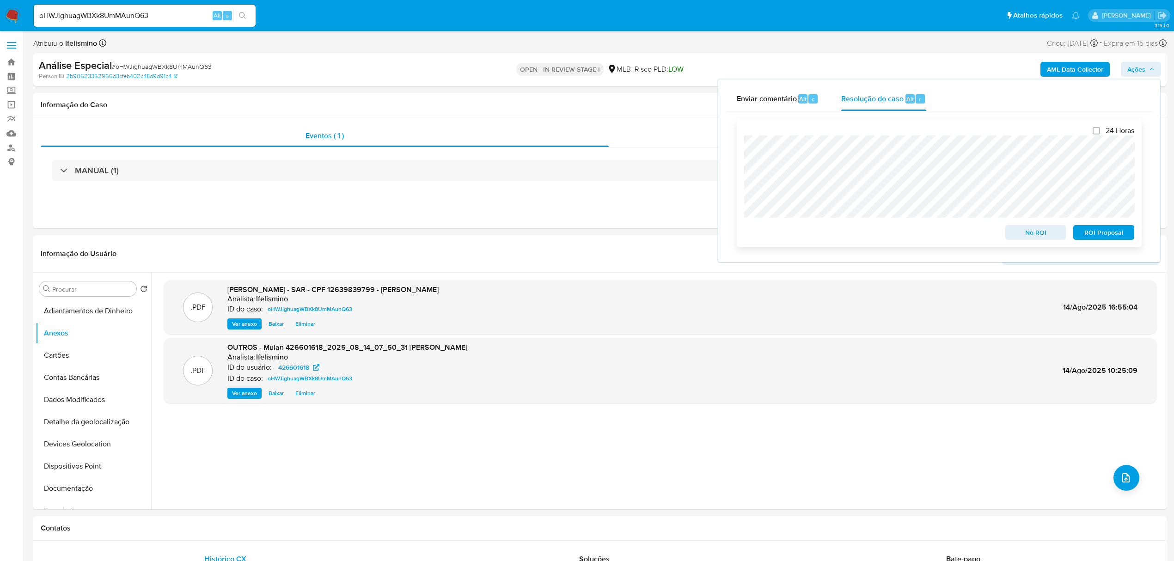
click at [1117, 237] on span "ROI Proposal" at bounding box center [1103, 232] width 48 height 13
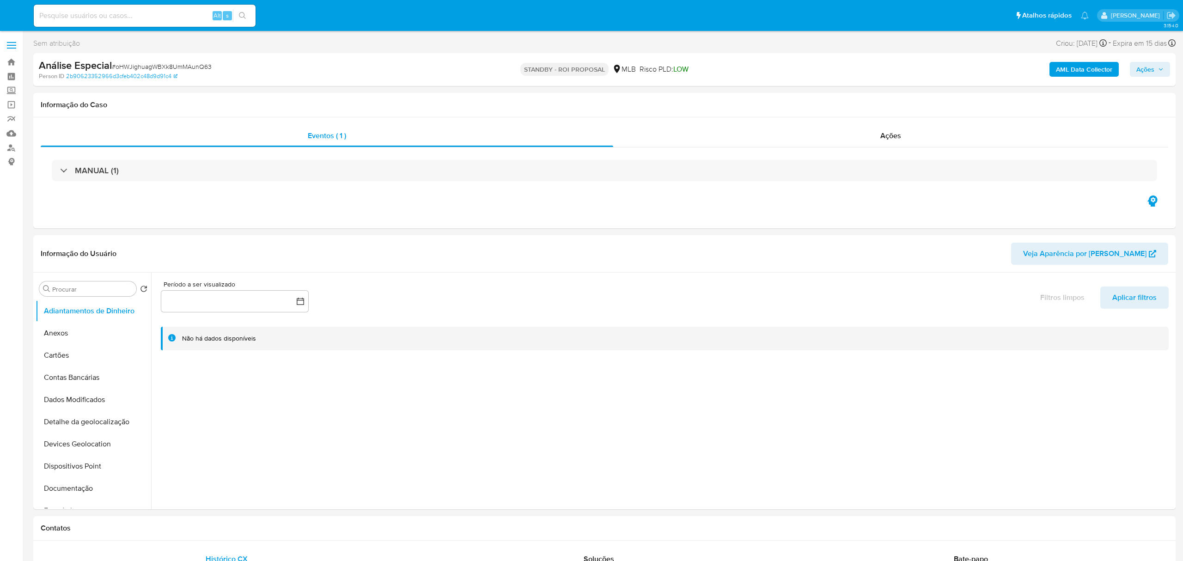
select select "10"
click at [145, 10] on input at bounding box center [145, 16] width 222 height 12
paste input "tgn6X9dEfl9di4p75VcNAGRW"
type input "tgn6X9dEfl9di4p75VcNAGRW"
click at [237, 15] on button "search-icon" at bounding box center [242, 15] width 19 height 13
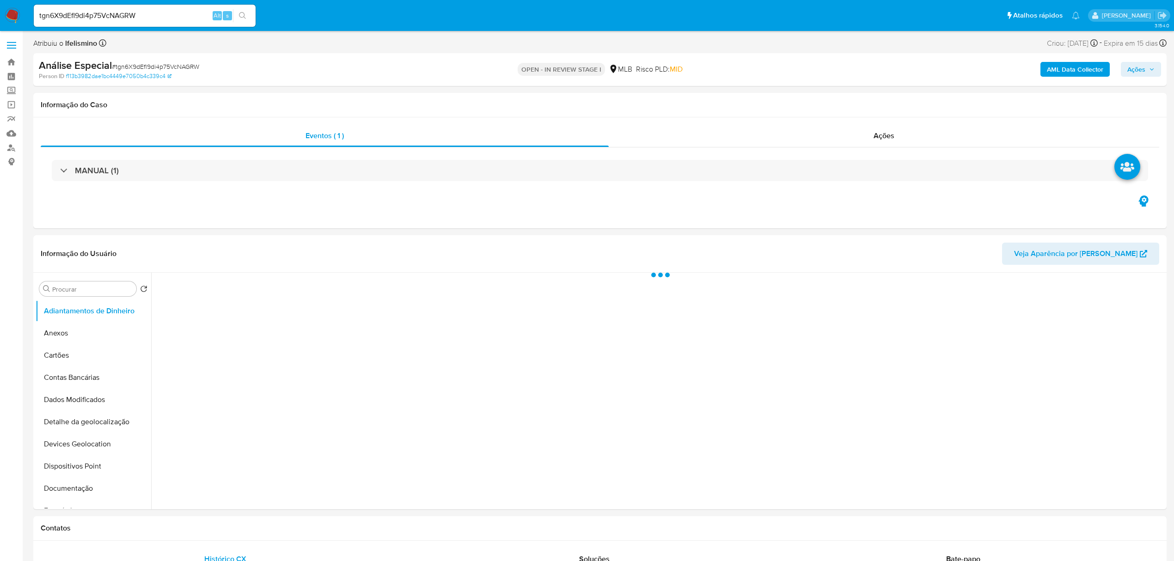
select select "10"
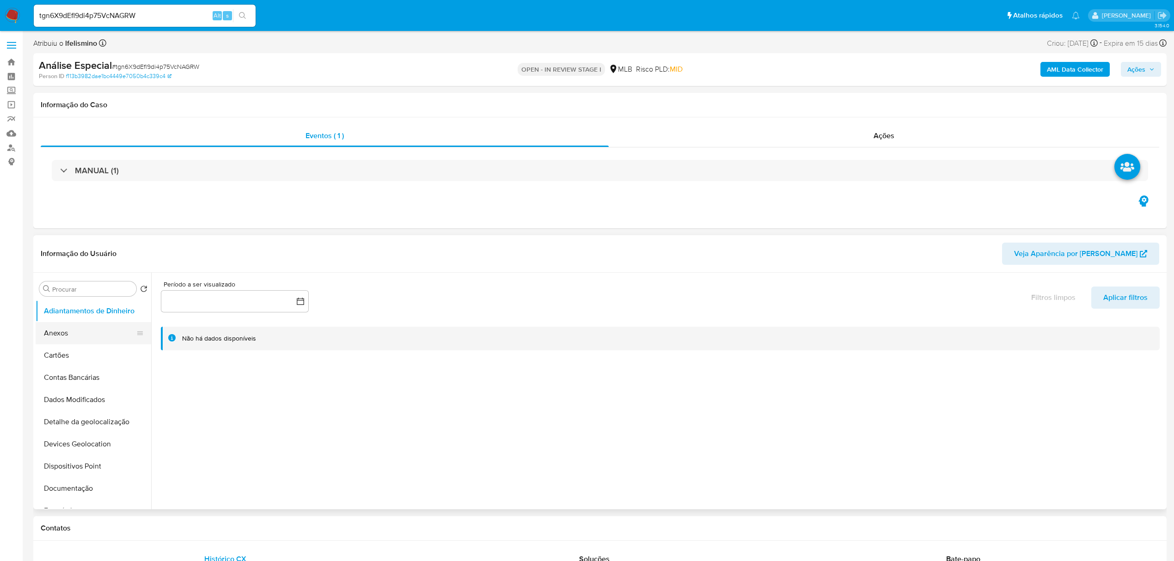
click at [54, 327] on button "Anexos" at bounding box center [90, 333] width 108 height 22
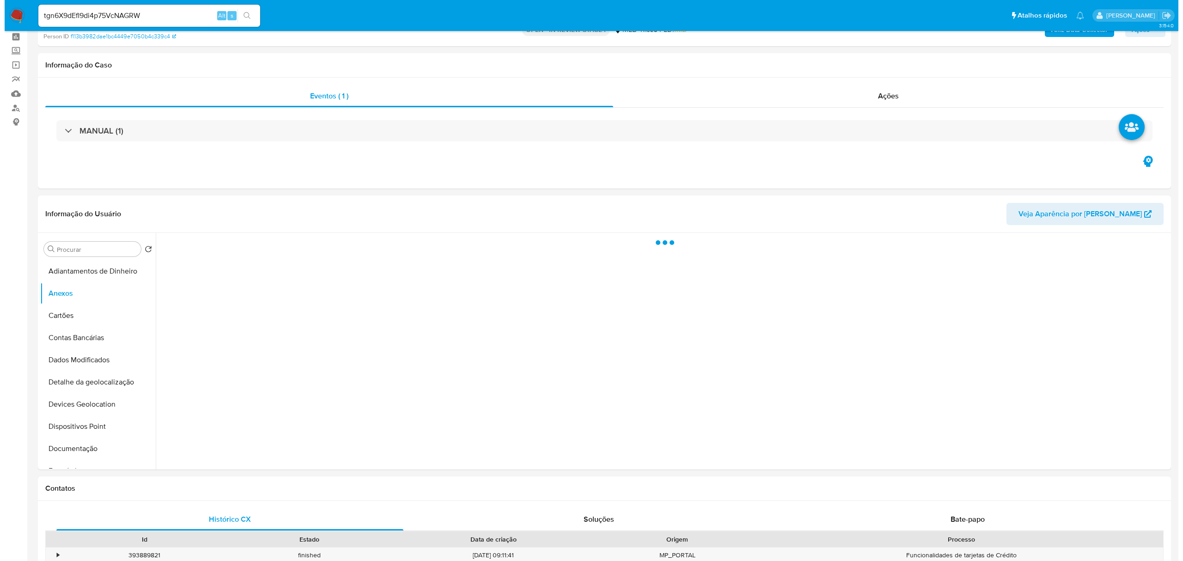
scroll to position [61, 0]
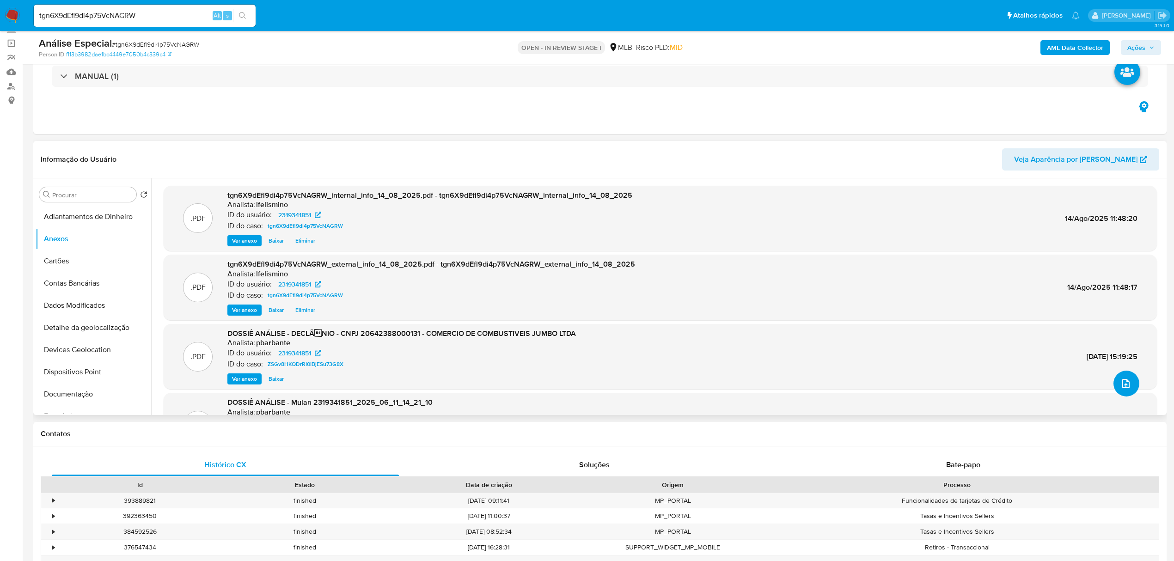
click at [1130, 383] on button "upload-file" at bounding box center [1126, 384] width 26 height 26
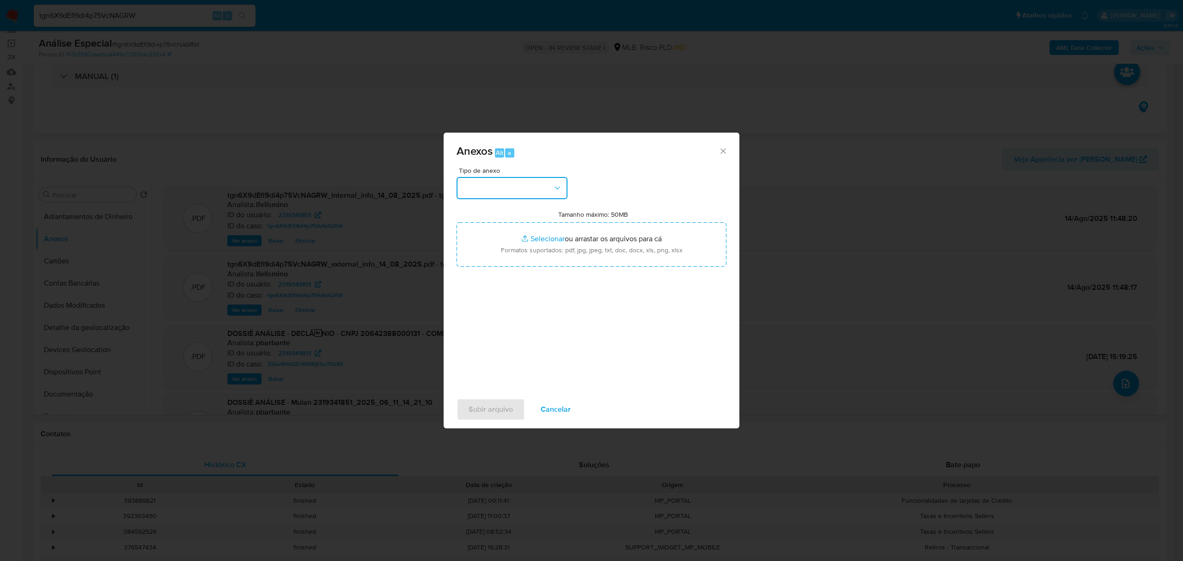
click at [533, 185] on button "button" at bounding box center [511, 188] width 111 height 22
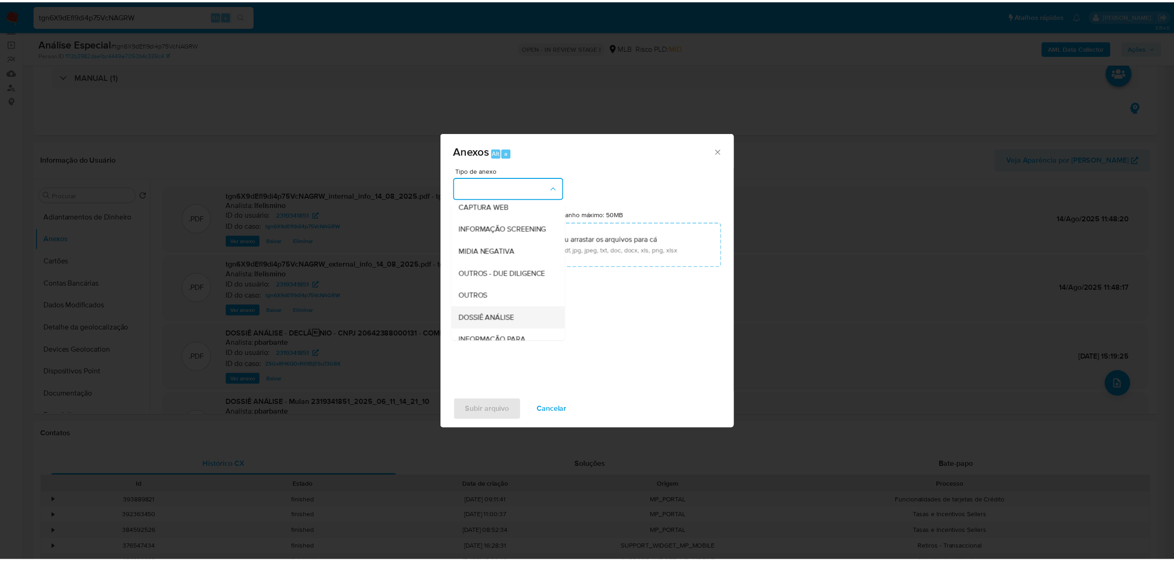
scroll to position [142, 0]
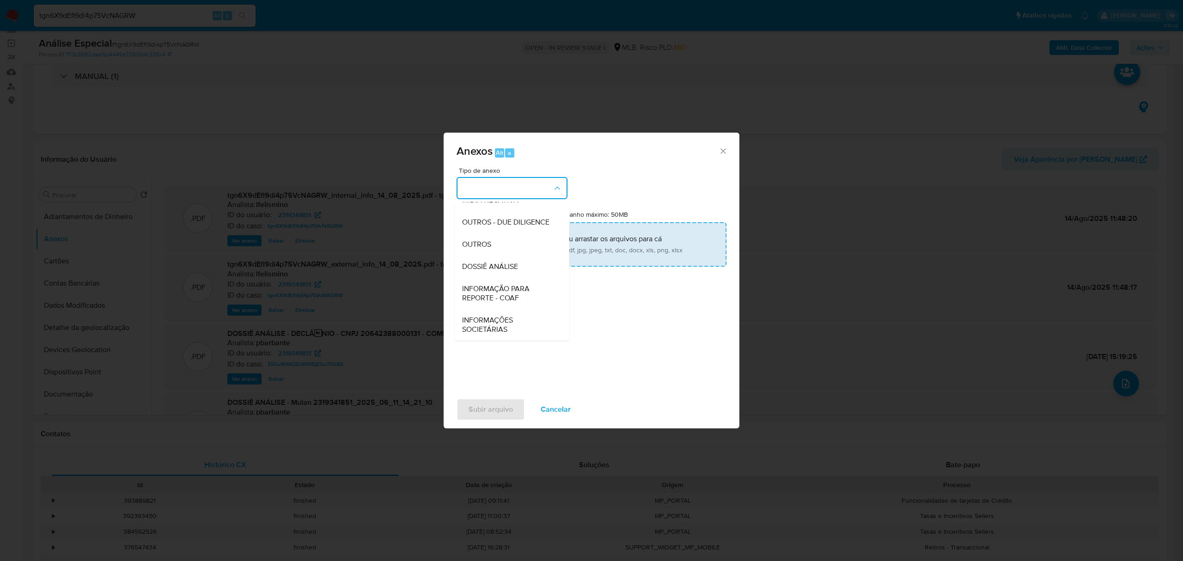
click at [520, 263] on div "DOSSIÊ ANÁLISE" at bounding box center [509, 266] width 94 height 22
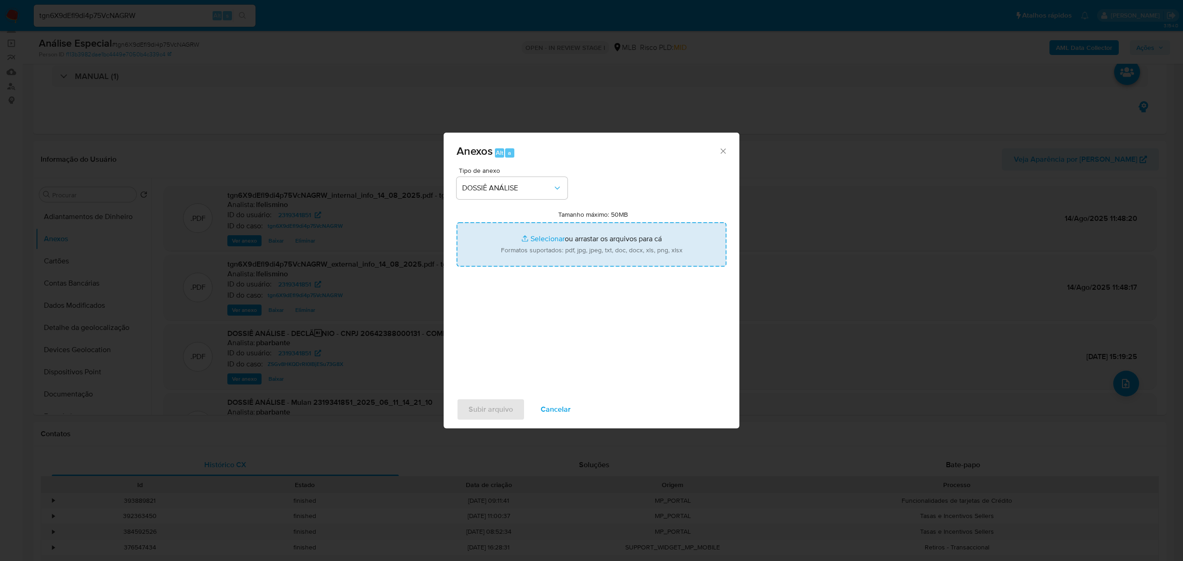
type input "C:\fakepath\SAR - CNPJ 20642388000131 - COMÉRCIO DE COMBUSTÍVEIS JUMBO LTDA.pdf"
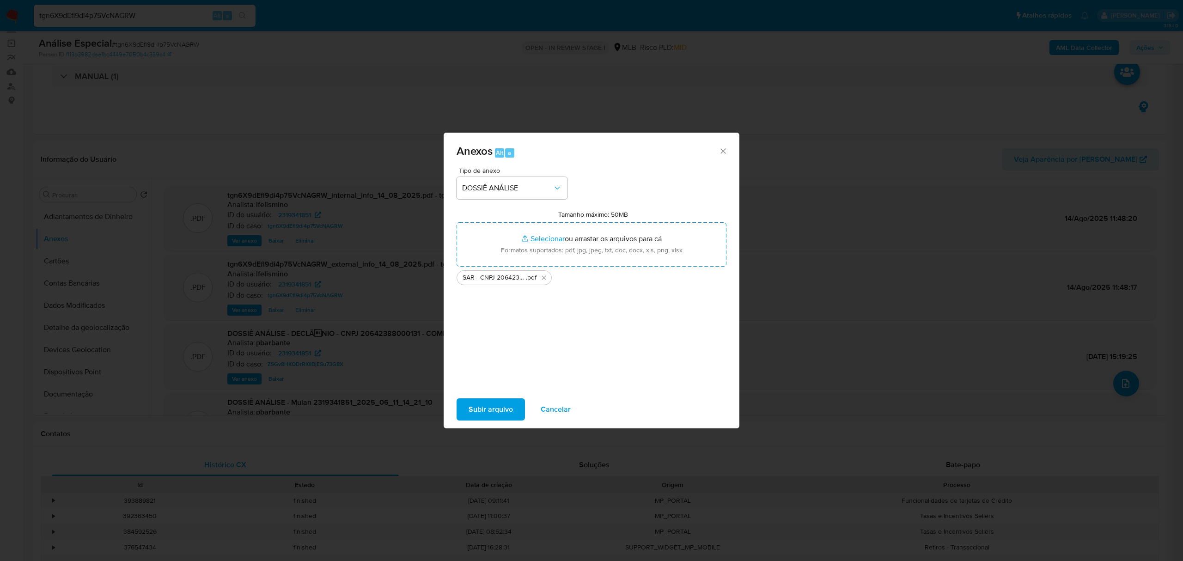
click at [491, 403] on span "Subir arquivo" at bounding box center [490, 409] width 44 height 20
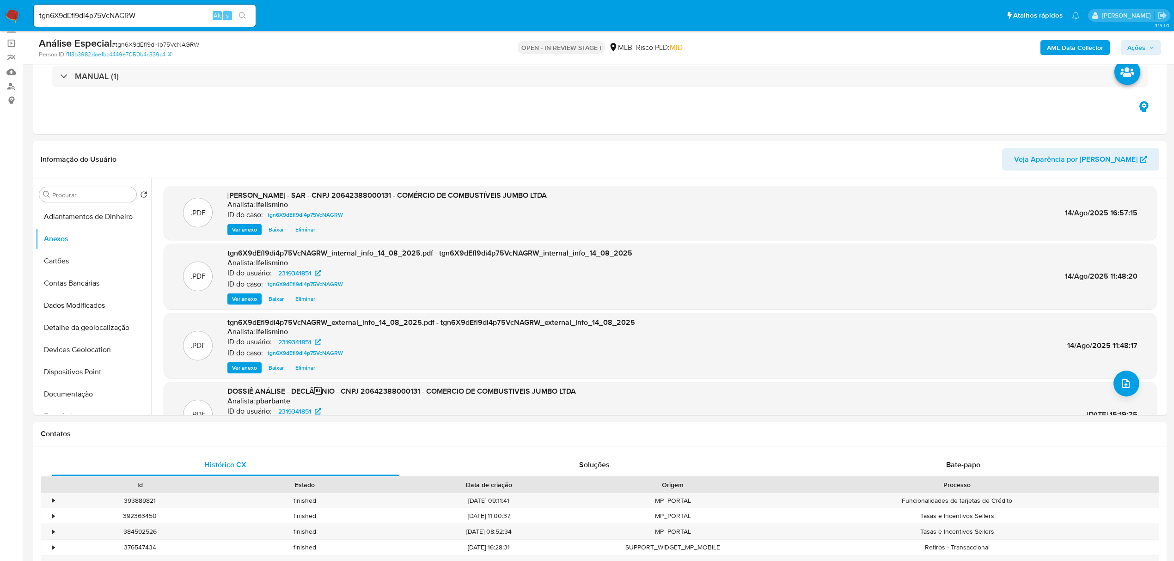
click at [1129, 45] on span "Ações" at bounding box center [1136, 47] width 18 height 15
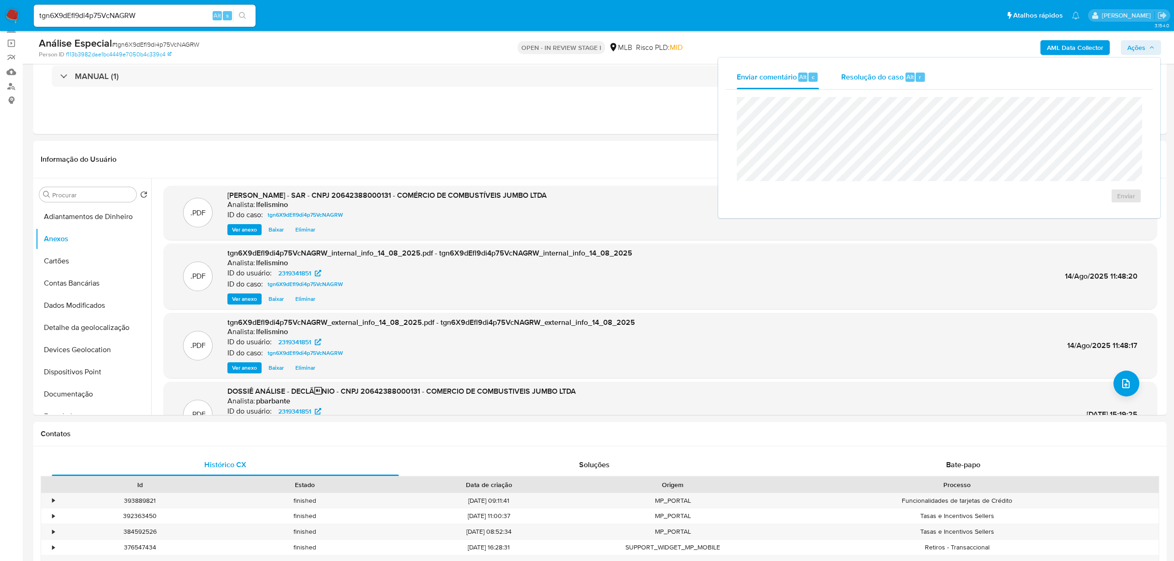
click at [897, 74] on span "Resolução do caso" at bounding box center [872, 76] width 62 height 11
click at [1089, 210] on span "ROI Proposal" at bounding box center [1103, 210] width 48 height 13
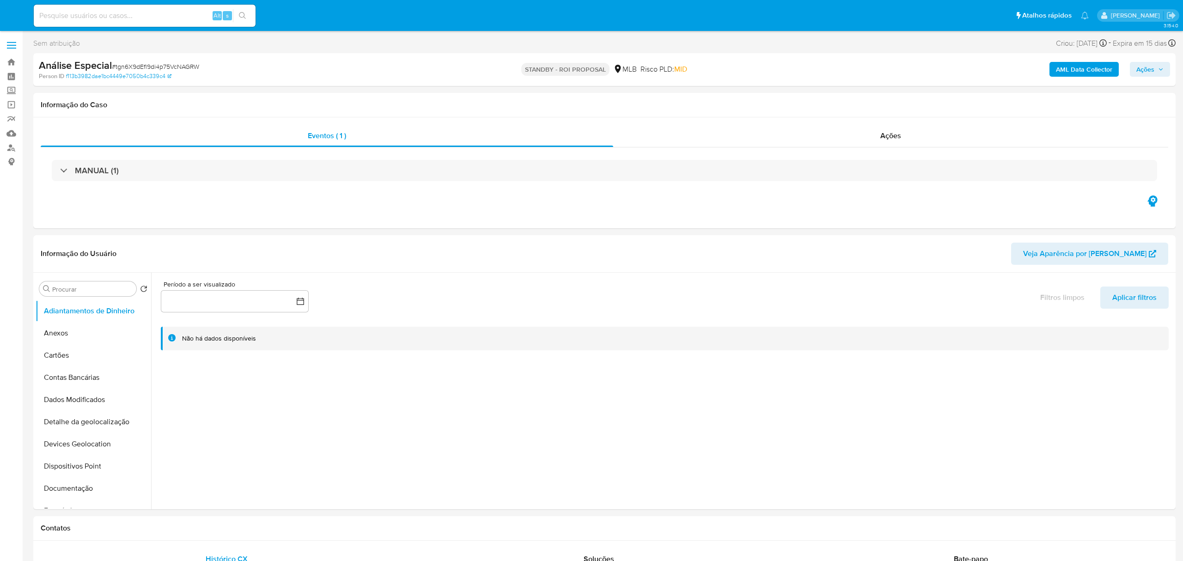
select select "10"
click at [174, 18] on input at bounding box center [145, 16] width 222 height 12
paste input "rJJkHKcHxP3Vk0T45R7Bru94"
type input "rJJkHKcHxP3Vk0T45R7Bru94"
click at [237, 19] on button "search-icon" at bounding box center [242, 15] width 19 height 13
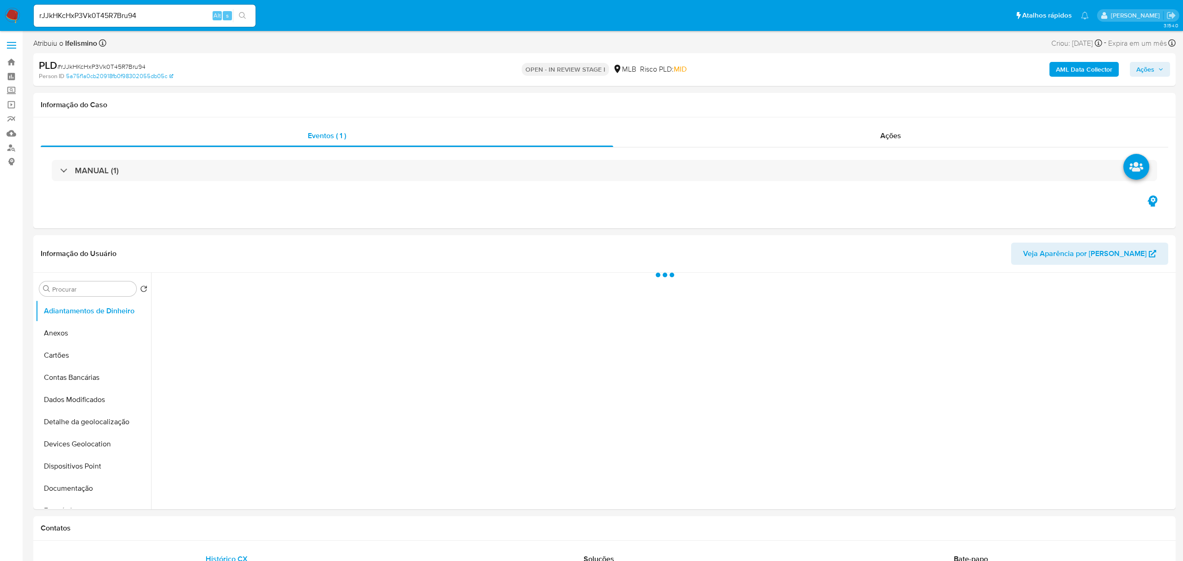
select select "10"
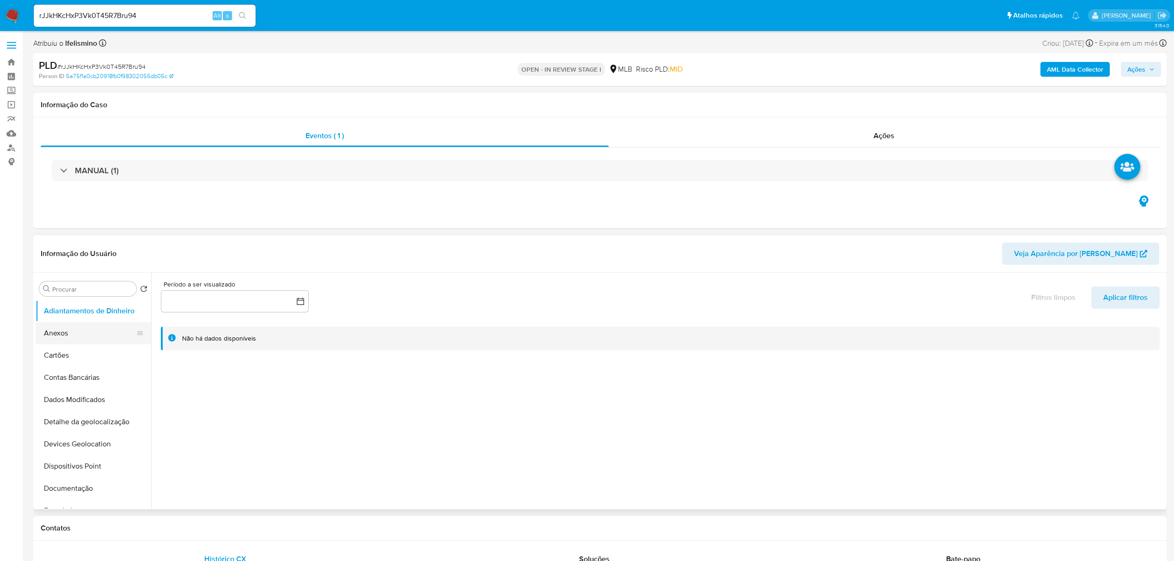
click at [125, 330] on button "Anexos" at bounding box center [90, 333] width 108 height 22
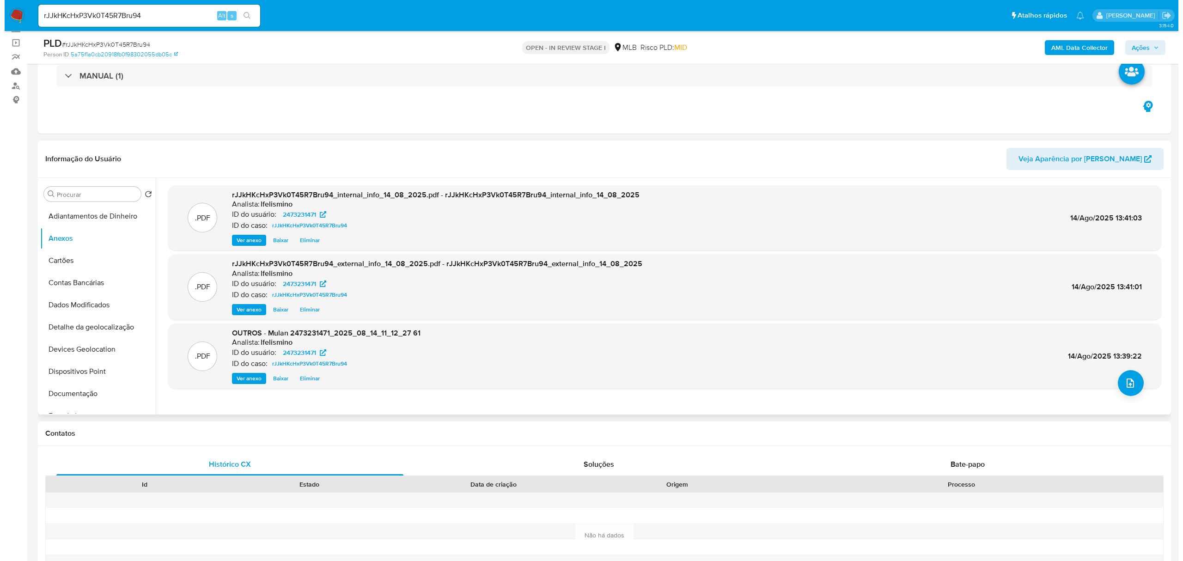
scroll to position [61, 0]
click at [1102, 379] on div ".PDF OUTROS - Mulan 2473231471_2025_08_14_11_12_27 61 Analista: lfelismino ID d…" at bounding box center [660, 356] width 984 height 56
click at [1120, 381] on icon "upload-file" at bounding box center [1125, 383] width 11 height 11
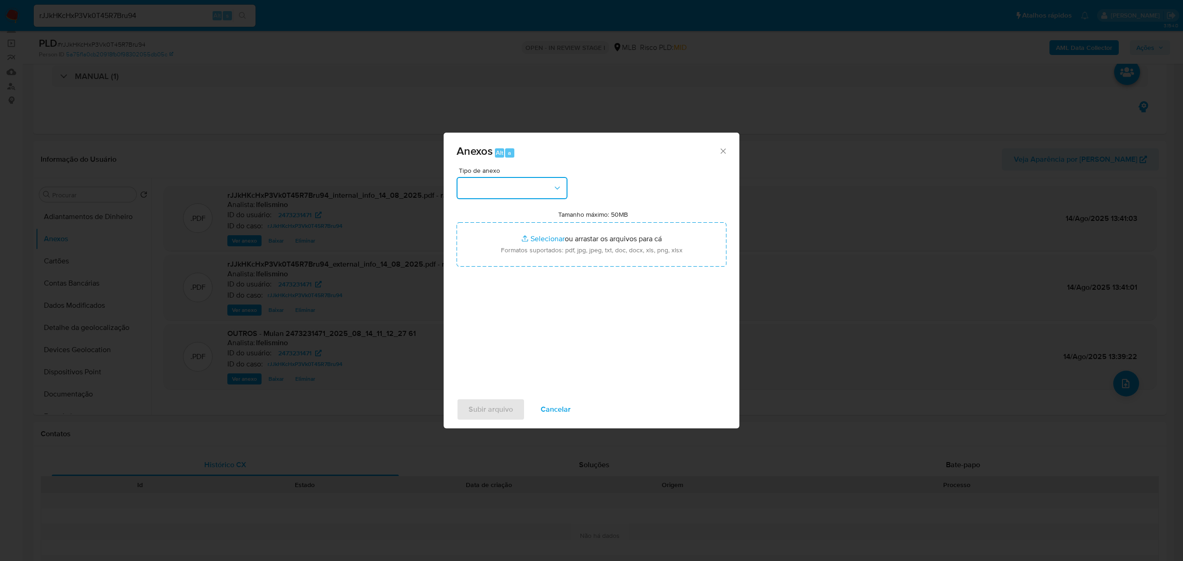
click at [533, 184] on button "button" at bounding box center [511, 188] width 111 height 22
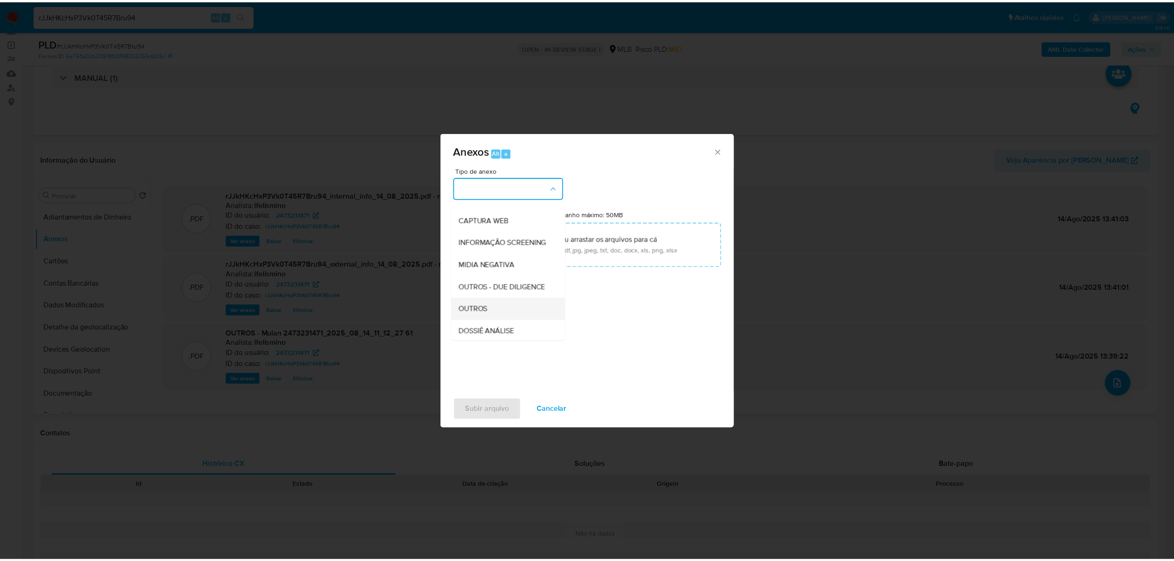
scroll to position [142, 0]
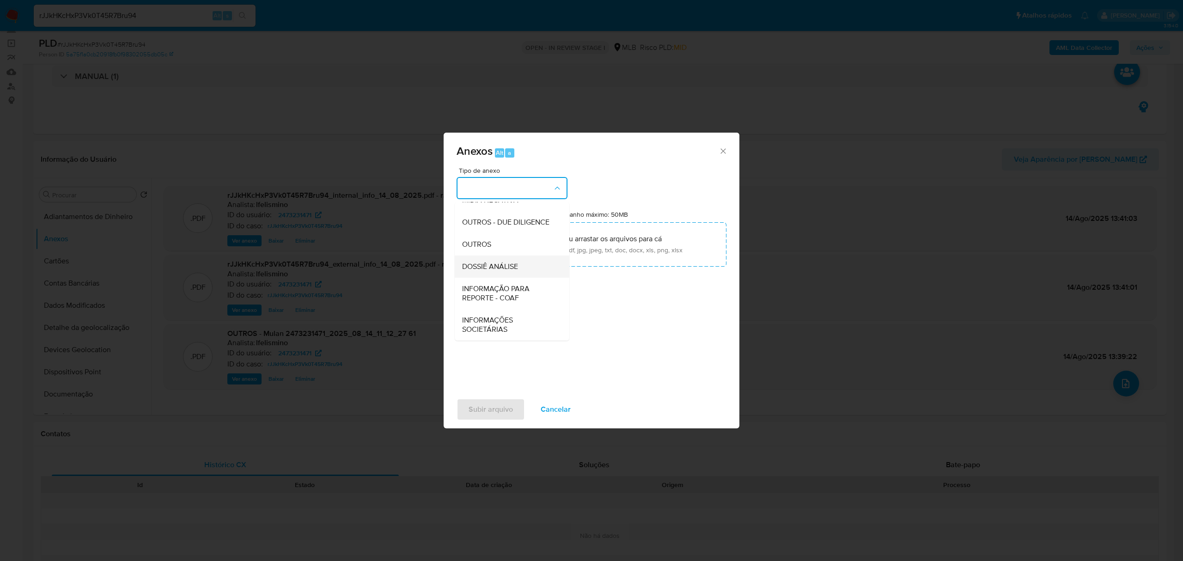
click at [520, 267] on div "DOSSIÊ ANÁLISE" at bounding box center [509, 266] width 94 height 22
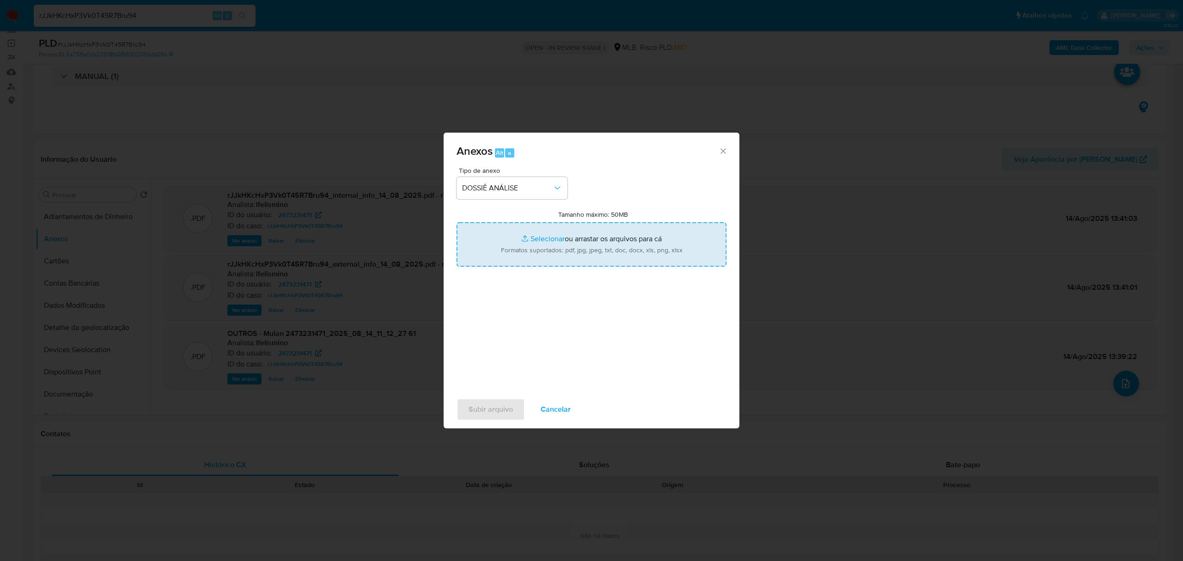
type input "C:\fakepath\SAR - CNPJ 61099808000162 - 61.099.808 MARCELO PATRICK AZEVEDO.pdf"
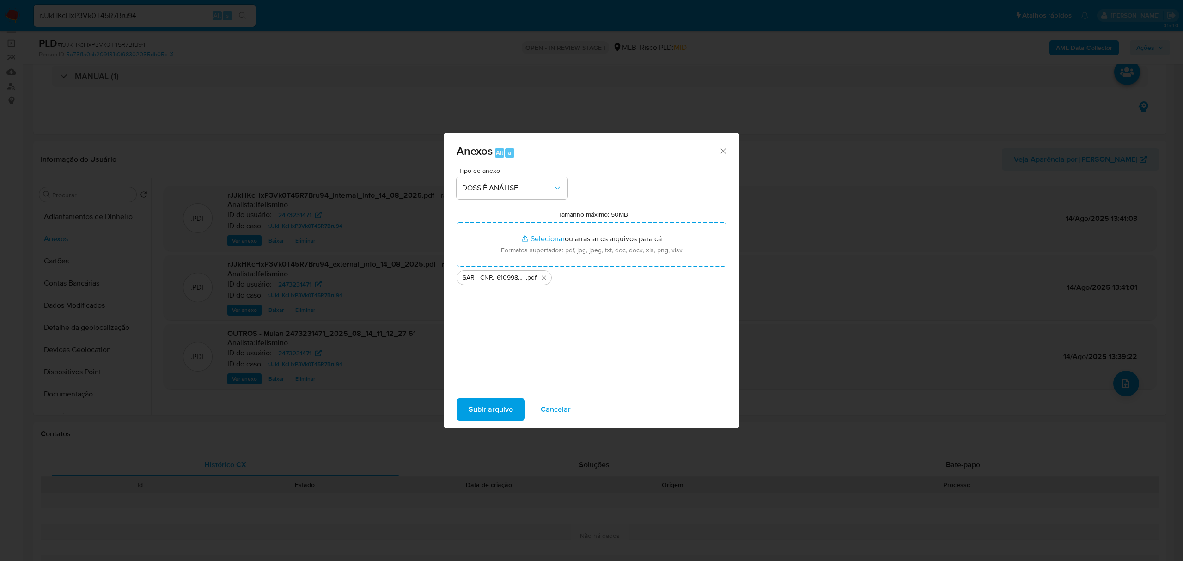
click at [497, 411] on span "Subir arquivo" at bounding box center [490, 409] width 44 height 20
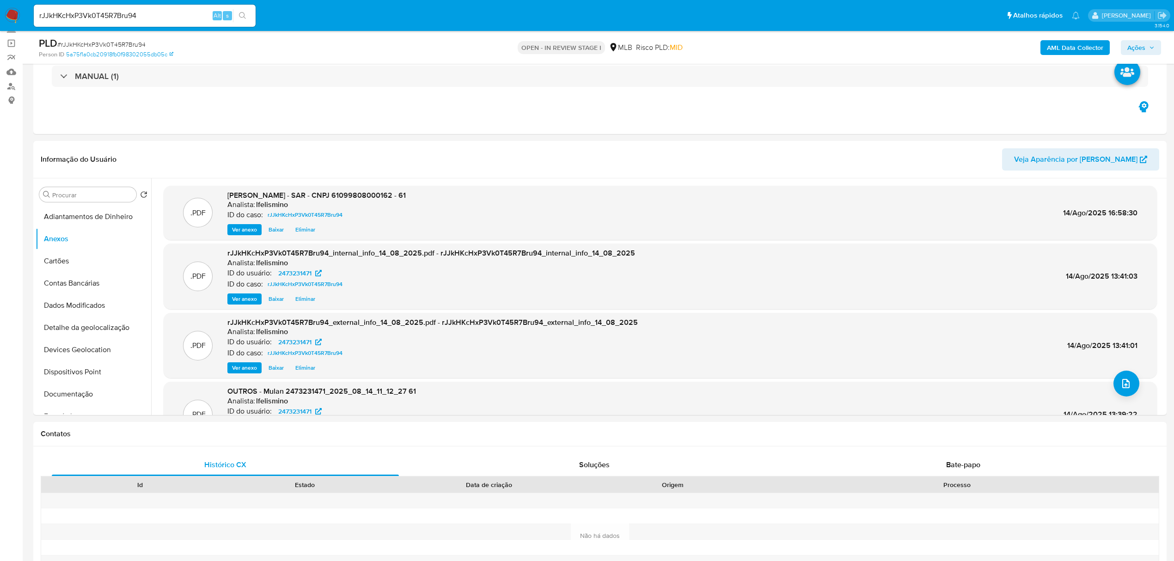
drag, startPoint x: 1128, startPoint y: 41, endPoint x: 1130, endPoint y: 49, distance: 8.0
click at [1129, 41] on span "Ações" at bounding box center [1136, 47] width 18 height 15
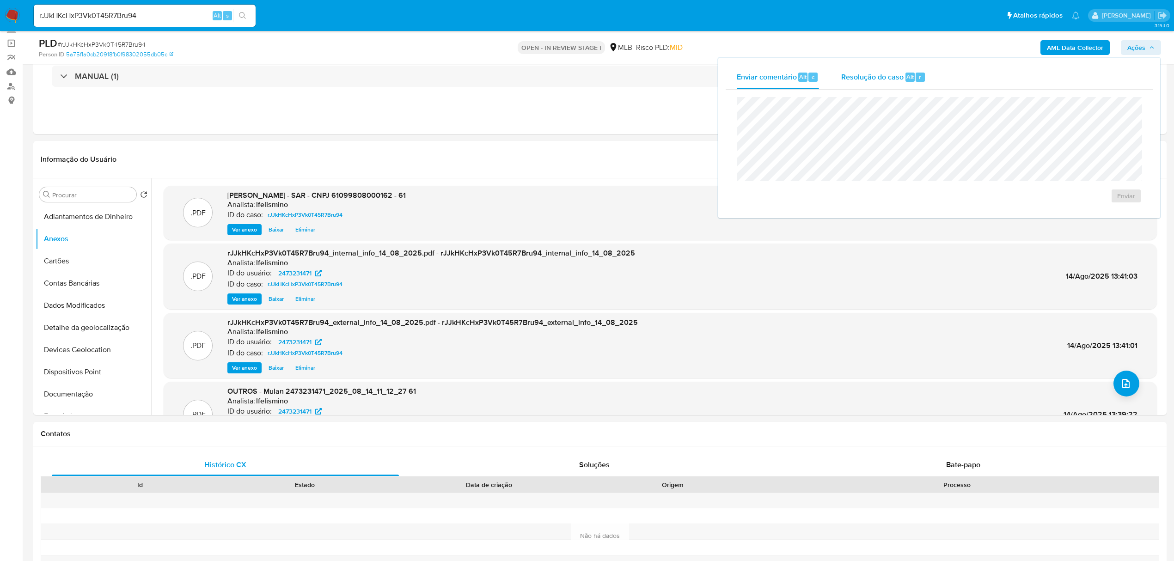
click at [876, 79] on span "Resolução do caso" at bounding box center [872, 76] width 62 height 11
click at [1098, 217] on span "ROI Proposal" at bounding box center [1103, 210] width 48 height 13
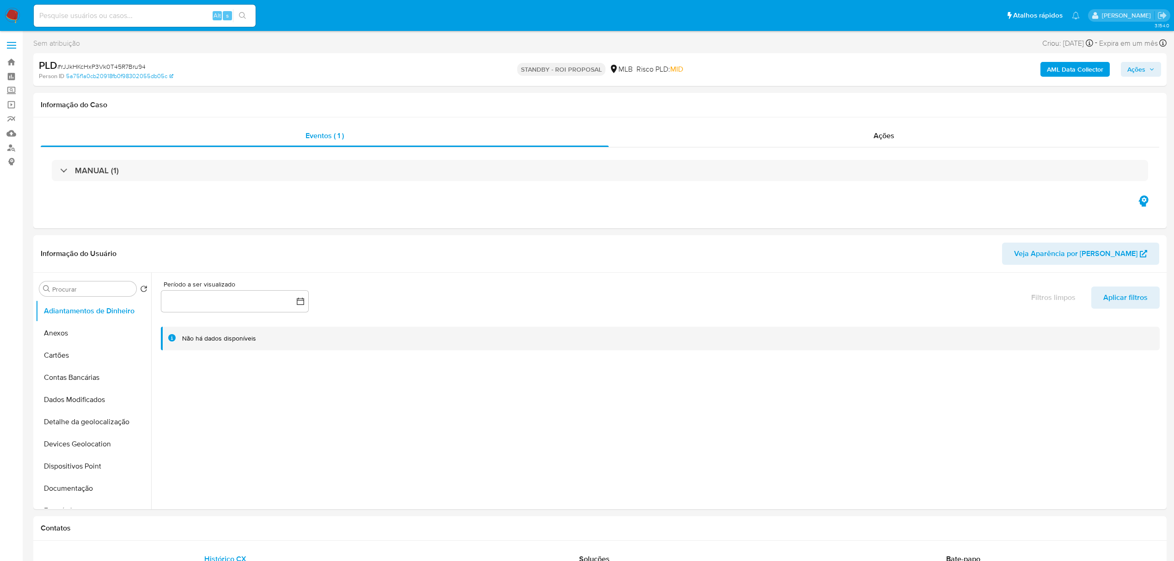
select select "10"
click at [159, 15] on input at bounding box center [145, 16] width 222 height 12
paste input "aU4PohcnEHkq6z3O7Vwmi4So"
type input "aU4PohcnEHkq6z3O7Vwmi4So"
click at [243, 18] on icon "search-icon" at bounding box center [242, 15] width 7 height 7
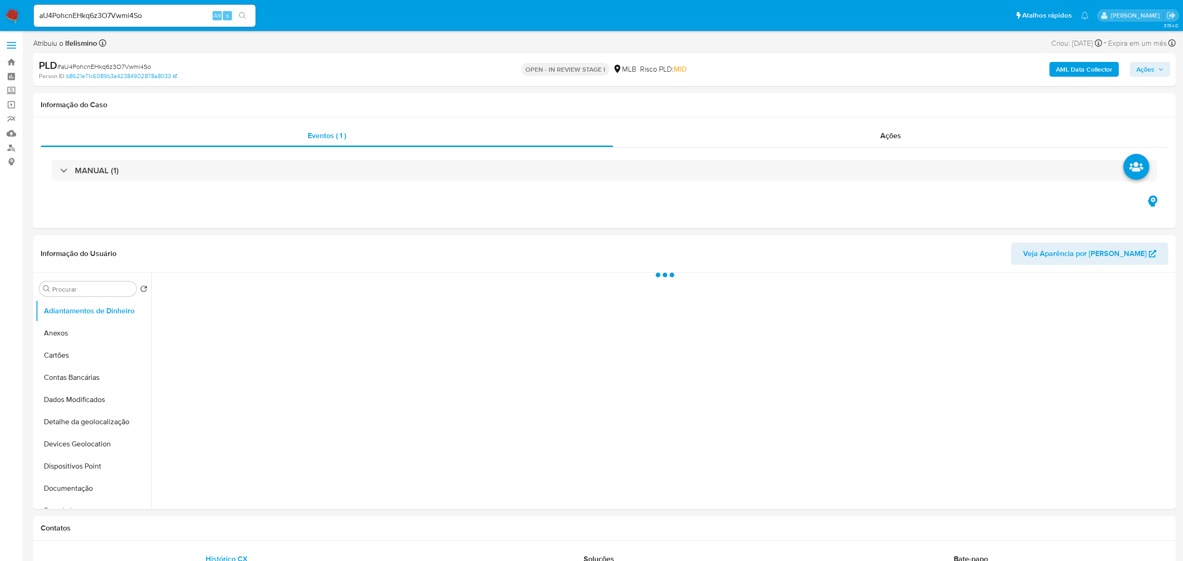
select select "10"
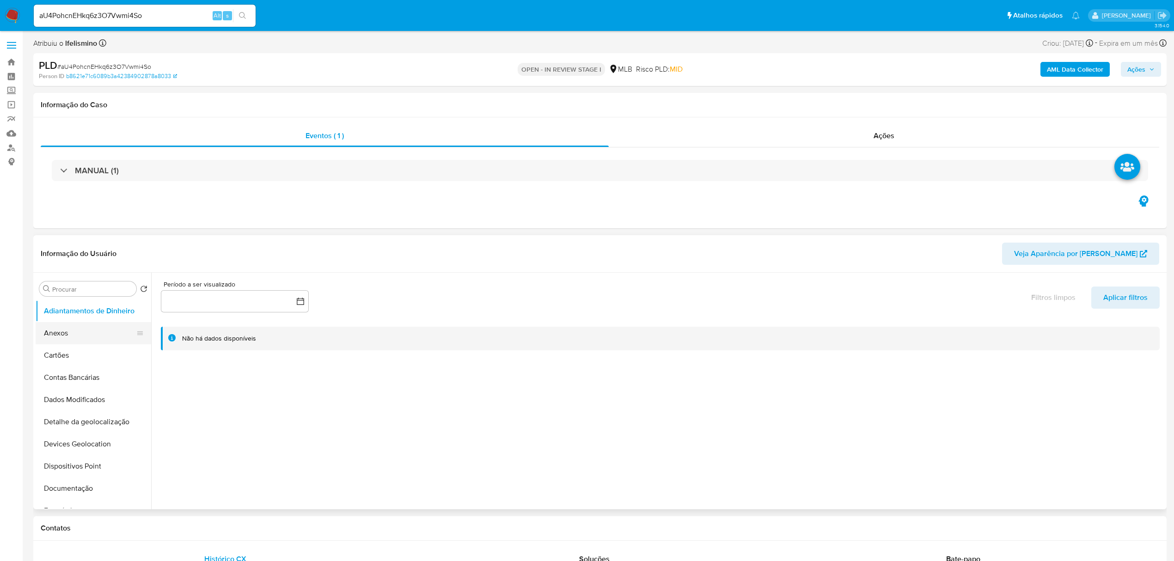
click at [119, 339] on button "Anexos" at bounding box center [90, 333] width 108 height 22
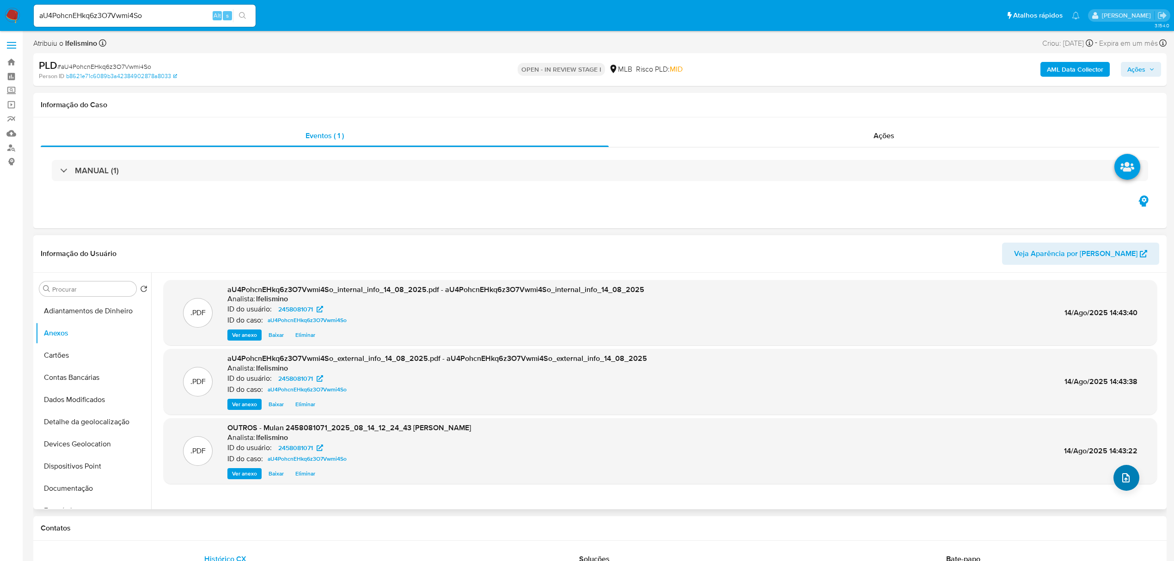
click at [1107, 476] on div ".PDF OUTROS - Mulan 2458081071_2025_08_14_12_24_43 Bianca Mota Areco Analista: …" at bounding box center [660, 451] width 984 height 56
click at [1113, 479] on button "upload-file" at bounding box center [1126, 478] width 26 height 26
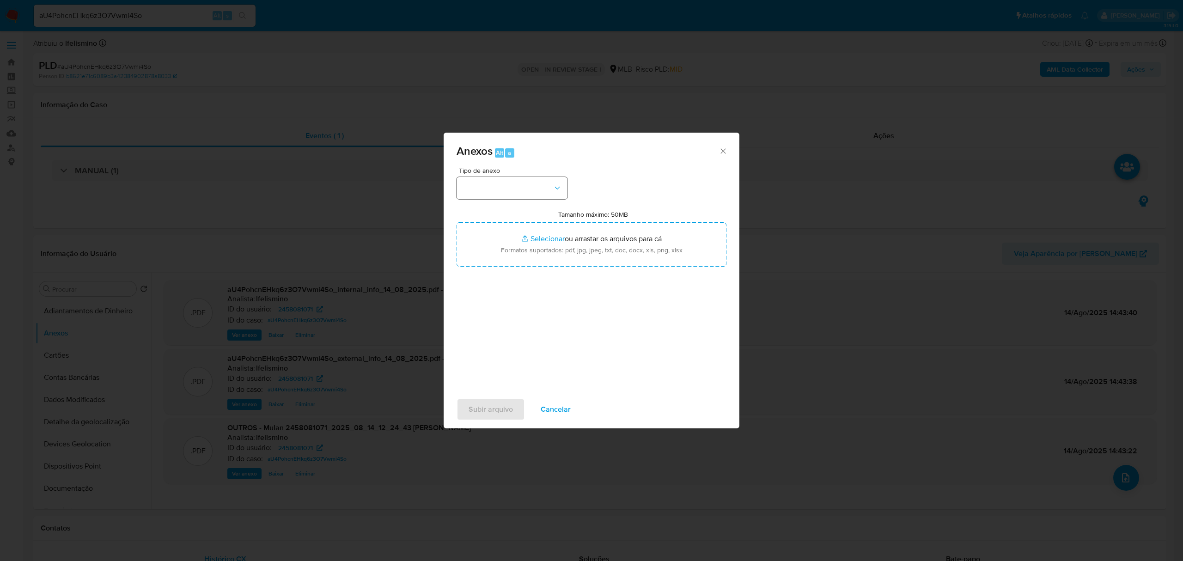
drag, startPoint x: 453, startPoint y: 187, endPoint x: 470, endPoint y: 195, distance: 18.6
click at [455, 187] on div "Tipo de anexo Tamanho máximo: 50MB Selecionar arquivos Selecionar ou arrastar o…" at bounding box center [592, 279] width 296 height 225
click at [503, 202] on div "Tipo de anexo Tamanho máximo: 50MB Selecionar arquivos Selecionar ou arrastar o…" at bounding box center [591, 276] width 270 height 218
click at [520, 174] on div "Tipo de anexo" at bounding box center [511, 183] width 111 height 32
click at [518, 184] on button "button" at bounding box center [511, 188] width 111 height 22
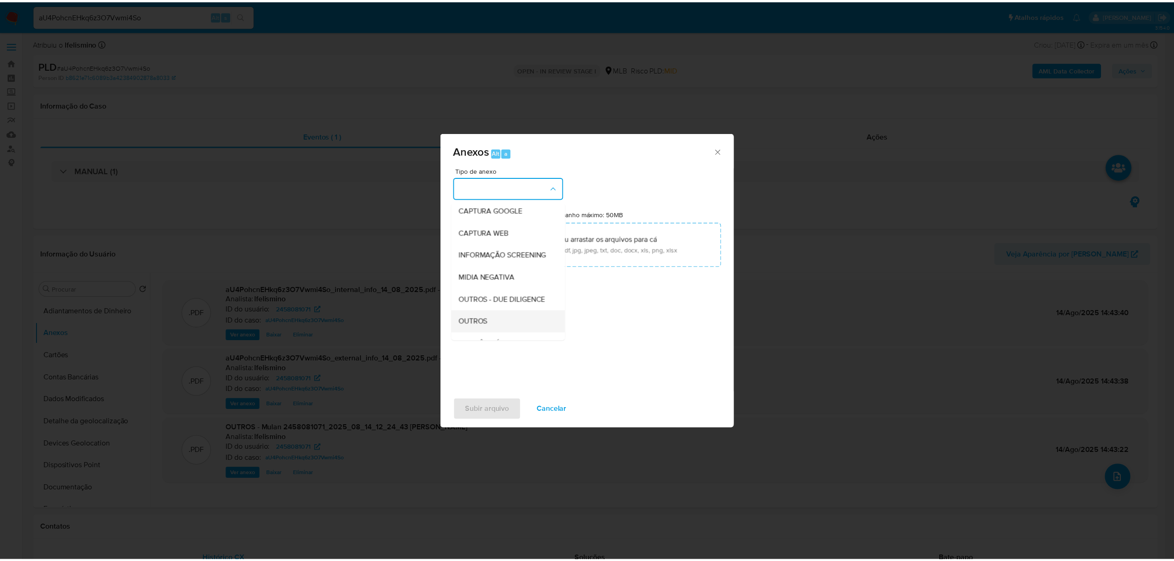
scroll to position [123, 0]
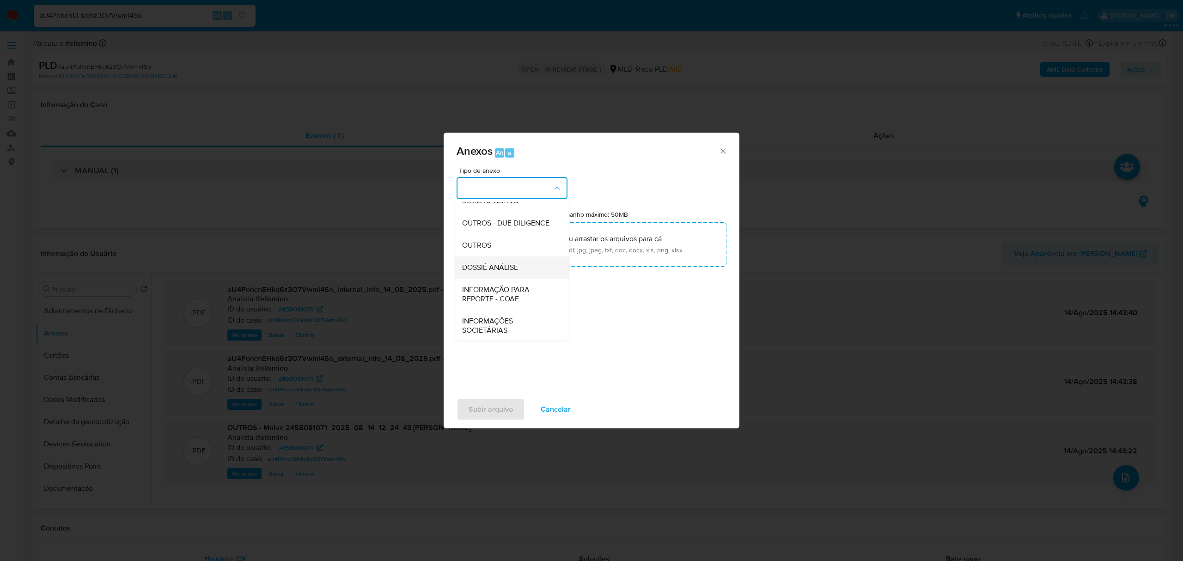
click at [506, 272] on span "DOSSIÊ ANÁLISE" at bounding box center [490, 267] width 56 height 9
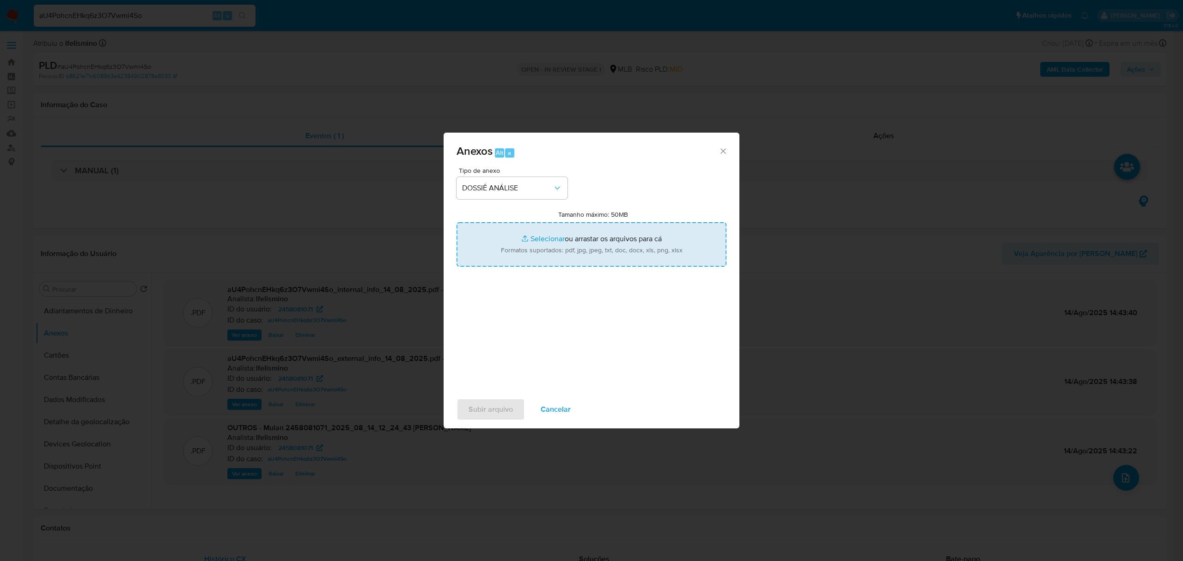
type input "C:\fakepath\SAR - CPF 05502842142 - BIANCA MOTA ARECO.pdf"
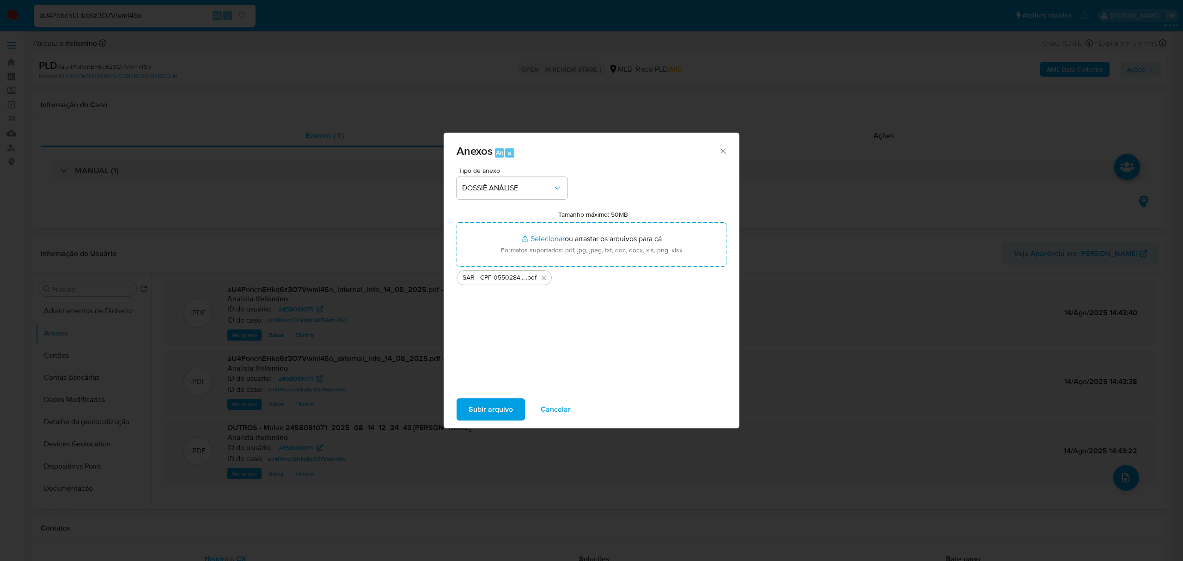
click at [485, 405] on span "Subir arquivo" at bounding box center [490, 409] width 44 height 20
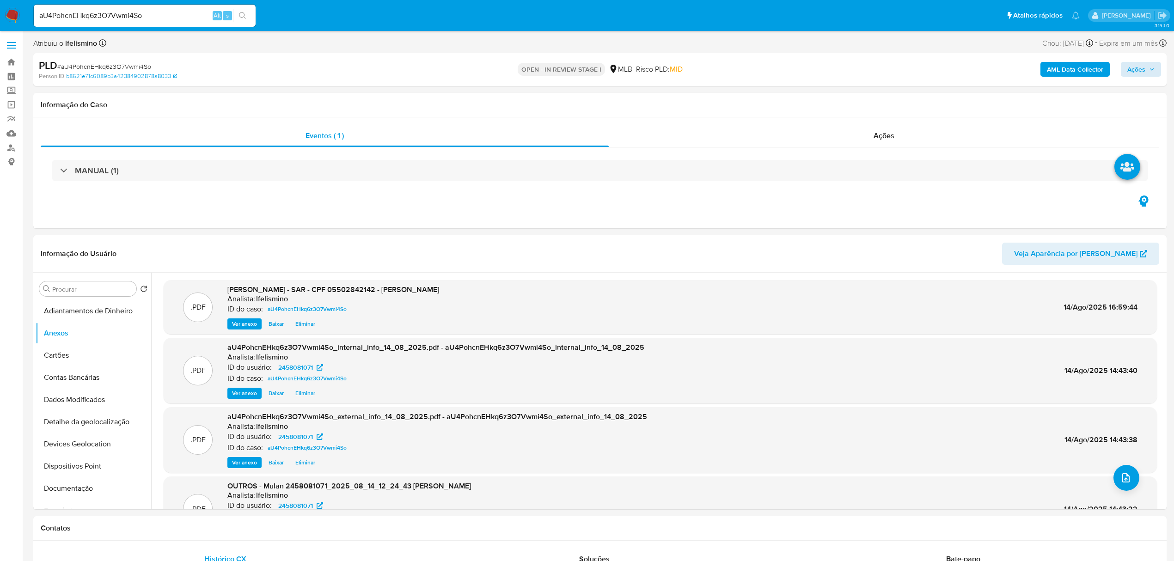
click at [1137, 61] on div "AML Data Collector Ações" at bounding box center [974, 70] width 371 height 22
click at [1122, 72] on button "Ações" at bounding box center [1140, 69] width 40 height 15
click at [859, 100] on span "Resolução do caso" at bounding box center [872, 98] width 62 height 11
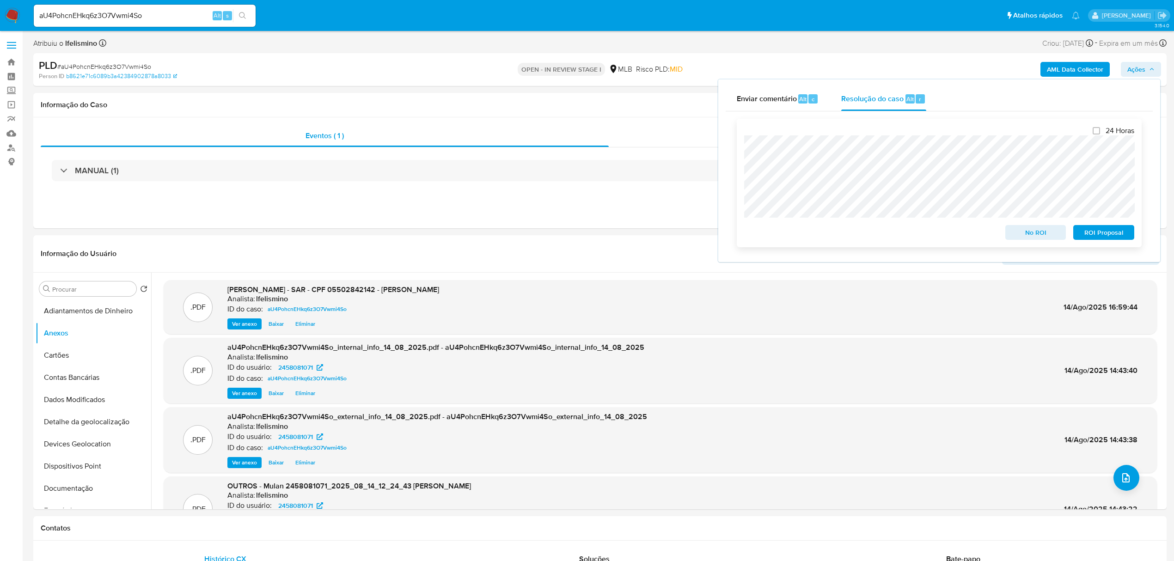
click at [1107, 237] on span "ROI Proposal" at bounding box center [1103, 232] width 48 height 13
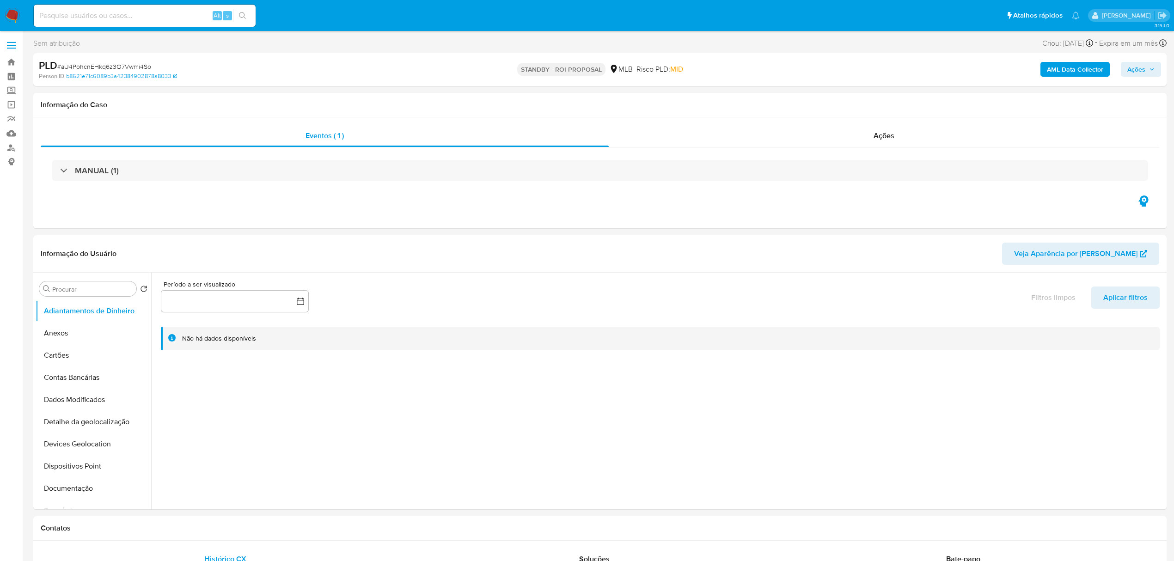
select select "10"
click at [154, 20] on input at bounding box center [145, 16] width 222 height 12
paste input "ywTyiIFqSaXlCzEZj1lFRIeG"
type input "ywTyiIFqSaXlCzEZj1lFRIeG"
click at [242, 11] on button "search-icon" at bounding box center [242, 15] width 19 height 13
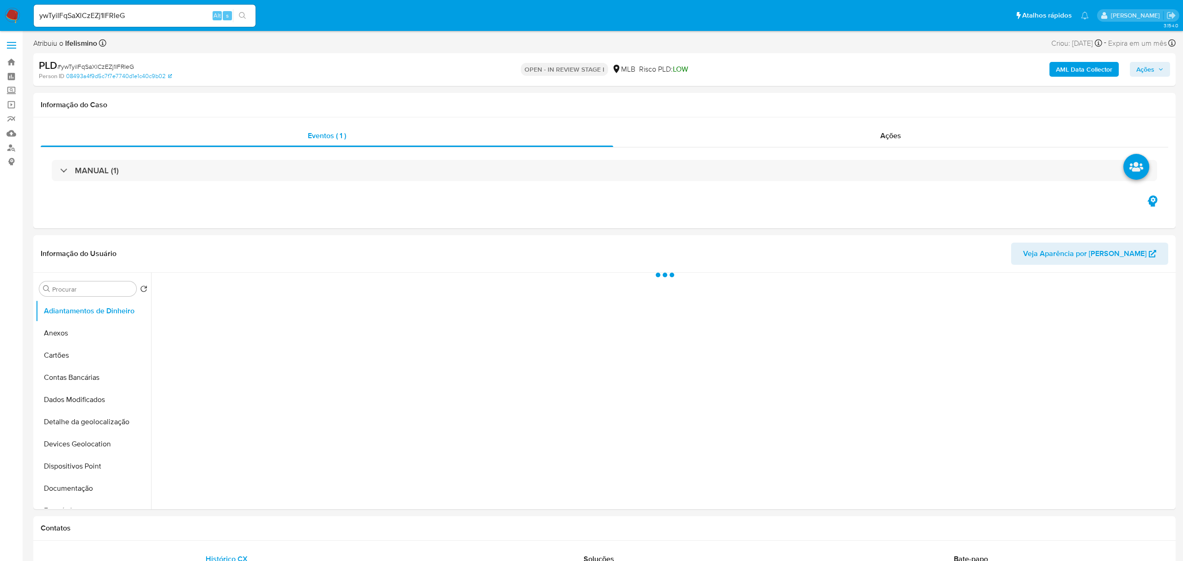
select select "10"
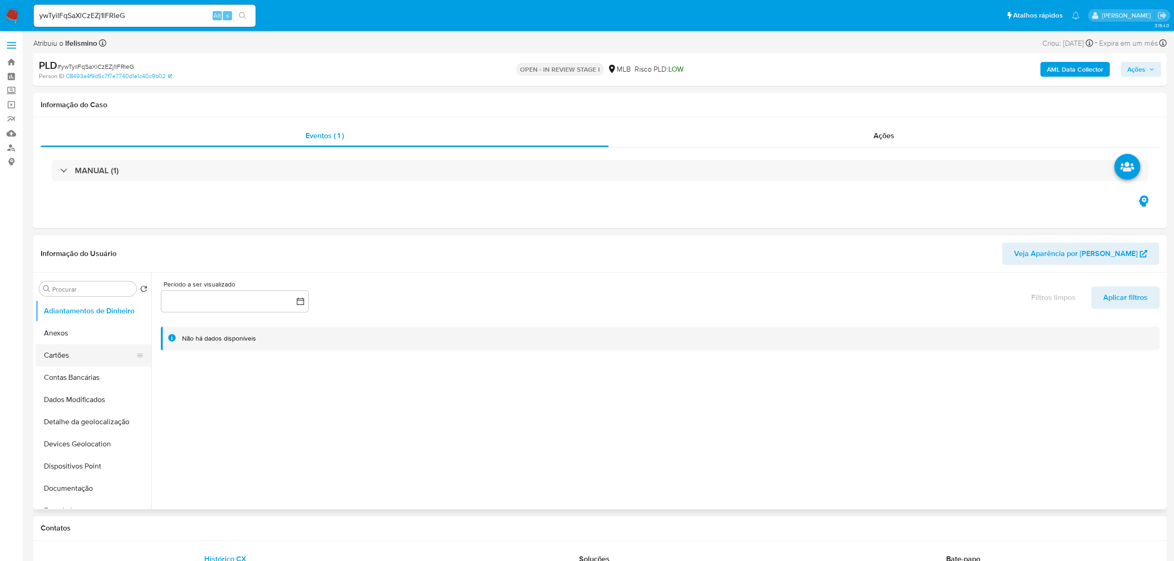
click at [82, 347] on button "Cartões" at bounding box center [90, 355] width 108 height 22
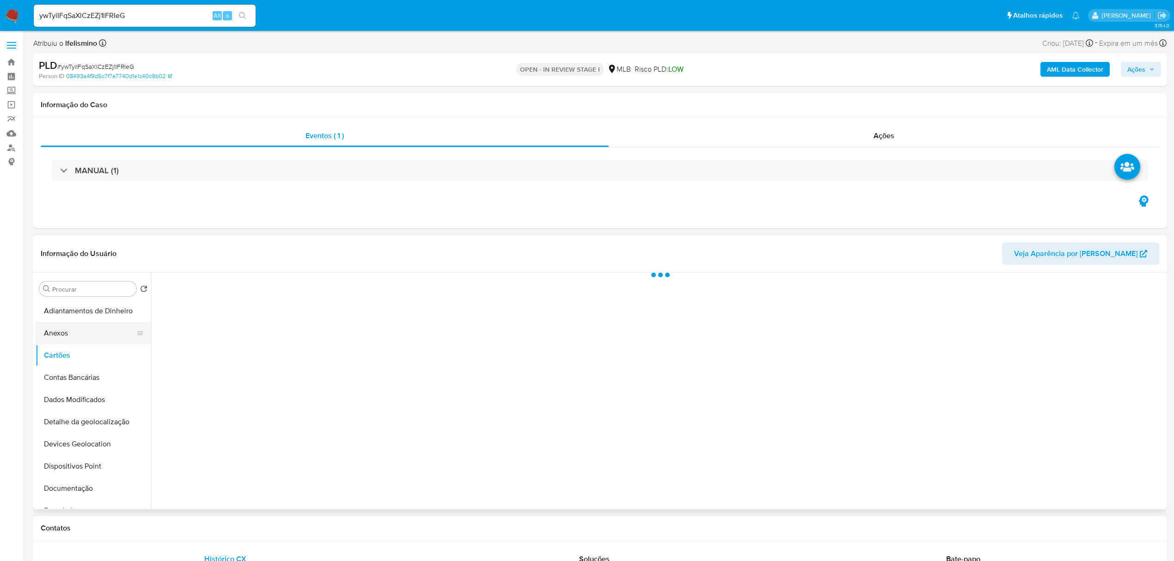
click at [91, 337] on button "Anexos" at bounding box center [90, 333] width 108 height 22
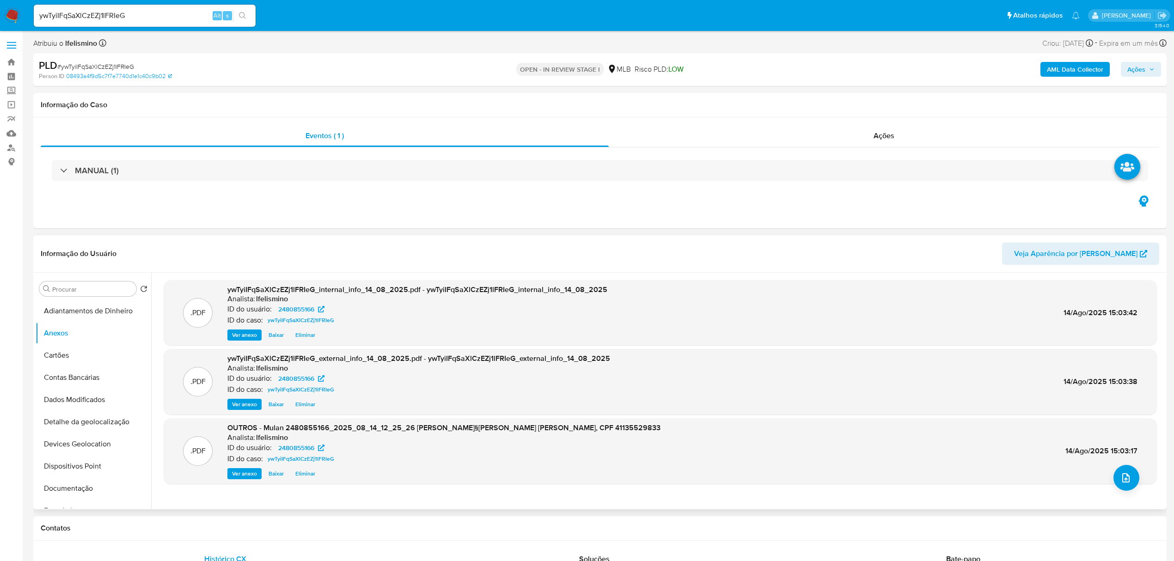
click at [1138, 488] on div ".PDF ywTyiIFqSaXlCzEZj1lFRIeG_internal_info_14_08_2025.pdf - ywTyiIFqSaXlCzEZj1…" at bounding box center [660, 391] width 993 height 222
click at [1119, 484] on button "upload-file" at bounding box center [1126, 478] width 26 height 26
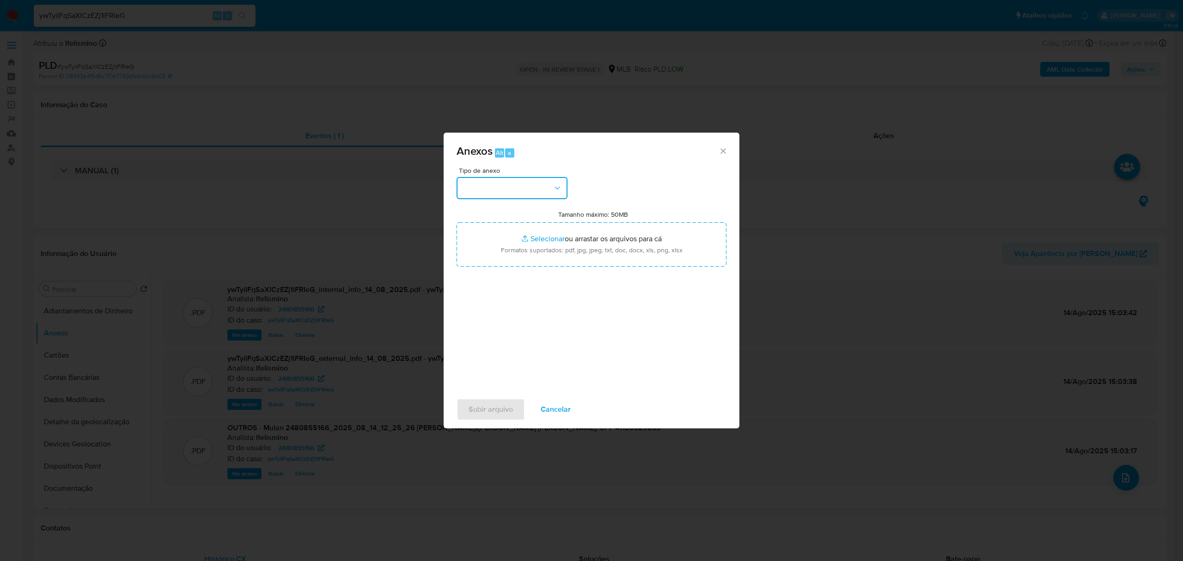
click at [539, 193] on button "button" at bounding box center [511, 188] width 111 height 22
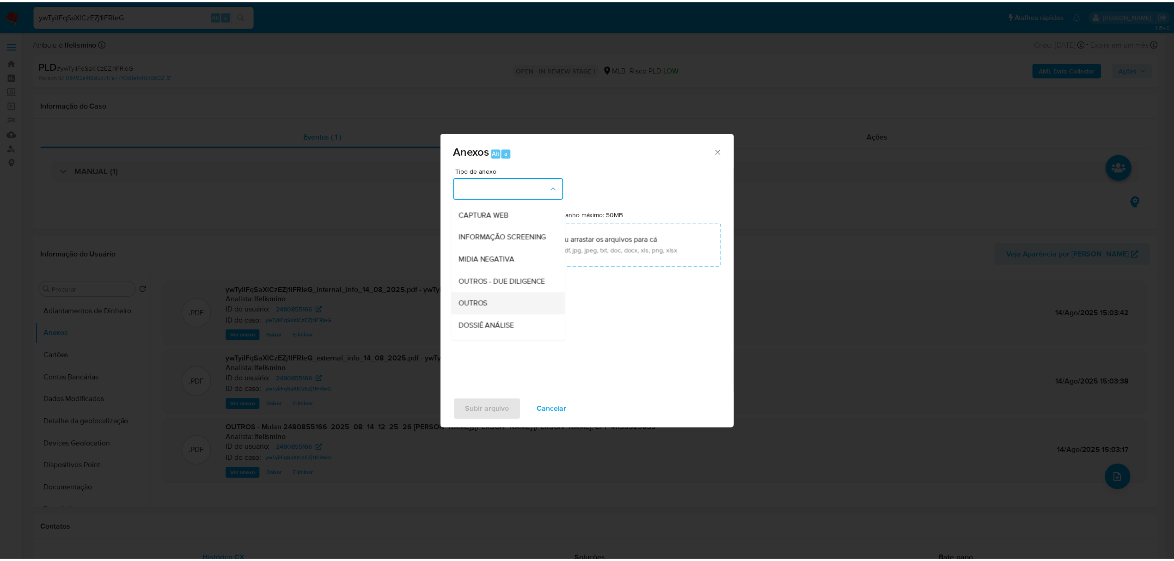
scroll to position [142, 0]
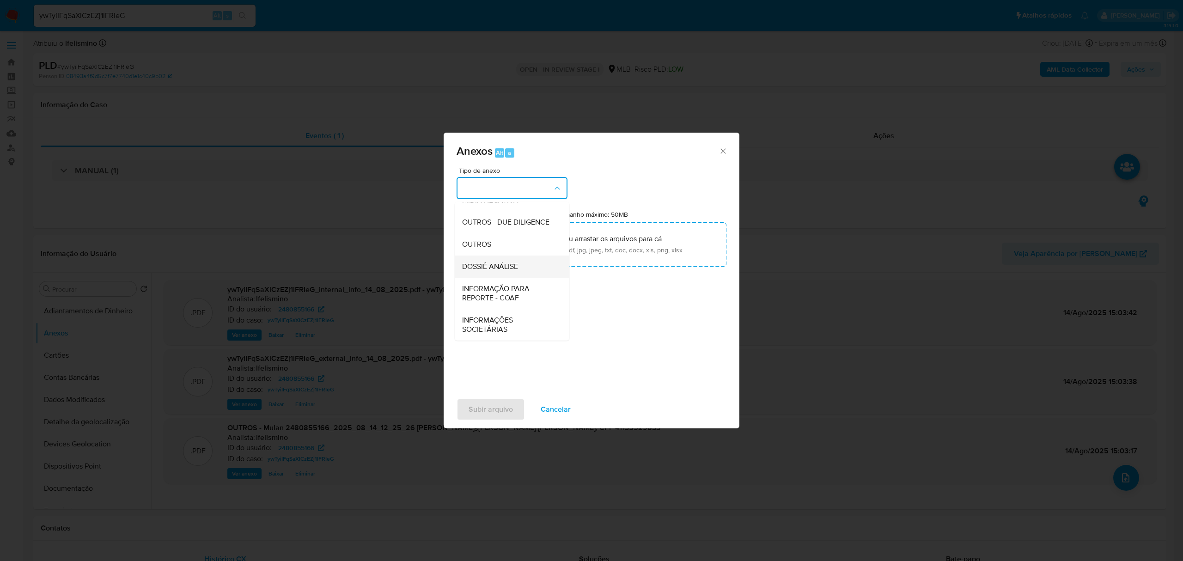
click at [495, 261] on div "DOSSIÊ ANÁLISE" at bounding box center [509, 266] width 94 height 22
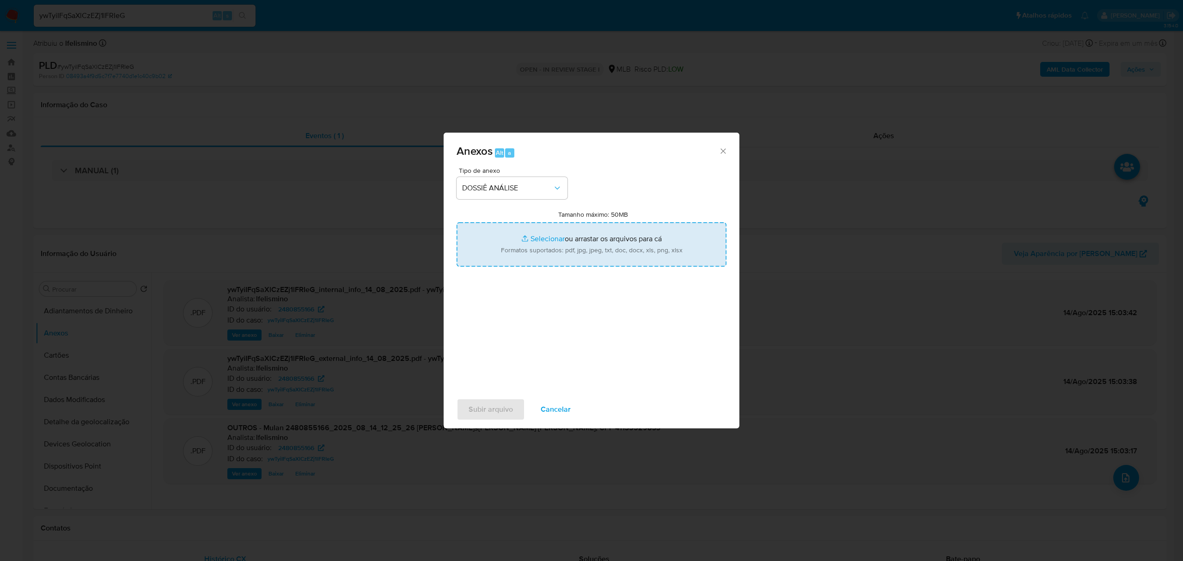
type input "C:\fakepath\SAR - CNPJ 61164167000182 - 61.164.167 [PERSON_NAME].pdf"
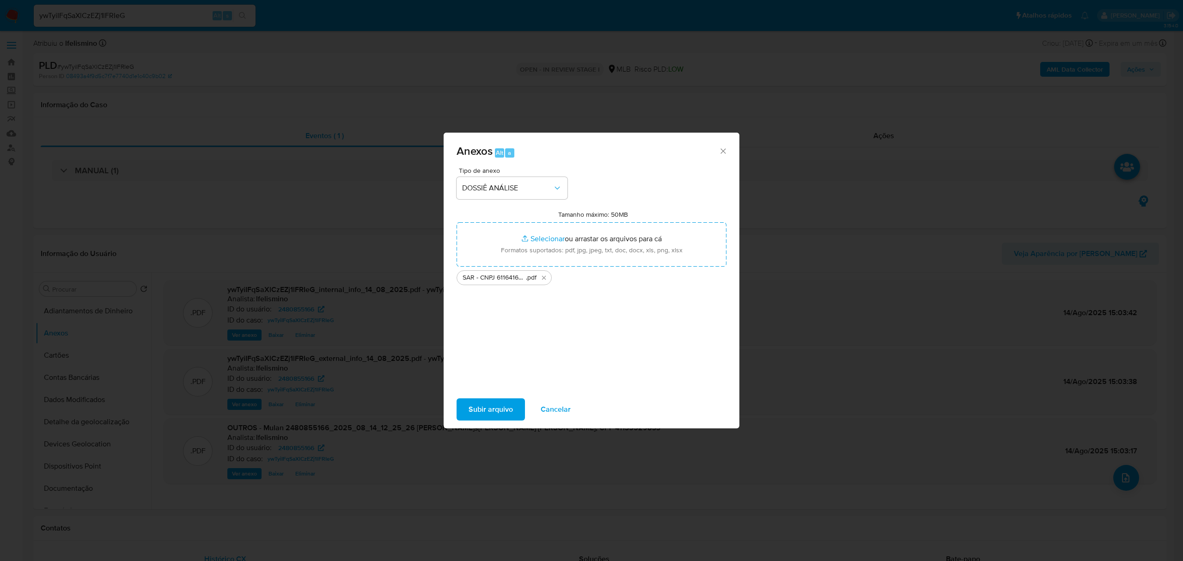
click at [474, 414] on span "Subir arquivo" at bounding box center [490, 409] width 44 height 20
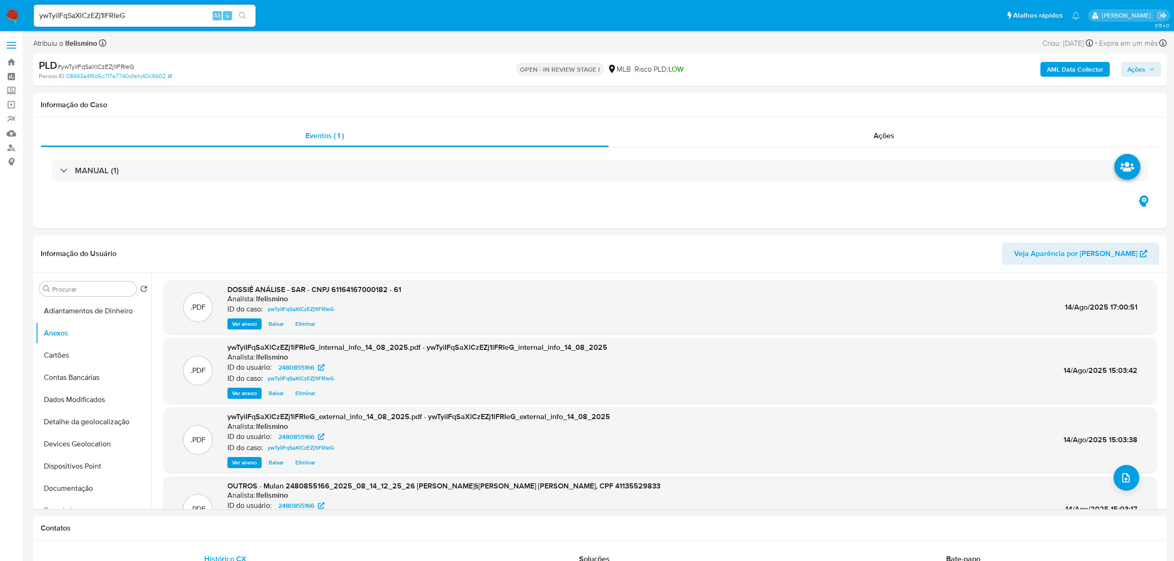
click at [1139, 76] on span "Ações" at bounding box center [1136, 69] width 18 height 15
drag, startPoint x: 893, startPoint y: 97, endPoint x: 883, endPoint y: 112, distance: 17.7
click at [894, 97] on span "Resolução do caso" at bounding box center [872, 98] width 62 height 11
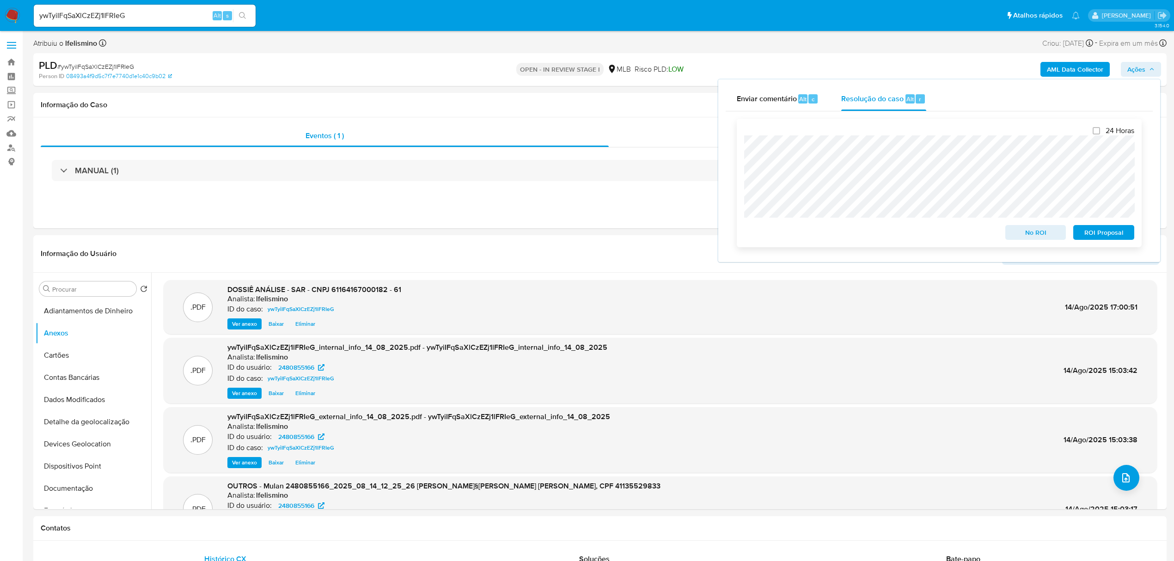
click at [1082, 234] on span "ROI Proposal" at bounding box center [1103, 232] width 48 height 13
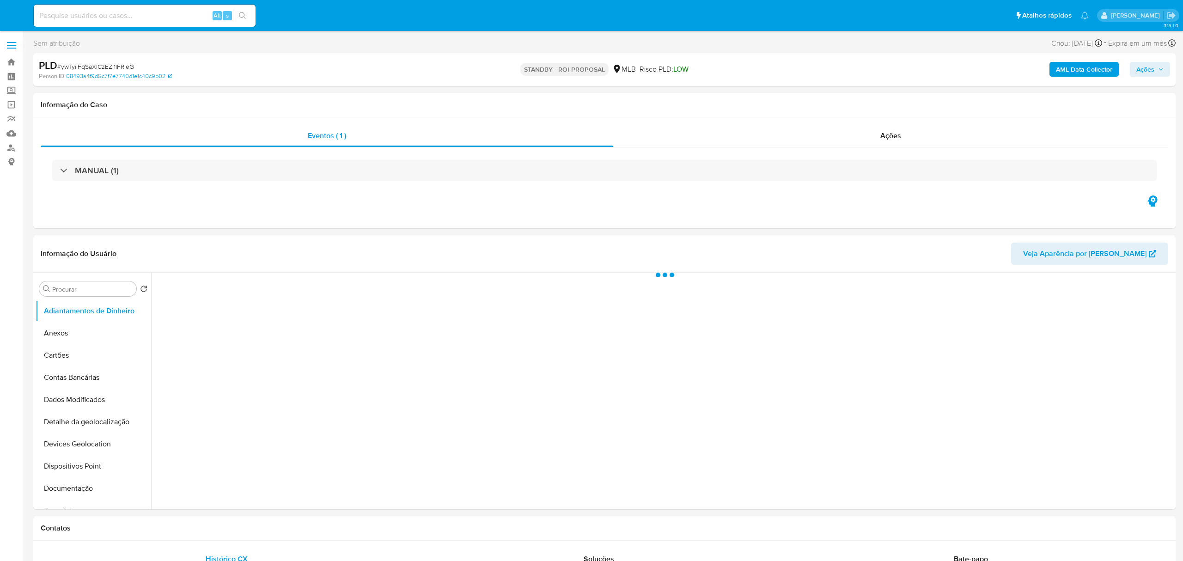
select select "10"
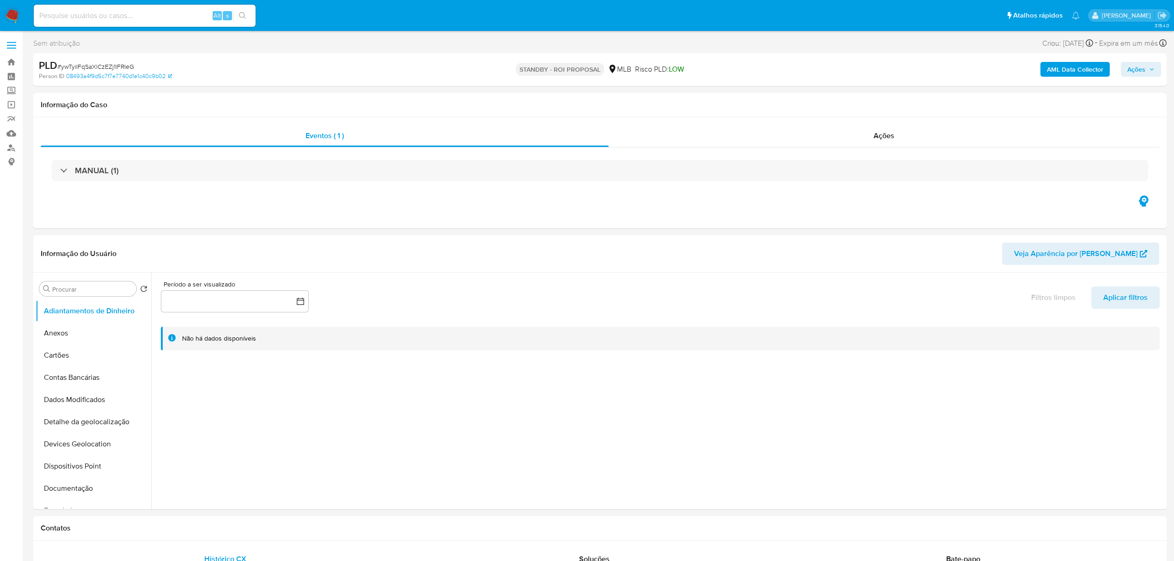
click at [113, 18] on input at bounding box center [145, 16] width 222 height 12
paste input "ouL3qvQkdhTTJTUjSQKBQny5"
type input "ouL3qvQkdhTTJTUjSQKBQny5"
click at [241, 21] on button "search-icon" at bounding box center [242, 15] width 19 height 13
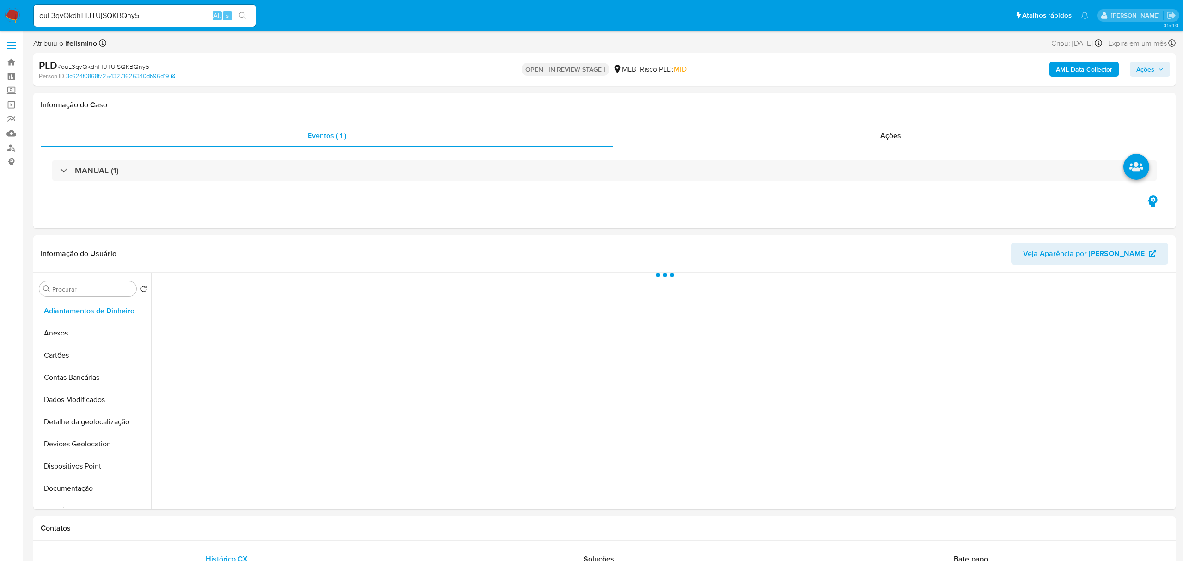
select select "10"
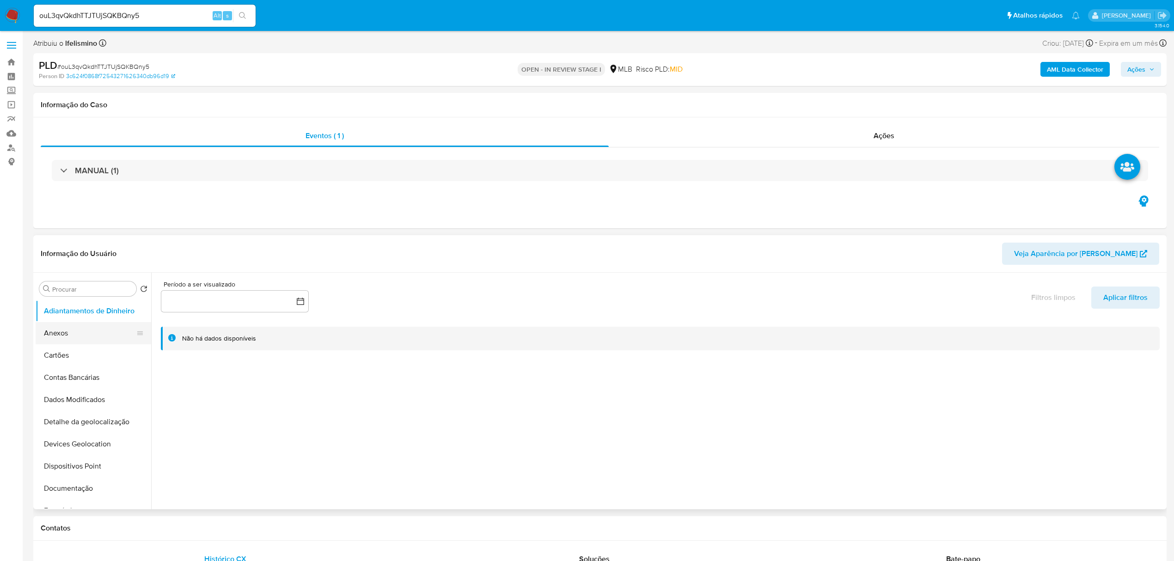
click at [92, 336] on button "Anexos" at bounding box center [90, 333] width 108 height 22
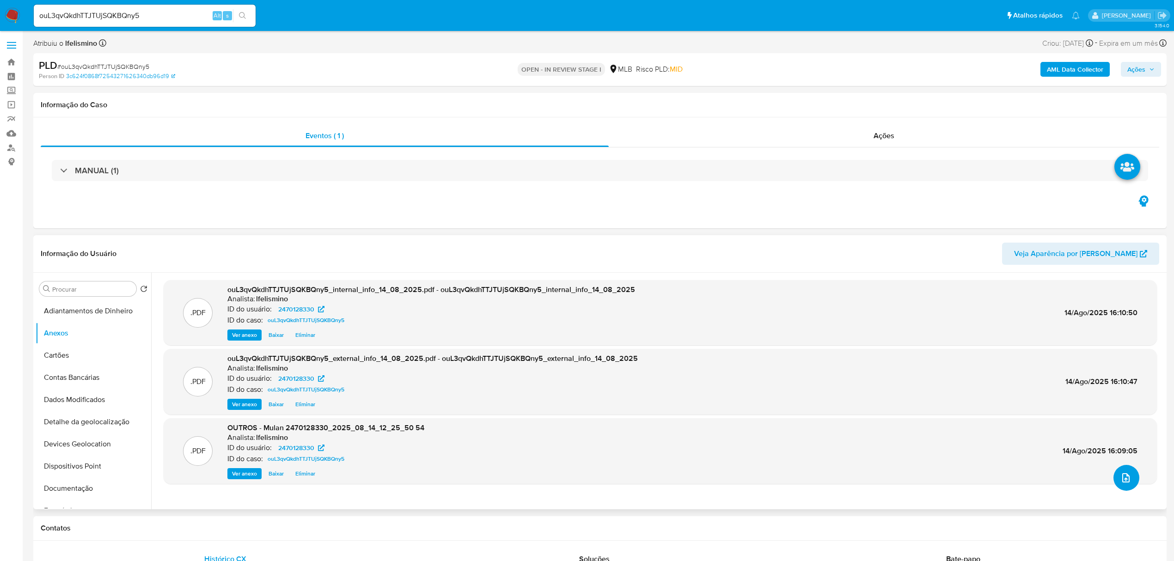
click at [1130, 470] on button "upload-file" at bounding box center [1126, 478] width 26 height 26
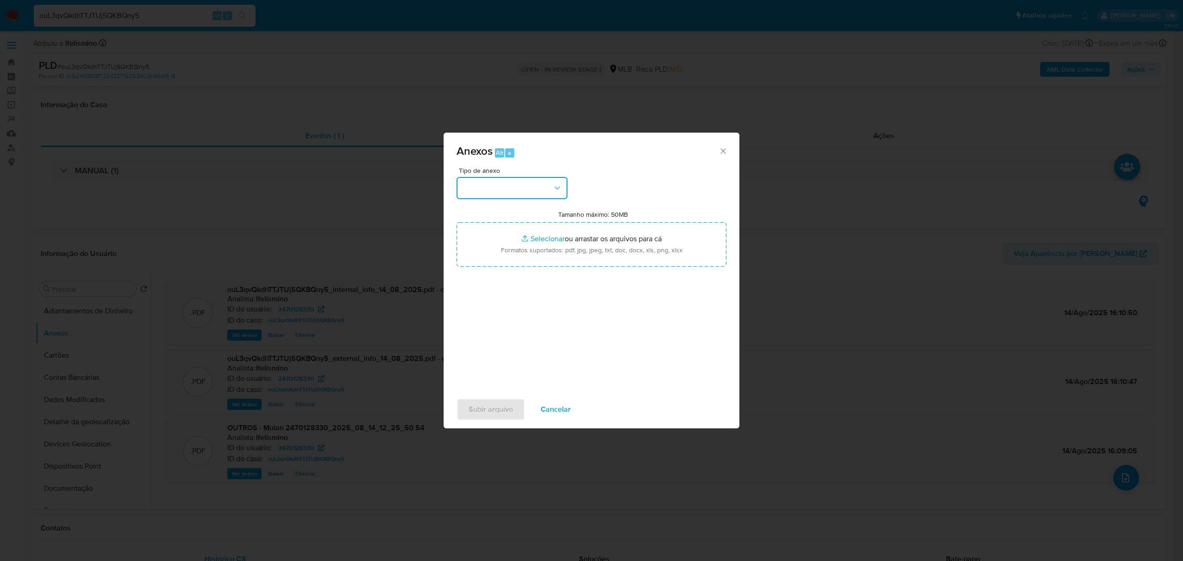
click at [499, 183] on button "button" at bounding box center [511, 188] width 111 height 22
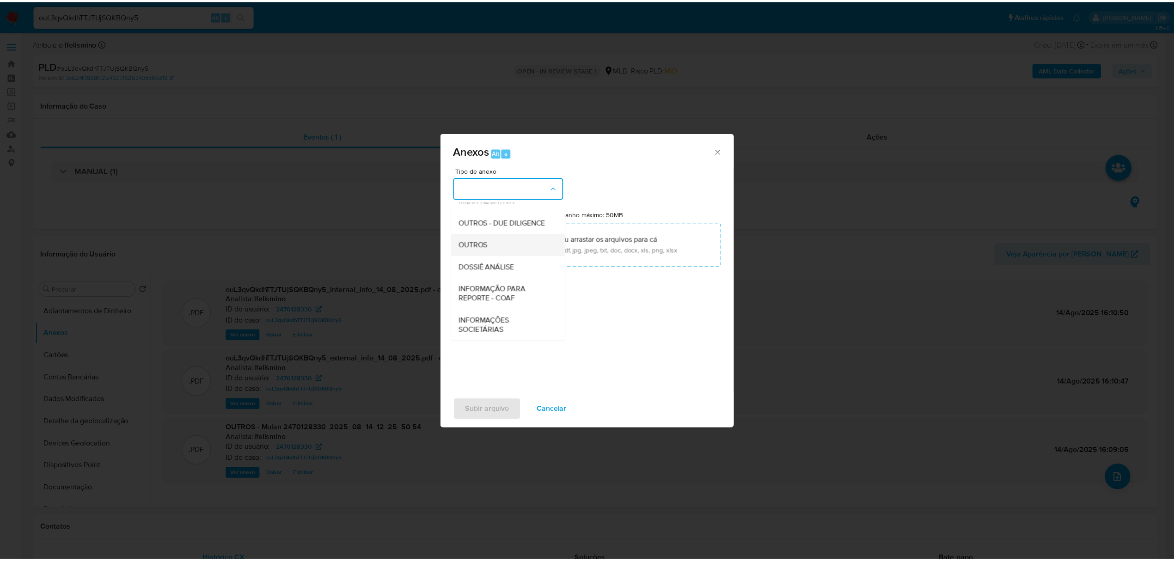
scroll to position [142, 0]
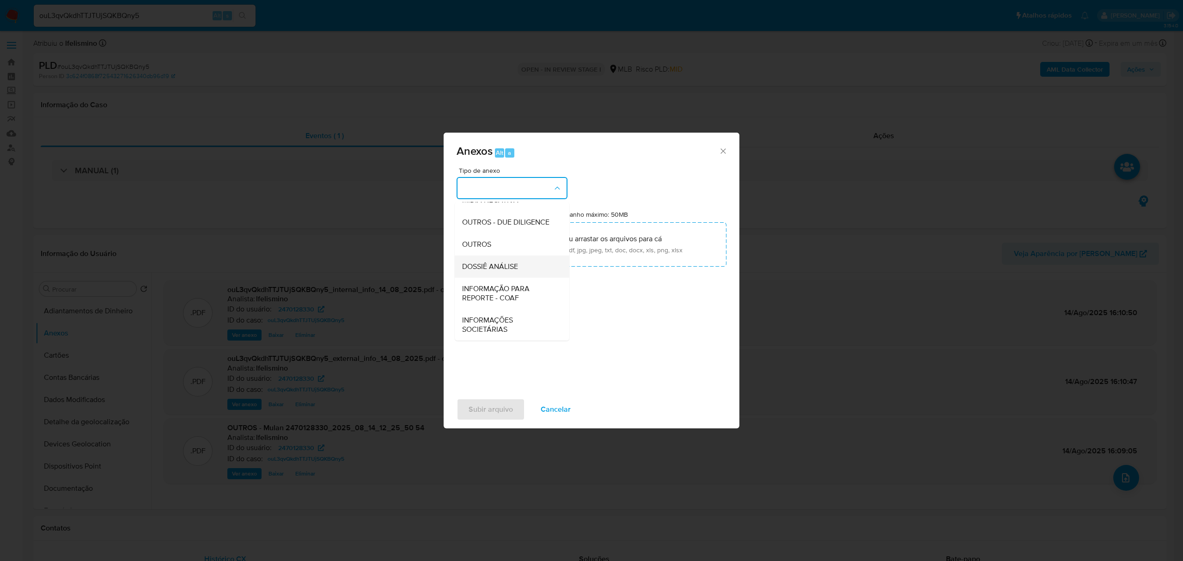
click at [514, 262] on span "DOSSIÊ ANÁLISE" at bounding box center [490, 266] width 56 height 9
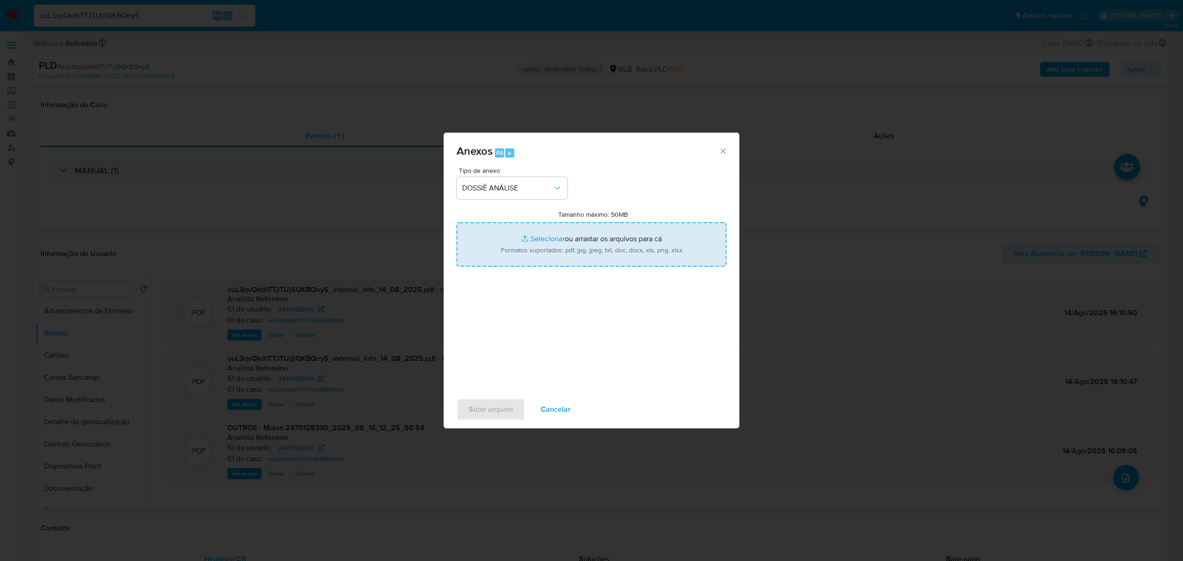
type input "C:\fakepath\SAR - CNPJ 54836848000184 - 54.836.848 REINALDO OLIVEIRA PELEGRINI.…"
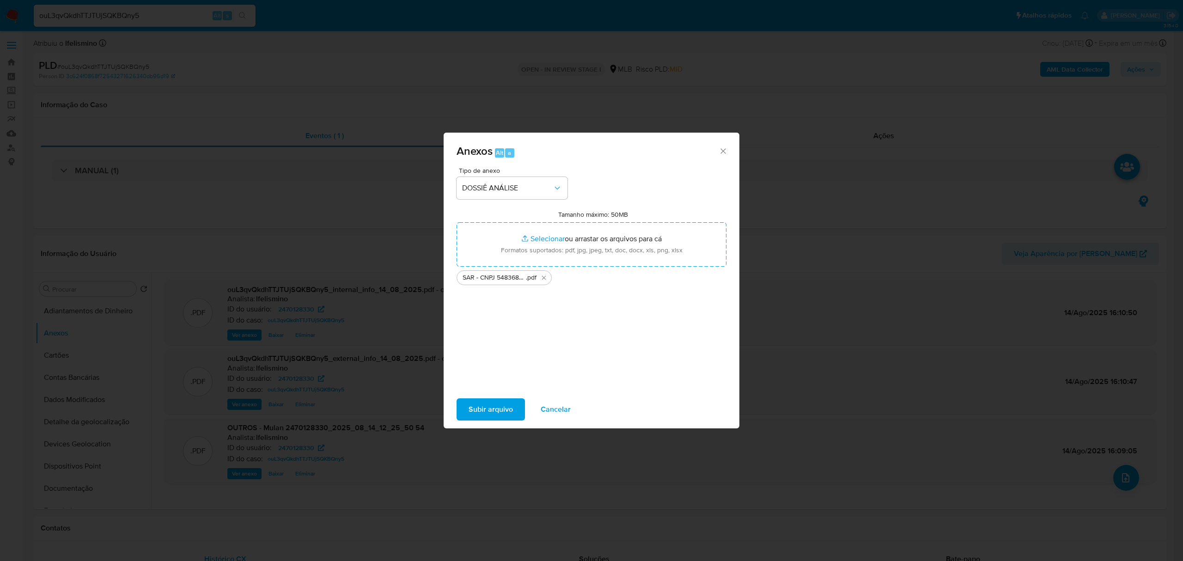
click at [500, 402] on span "Subir arquivo" at bounding box center [490, 409] width 44 height 20
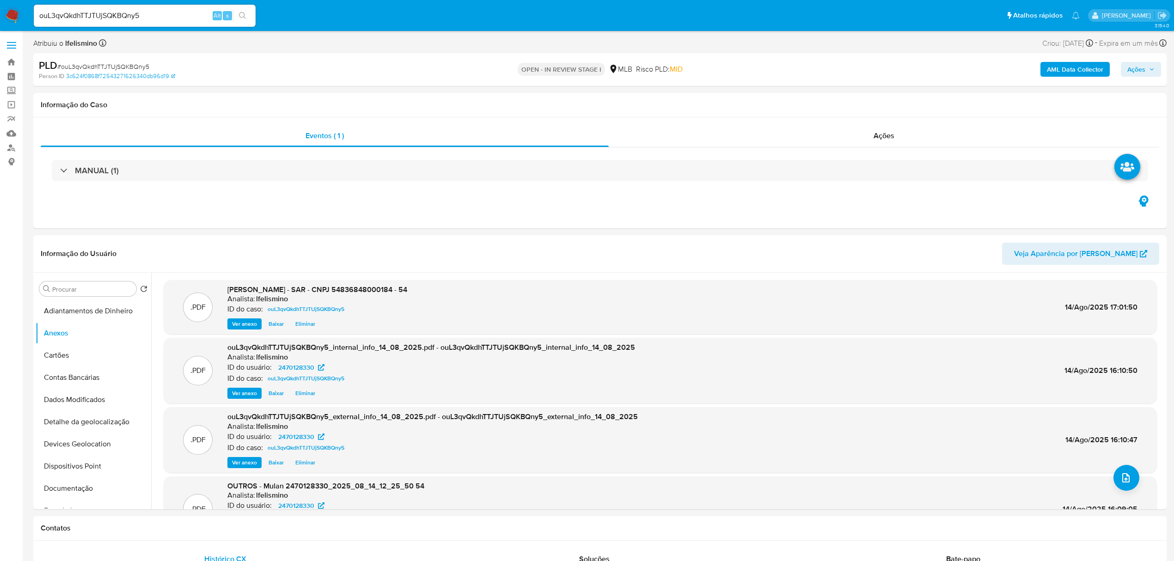
click at [1135, 67] on span "Ações" at bounding box center [1136, 69] width 18 height 15
drag, startPoint x: 890, startPoint y: 97, endPoint x: 886, endPoint y: 115, distance: 18.8
click at [889, 97] on span "Resolução do caso" at bounding box center [872, 98] width 62 height 11
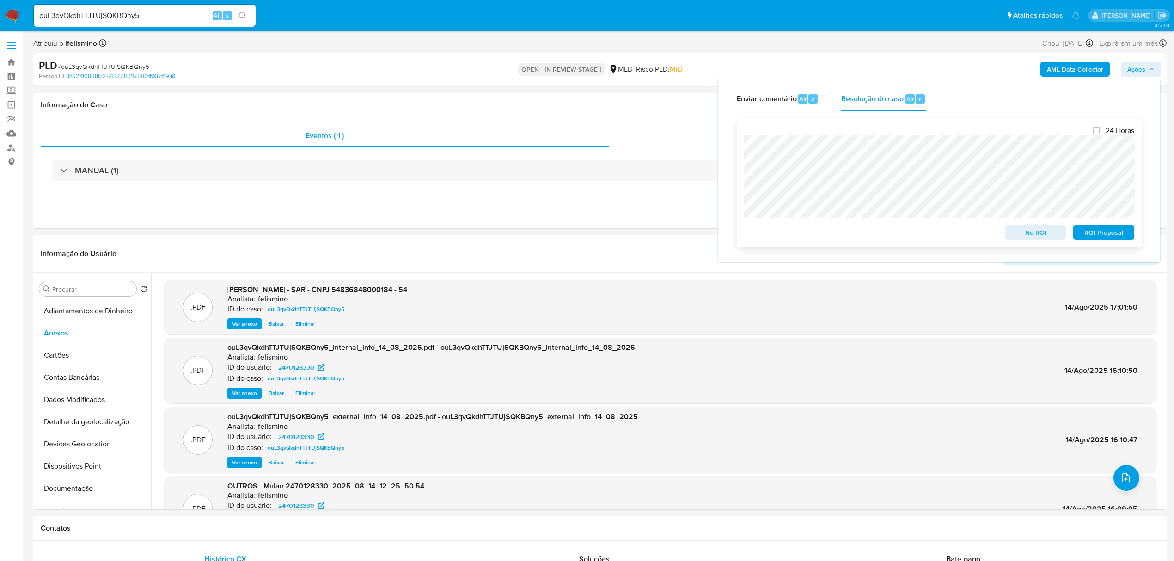
click at [1115, 237] on span "ROI Proposal" at bounding box center [1103, 232] width 48 height 13
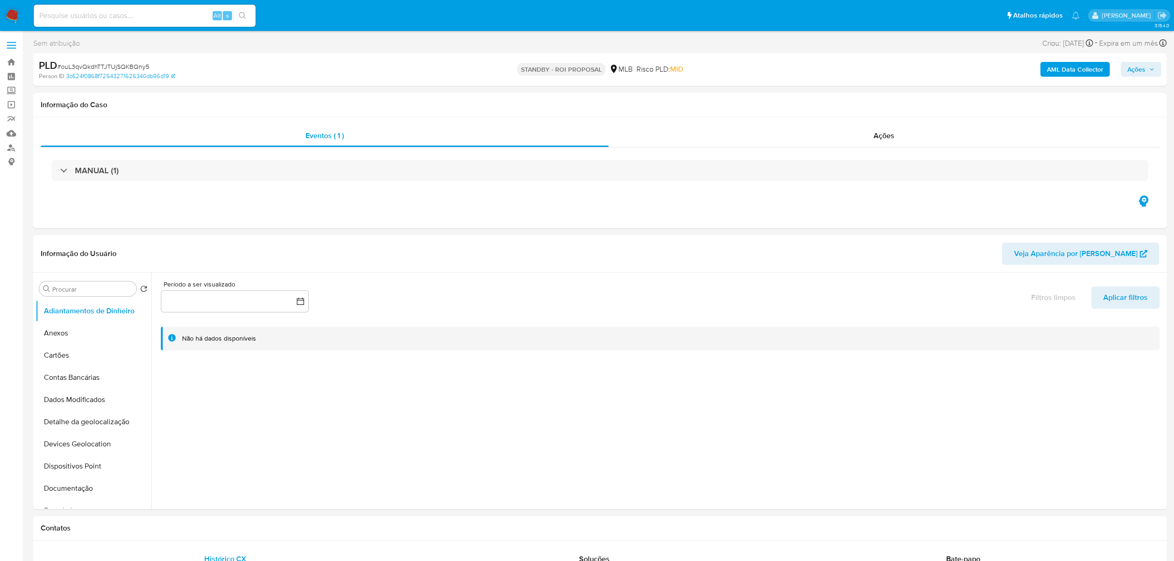
select select "10"
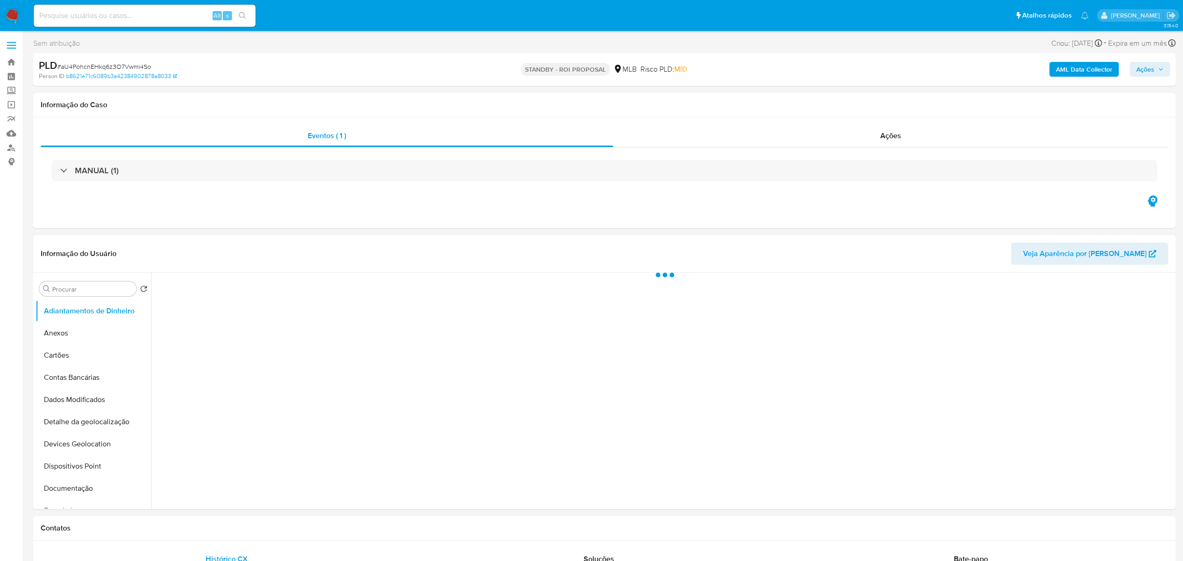
select select "10"
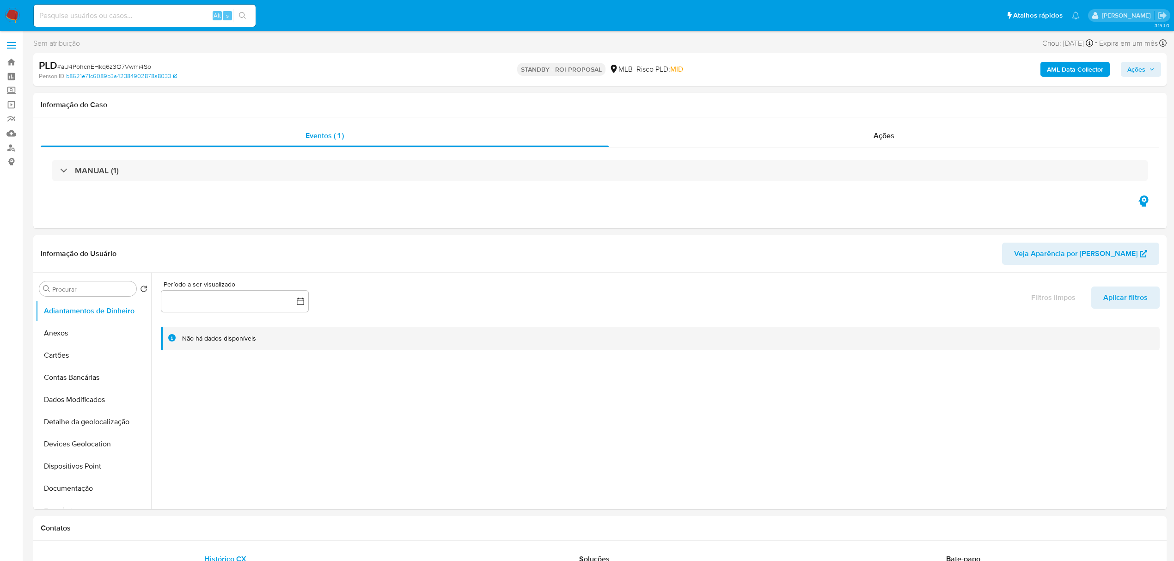
click at [8, 18] on img at bounding box center [13, 16] width 16 height 16
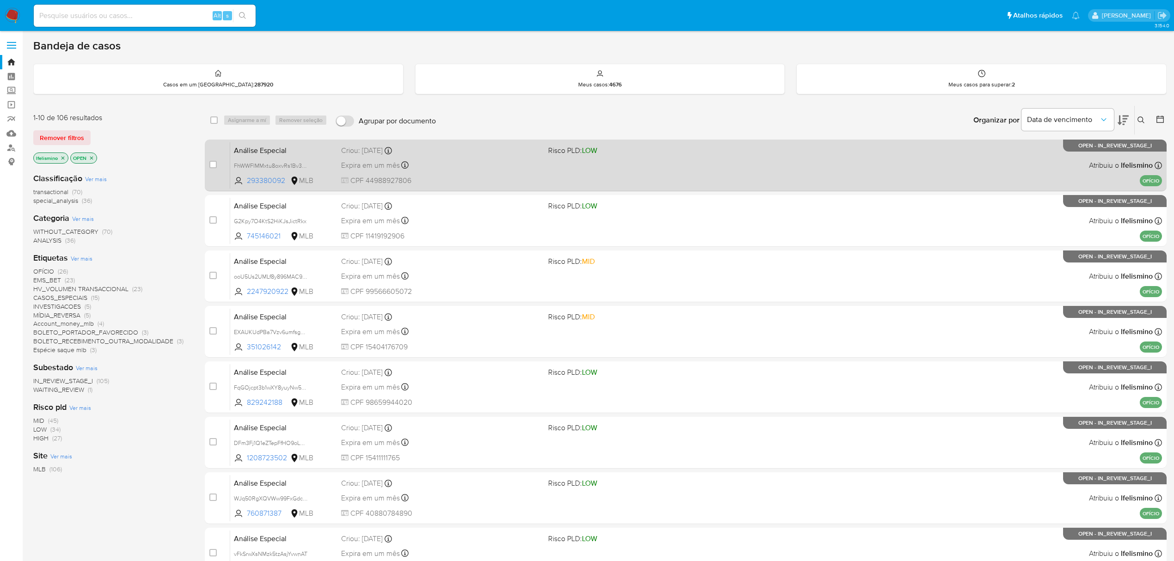
click at [664, 148] on span "Risco PLD: LOW" at bounding box center [648, 150] width 200 height 12
